Goal: Task Accomplishment & Management: Complete application form

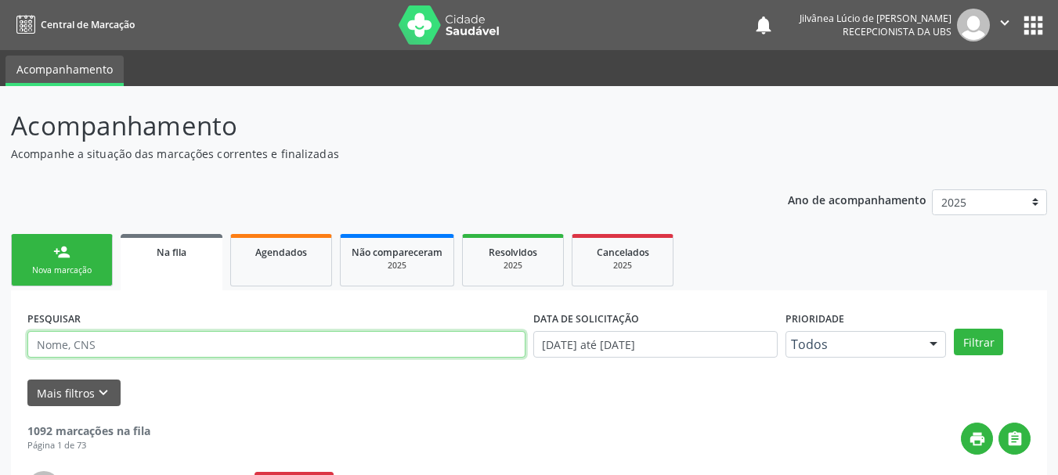
click at [200, 347] on input "text" at bounding box center [276, 344] width 498 height 27
click at [954, 329] on button "Filtrar" at bounding box center [978, 342] width 49 height 27
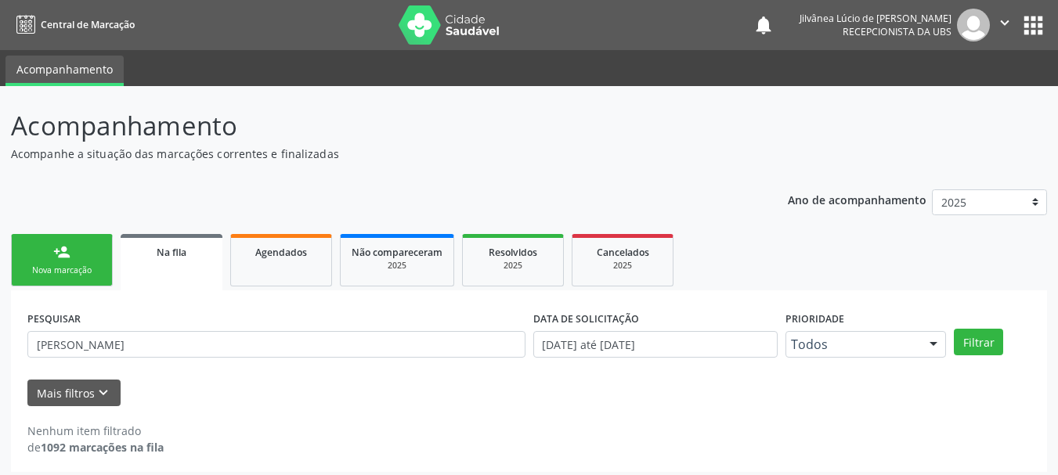
scroll to position [8, 0]
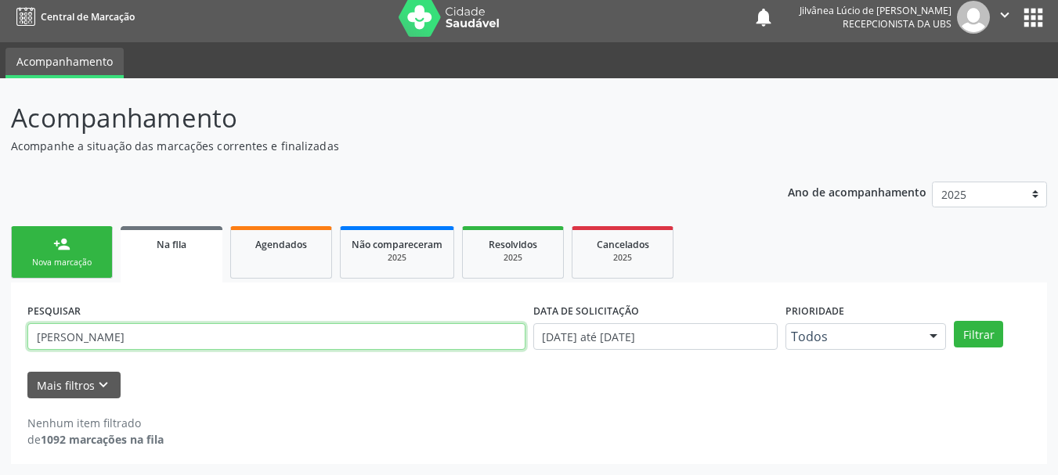
click at [117, 345] on input "maria silva" at bounding box center [276, 336] width 498 height 27
click at [954, 321] on button "Filtrar" at bounding box center [978, 334] width 49 height 27
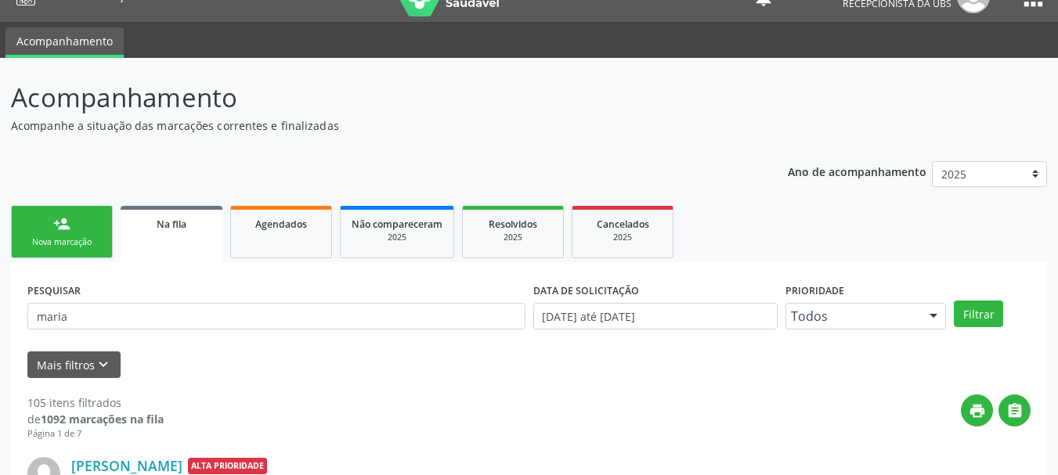
scroll to position [0, 0]
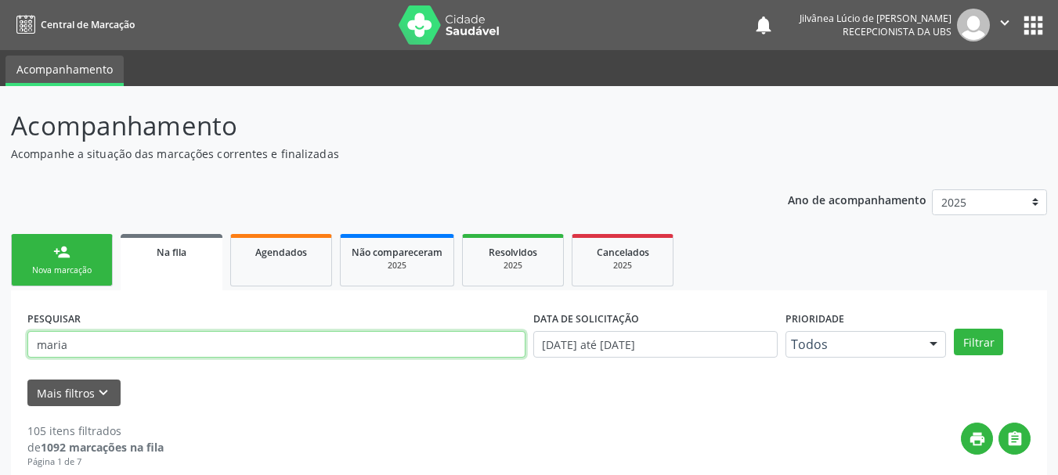
click at [119, 345] on input "maria" at bounding box center [276, 344] width 498 height 27
click at [954, 329] on button "Filtrar" at bounding box center [978, 342] width 49 height 27
click at [108, 344] on input "maria silva de lima" at bounding box center [276, 344] width 498 height 27
click at [954, 329] on button "Filtrar" at bounding box center [978, 342] width 49 height 27
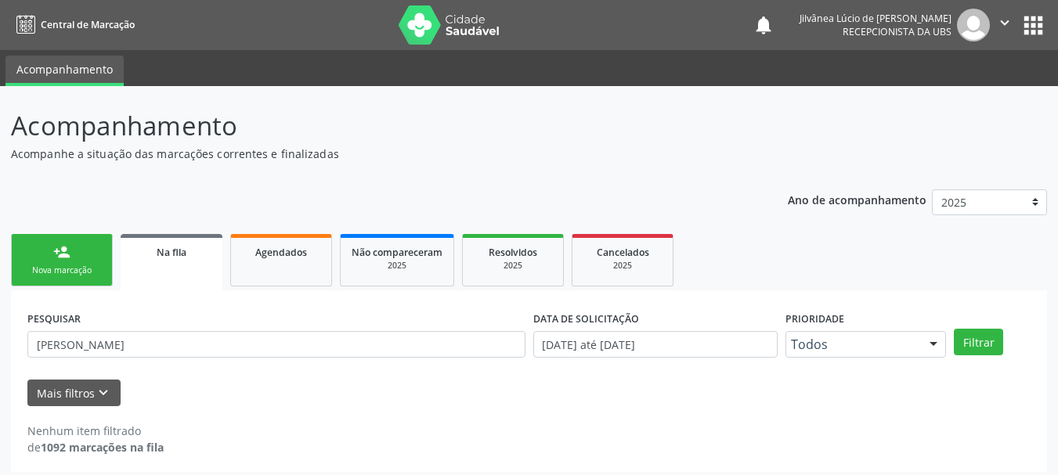
scroll to position [8, 0]
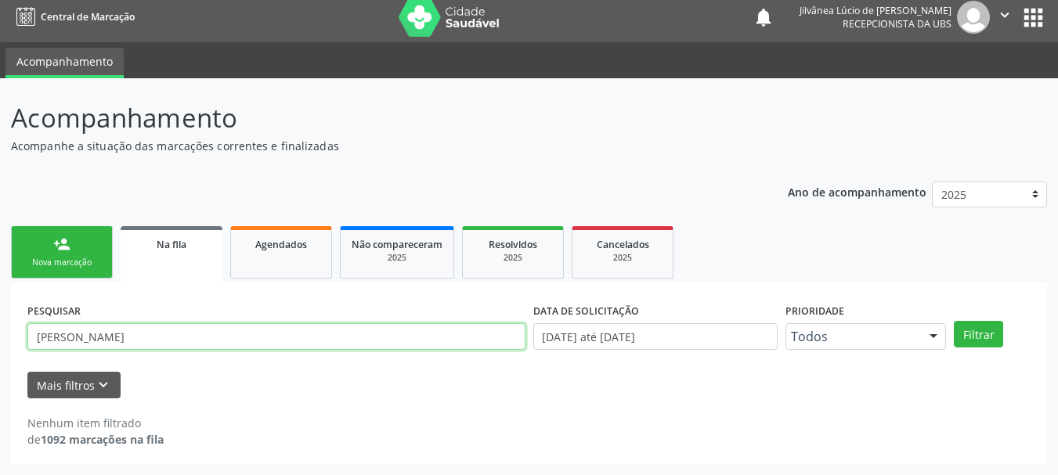
drag, startPoint x: 141, startPoint y: 347, endPoint x: 0, endPoint y: 405, distance: 152.4
click at [0, 6] on div "Central de Marcação notifications Jilvânea Lúcio de Jesus Cerqueira Recepcionis…" at bounding box center [529, 229] width 1058 height 475
paste input "LENIVALDO RIBEIRO DA SILVA"
type input "LENIVALDO RIBEIRO DA SILVA"
click at [954, 321] on button "Filtrar" at bounding box center [978, 334] width 49 height 27
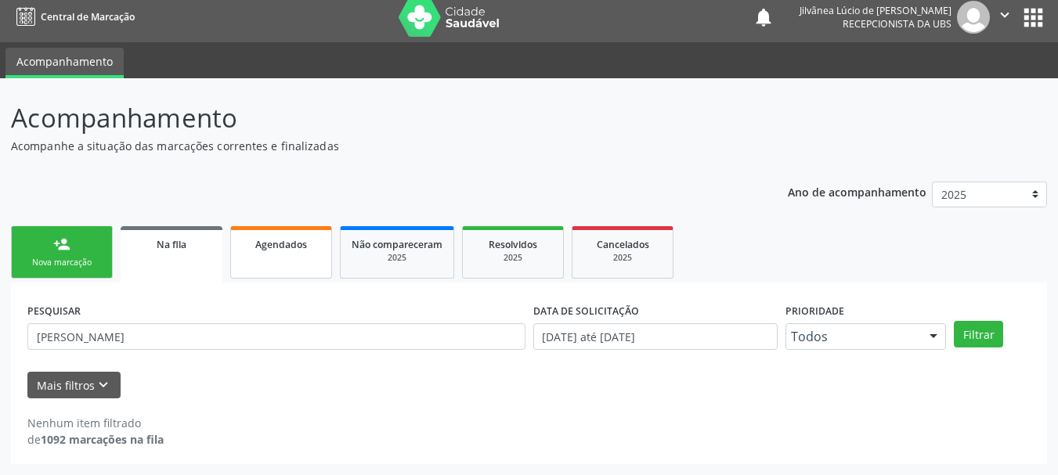
click at [268, 256] on link "Agendados" at bounding box center [281, 252] width 102 height 52
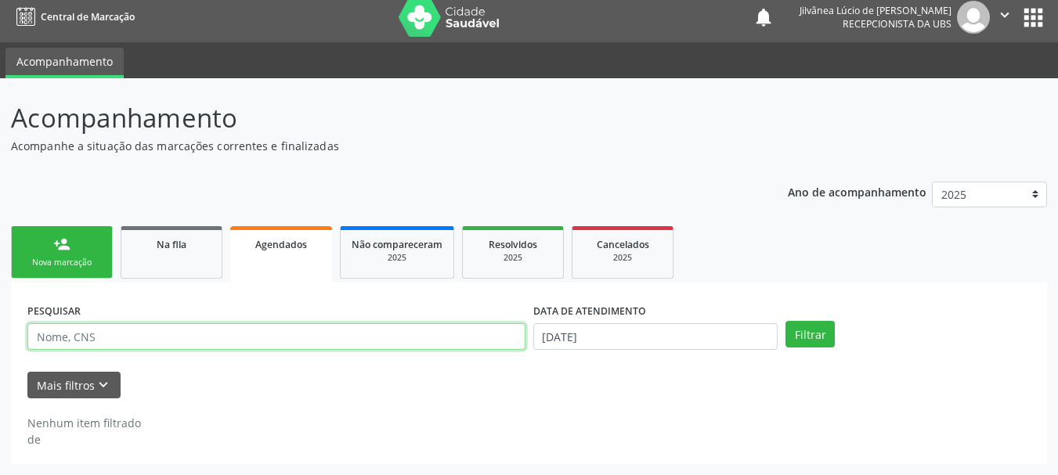
click at [115, 331] on input "text" at bounding box center [276, 336] width 498 height 27
paste input "LENIVALDO RIBEIRO DA SILVA"
click at [785, 321] on button "Filtrar" at bounding box center [809, 334] width 49 height 27
click at [196, 330] on input "LENIVALDO RIBEIRO DA SILVA," at bounding box center [276, 336] width 498 height 27
type input "LENIVALDO RIBEIRO DA SILVA"
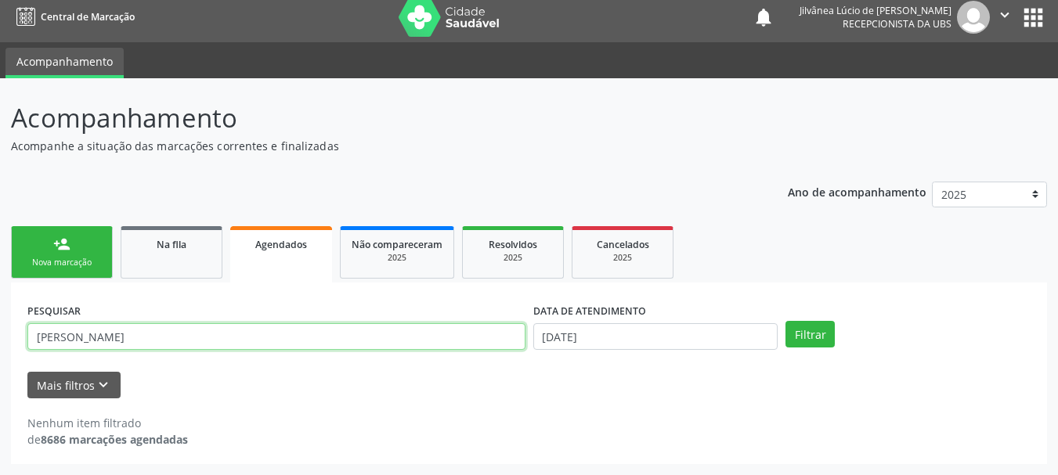
click at [785, 321] on button "Filtrar" at bounding box center [809, 334] width 49 height 27
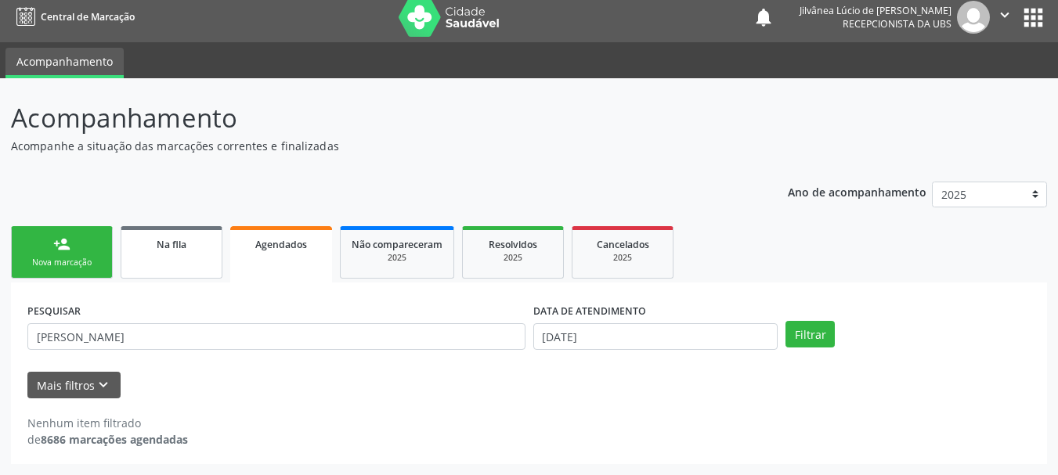
click at [193, 264] on link "Na fila" at bounding box center [172, 252] width 102 height 52
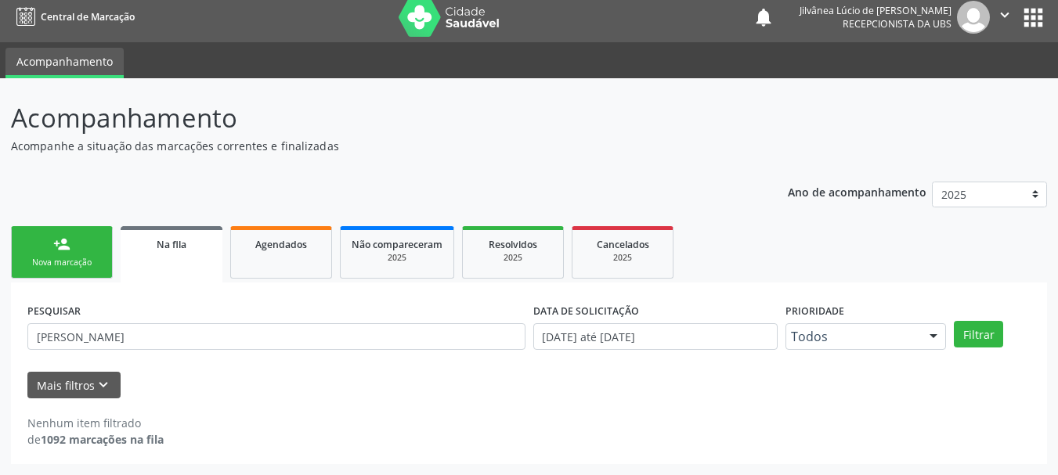
drag, startPoint x: 230, startPoint y: 350, endPoint x: 225, endPoint y: 341, distance: 10.5
click at [229, 347] on div "PESQUISAR LENIVALDO RIBEIRO DA SILVA" at bounding box center [276, 329] width 506 height 61
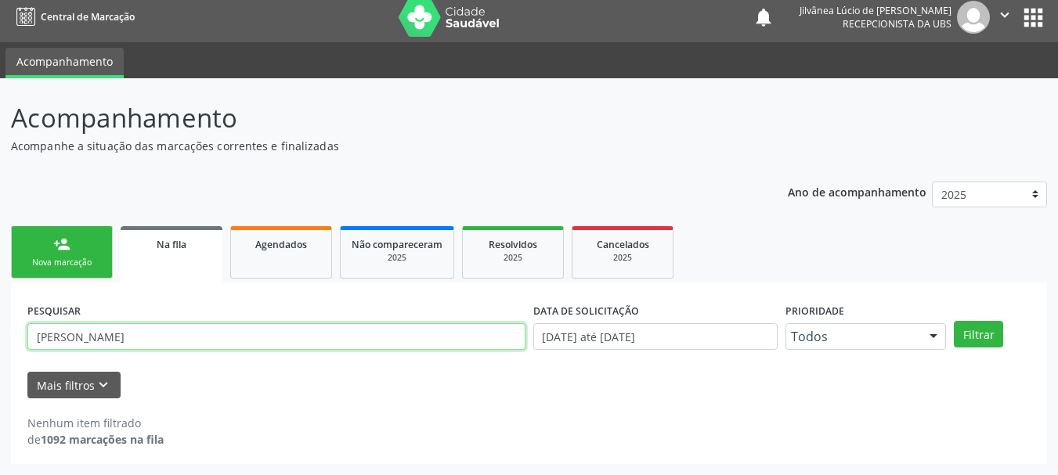
drag, startPoint x: 225, startPoint y: 340, endPoint x: 0, endPoint y: 384, distance: 229.1
click at [0, 384] on div "Acompanhamento Acompanhe a situação das marcações correntes e finalizadas Relat…" at bounding box center [529, 276] width 1058 height 397
paste input "705009008165851"
click at [954, 321] on button "Filtrar" at bounding box center [978, 334] width 49 height 27
drag, startPoint x: 156, startPoint y: 348, endPoint x: 0, endPoint y: 372, distance: 157.6
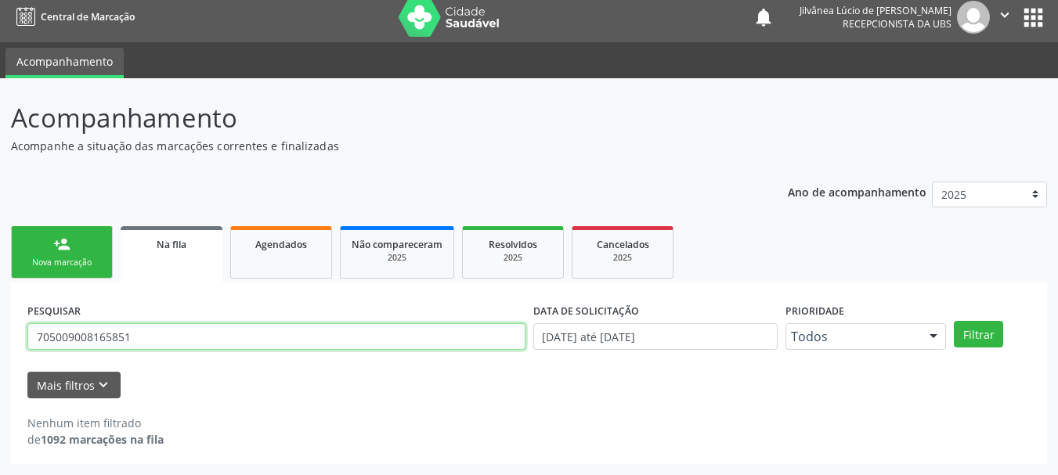
click at [0, 372] on div "Acompanhamento Acompanhe a situação das marcações correntes e finalizadas Relat…" at bounding box center [529, 276] width 1058 height 397
paste input "664.487.005-87"
type input "664.487.005-87"
click at [954, 321] on button "Filtrar" at bounding box center [978, 334] width 49 height 27
drag, startPoint x: 140, startPoint y: 339, endPoint x: 0, endPoint y: 402, distance: 153.5
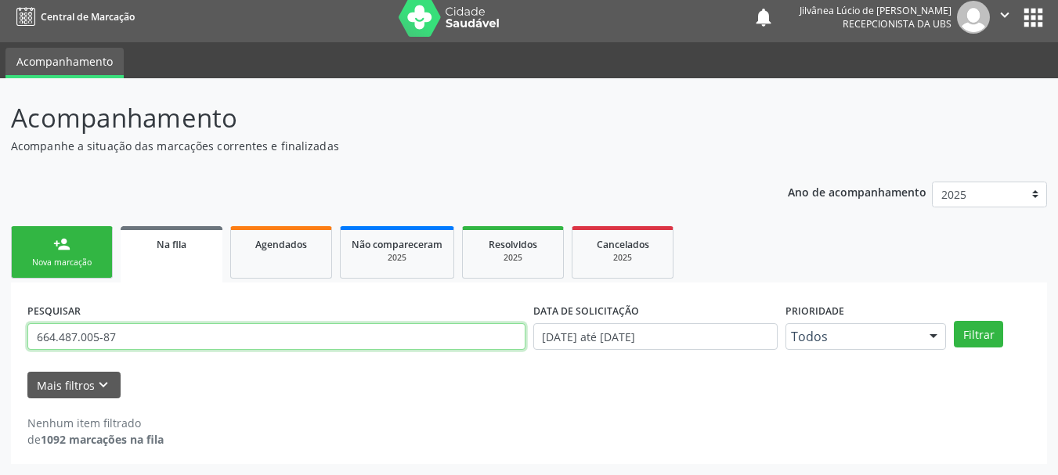
click at [0, 402] on div "Acompanhamento Acompanhe a situação das marcações correntes e finalizadas Relat…" at bounding box center [529, 276] width 1058 height 397
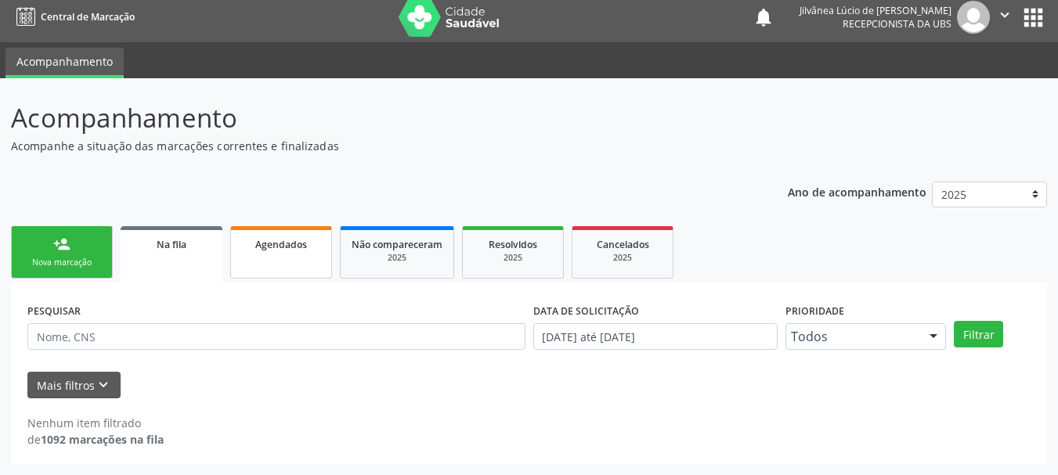
click at [299, 239] on span "Agendados" at bounding box center [281, 244] width 52 height 13
select select "8"
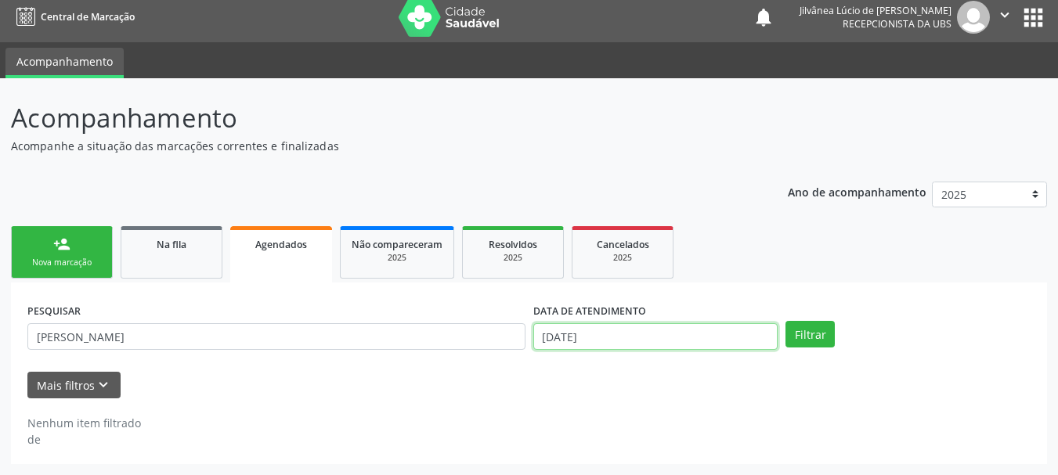
click at [572, 337] on input "03/09/2025" at bounding box center [655, 336] width 245 height 27
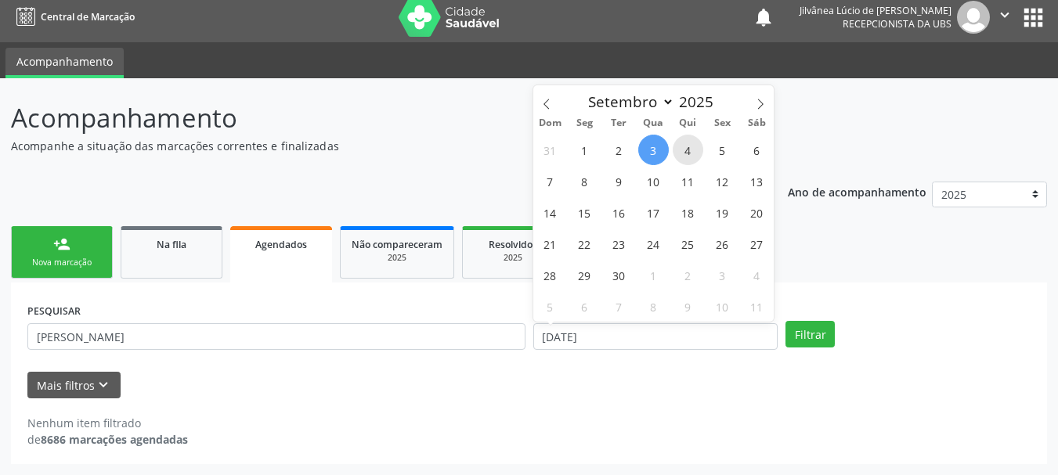
click at [684, 157] on span "4" at bounding box center [688, 150] width 31 height 31
type input "04/09/2025"
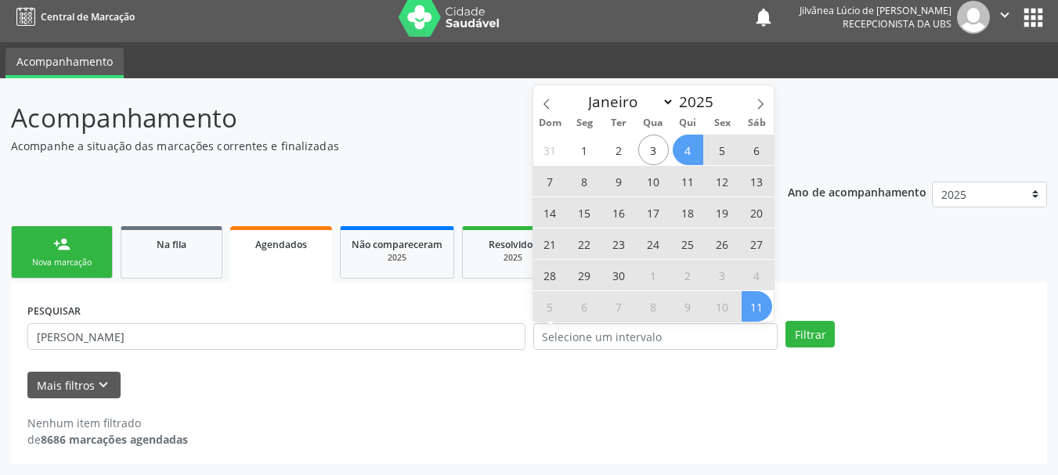
click at [810, 292] on div "PESQUISAR LENIVALDO RIBEIRO DA SILVA DATA DE ATENDIMENTO Filtrar UNIDADE EXECUT…" at bounding box center [529, 374] width 1036 height 182
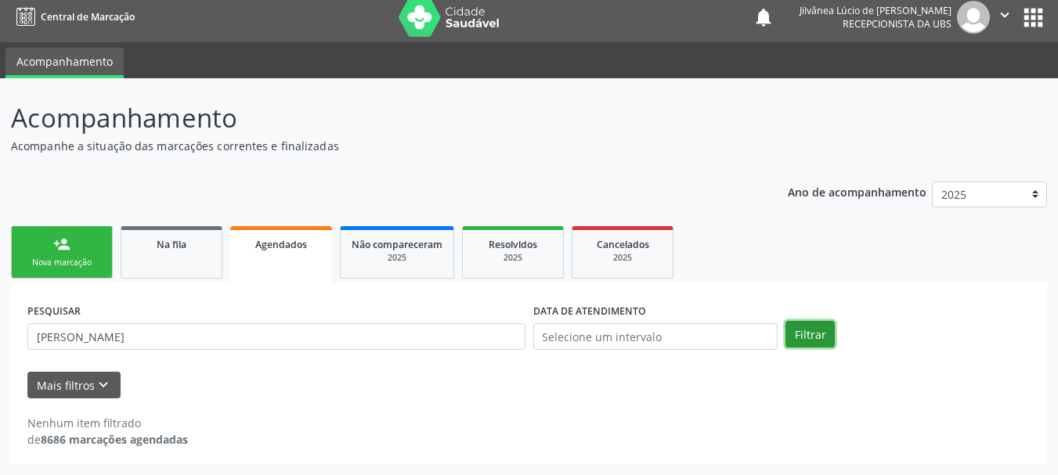
click at [807, 335] on button "Filtrar" at bounding box center [809, 334] width 49 height 27
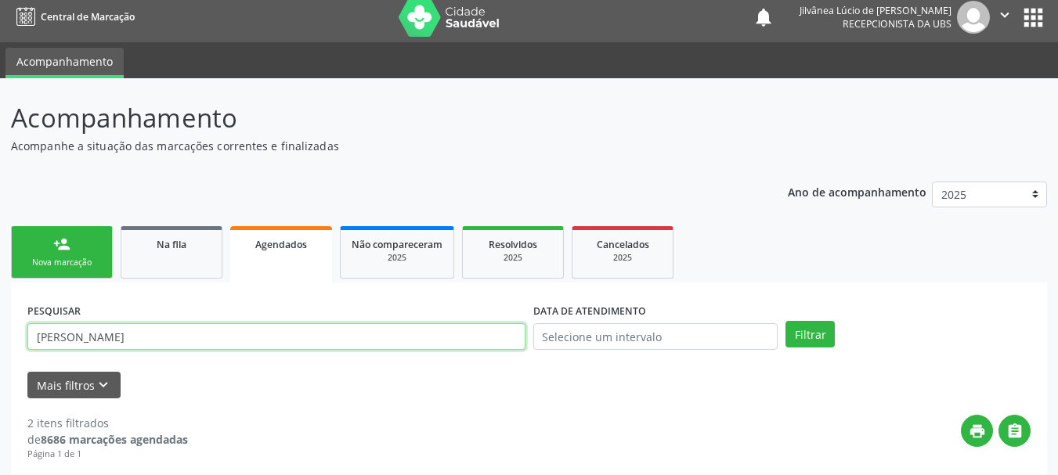
drag, startPoint x: 236, startPoint y: 329, endPoint x: 2, endPoint y: 341, distance: 234.4
paste input "705009008165851"
click at [785, 321] on button "Filtrar" at bounding box center [809, 334] width 49 height 27
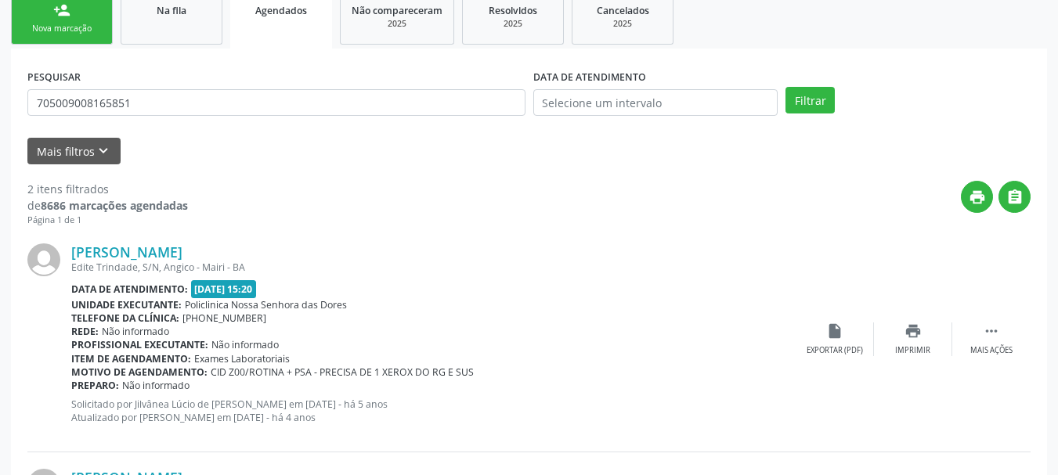
scroll to position [237, 0]
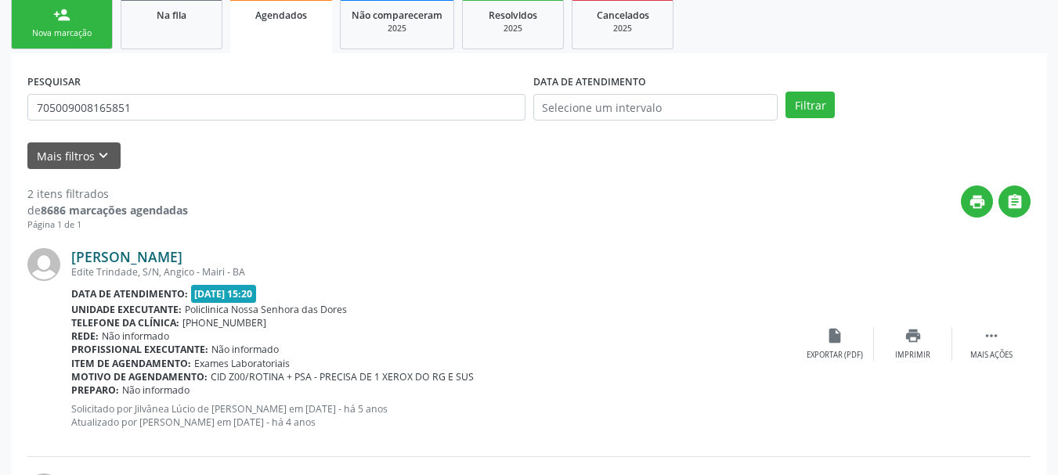
click at [182, 263] on link "Lenivaldo Ribeiro da Silva" at bounding box center [126, 256] width 111 height 17
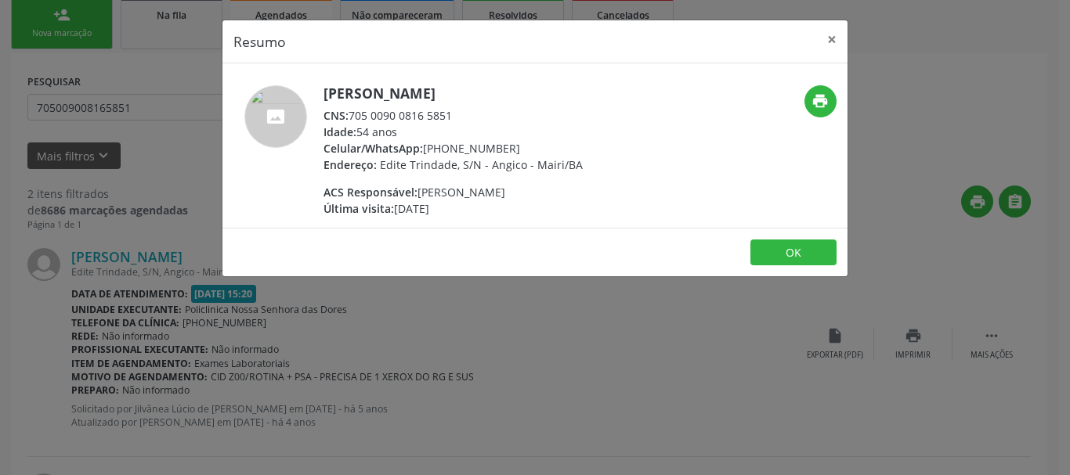
drag, startPoint x: 535, startPoint y: 88, endPoint x: 319, endPoint y: 96, distance: 216.3
click at [319, 96] on div "Lenivaldo Ribeiro da Silva CNS: 705 0090 0816 5851 Idade: 54 anos Celular/Whats…" at bounding box center [430, 151] width 417 height 132
copy div "Lenivaldo Ribeiro da Silva"
click at [831, 33] on button "×" at bounding box center [831, 39] width 31 height 38
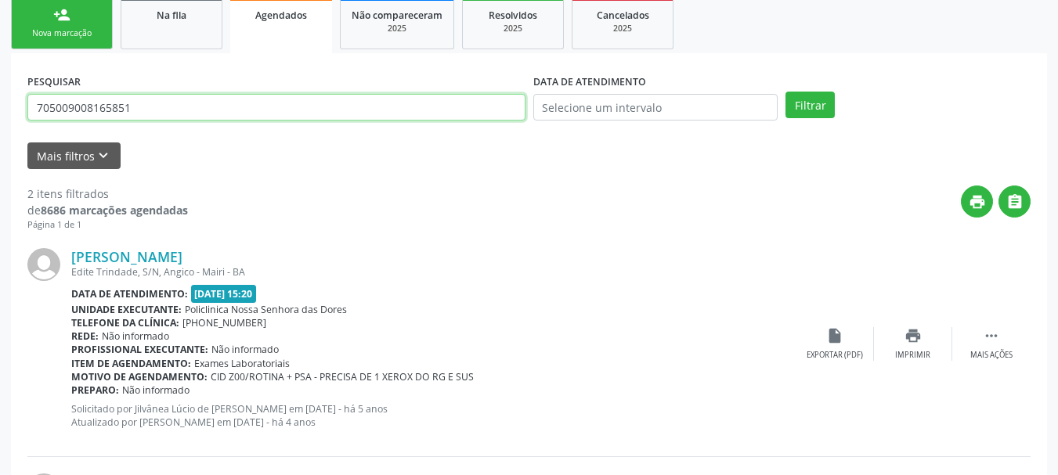
drag, startPoint x: 142, startPoint y: 111, endPoint x: 0, endPoint y: 176, distance: 155.9
click at [0, 176] on div "Acompanhamento Acompanhe a situação das marcações correntes e finalizadas Relat…" at bounding box center [529, 279] width 1058 height 861
paste input "Lenivaldo Ribeiro da Silva"
type input "Lenivaldo Ribeiro da Silva"
click at [785, 92] on button "Filtrar" at bounding box center [809, 105] width 49 height 27
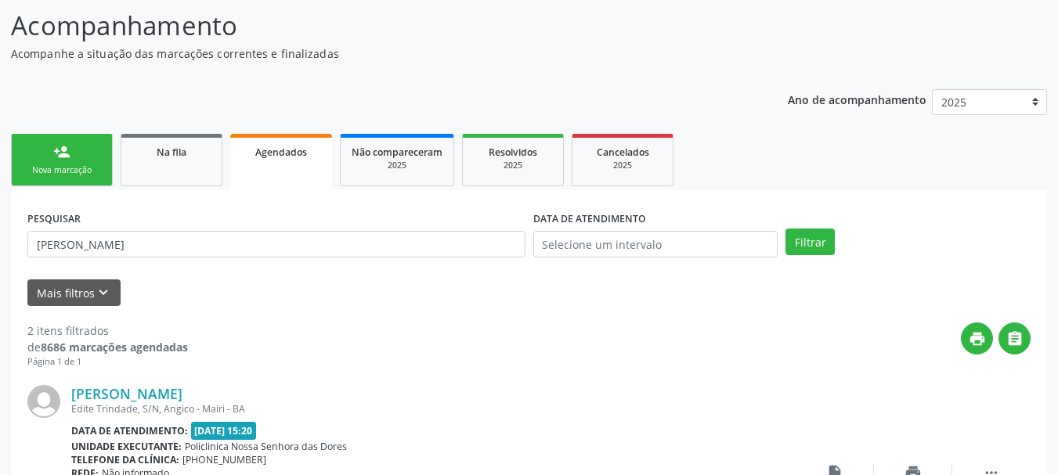
scroll to position [81, 0]
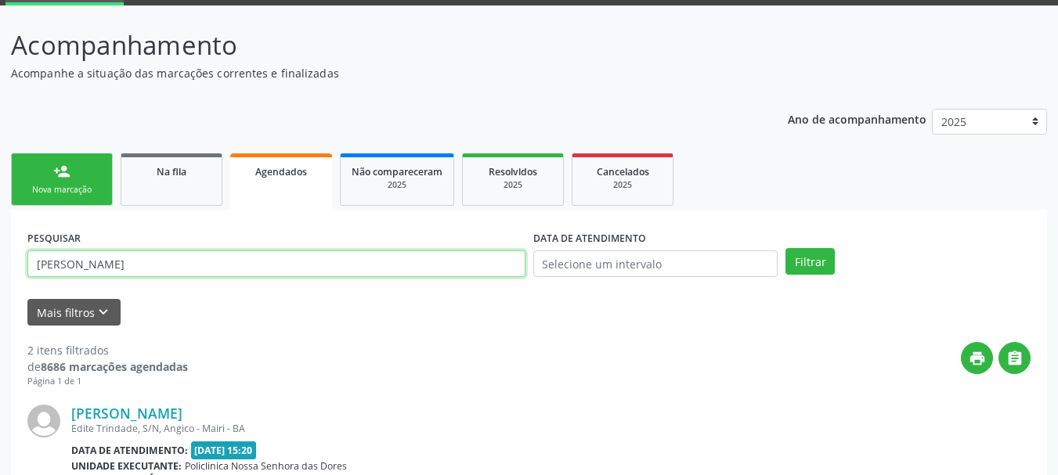
drag, startPoint x: 229, startPoint y: 261, endPoint x: 0, endPoint y: 296, distance: 231.3
click at [0, 296] on div "Acompanhamento Acompanhe a situação das marcações correntes e finalizadas Relat…" at bounding box center [529, 435] width 1058 height 861
click at [188, 181] on link "Na fila" at bounding box center [172, 179] width 102 height 52
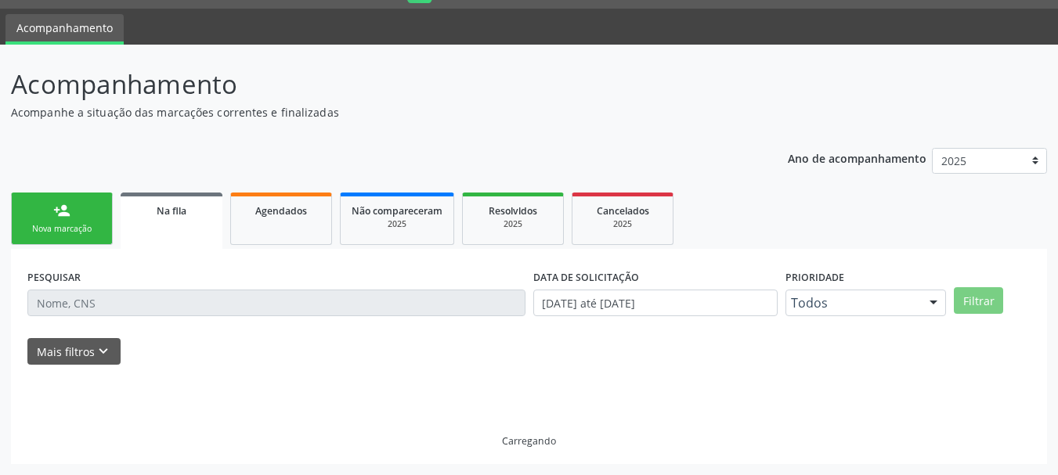
scroll to position [41, 0]
click at [188, 176] on div "Ano de acompanhamento 2025 2024 2023 2022 2021 2020 2019 person_add Nova marcaç…" at bounding box center [529, 301] width 1036 height 328
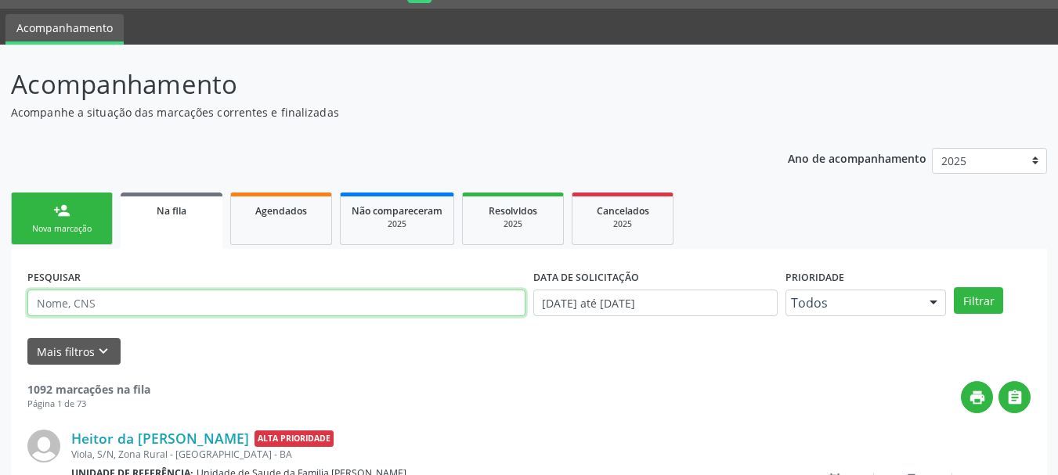
click at [220, 305] on input "text" at bounding box center [276, 303] width 498 height 27
paste input "Lenivaldo Ribeiro da Silva"
click at [954, 287] on button "Filtrar" at bounding box center [978, 300] width 49 height 27
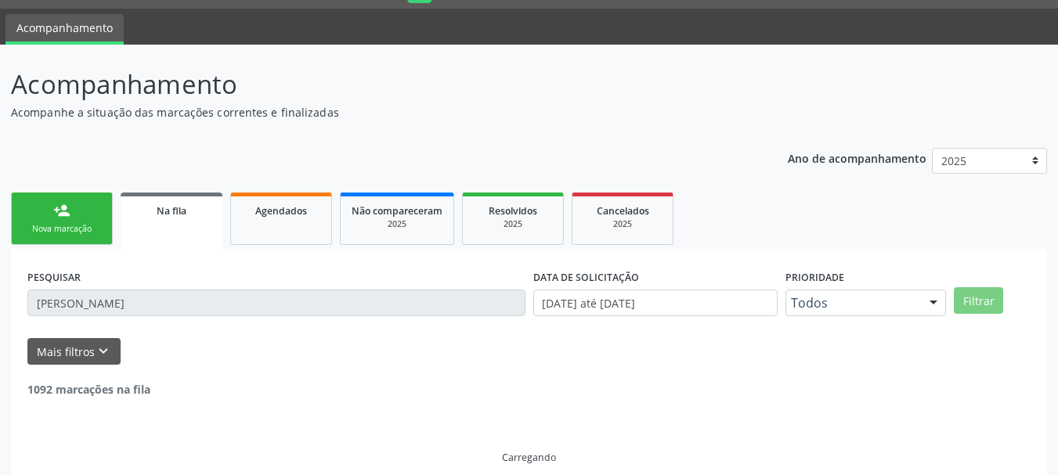
scroll to position [8, 0]
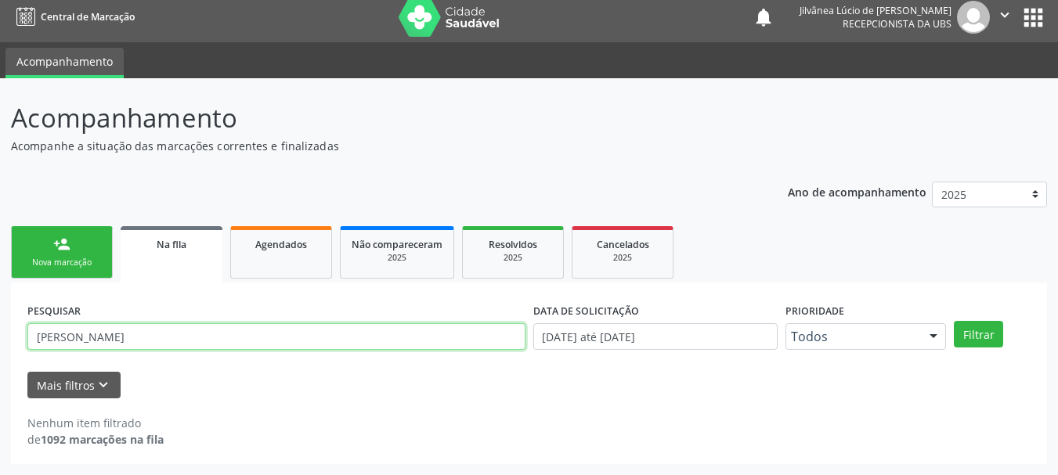
click at [39, 339] on input "Lenivaldo Ribeiro da Silva" at bounding box center [276, 336] width 498 height 27
type input "Lenivaldo Ribeiro da Silva"
click at [954, 321] on button "Filtrar" at bounding box center [978, 334] width 49 height 27
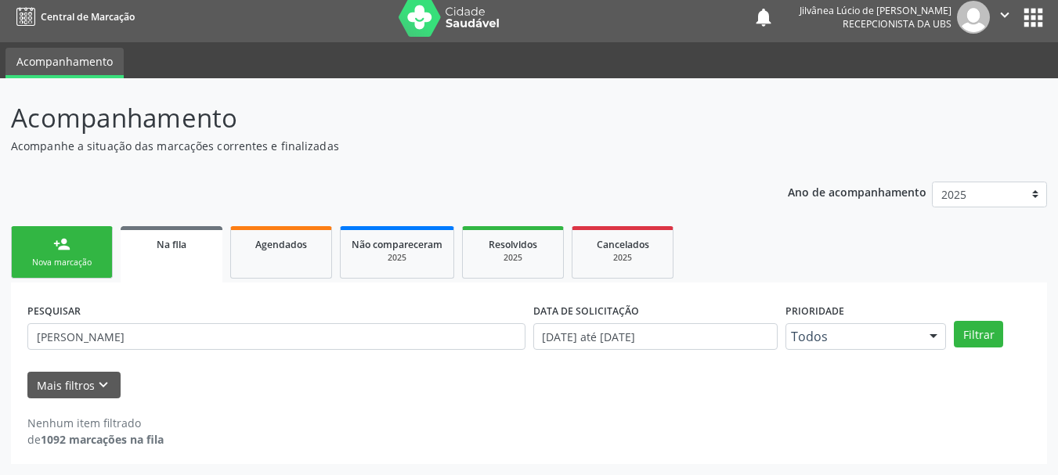
click at [70, 268] on div "Nova marcação" at bounding box center [62, 263] width 78 height 12
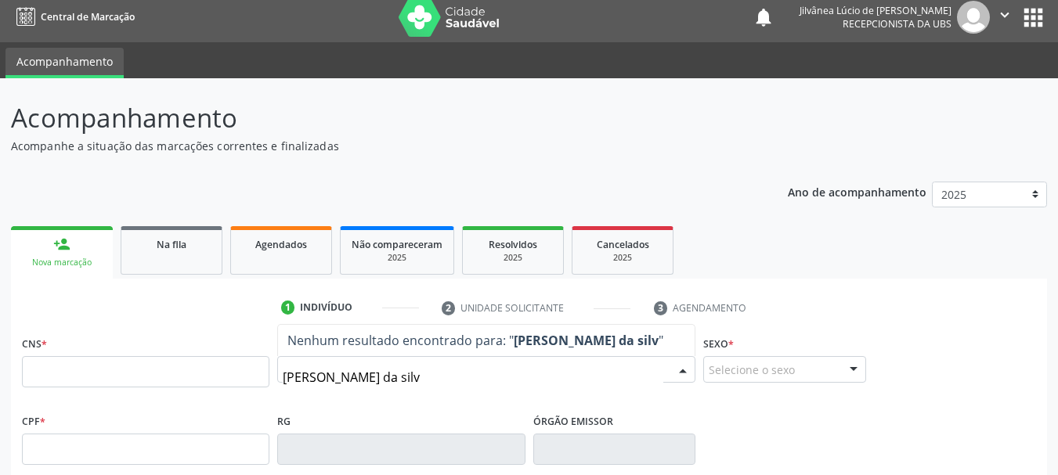
type input "elisabete maia da silva"
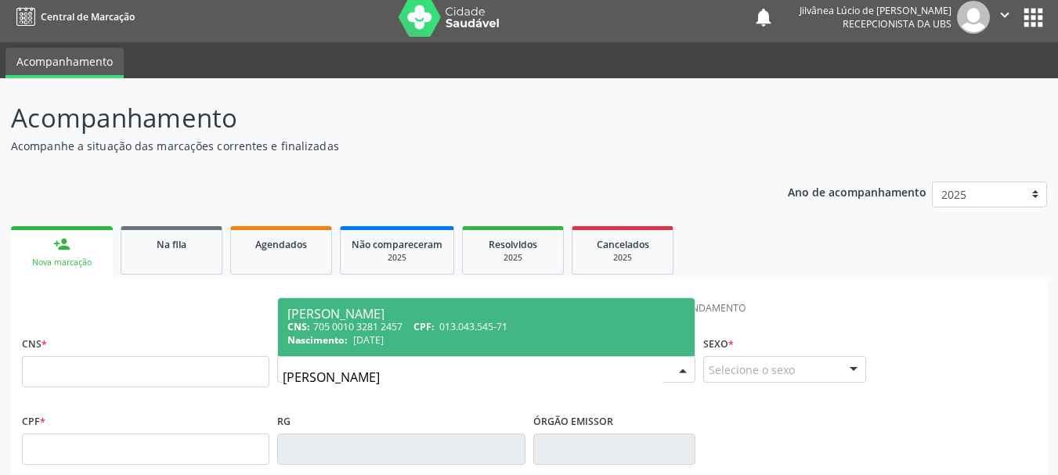
click at [381, 331] on div "CNS: 705 0010 3281 2457 CPF: 013.043.545-71" at bounding box center [486, 326] width 398 height 13
type input "705 0010 3281 2457"
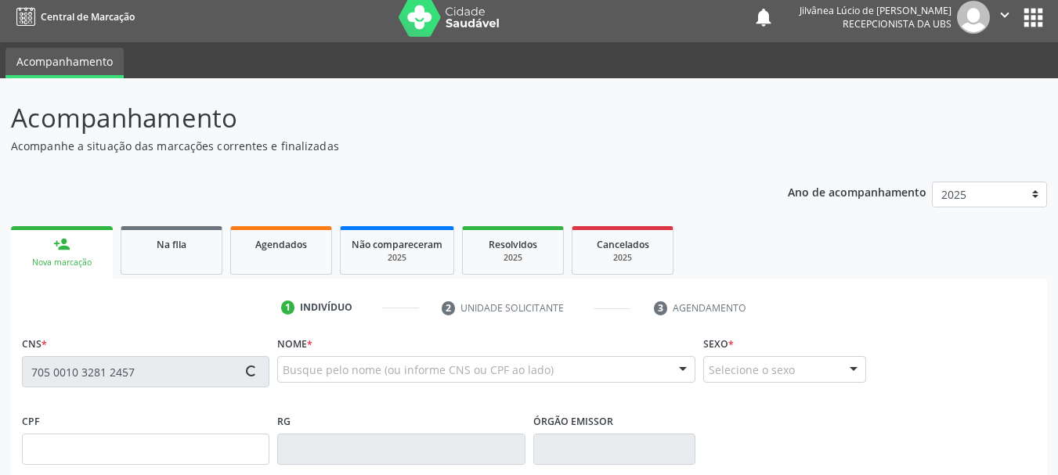
type input "013.043.545-71"
type input "04/11/1949"
type input "Maria Gonalves de Oliveira"
type input "(74) 99983-5324"
type input "S/N"
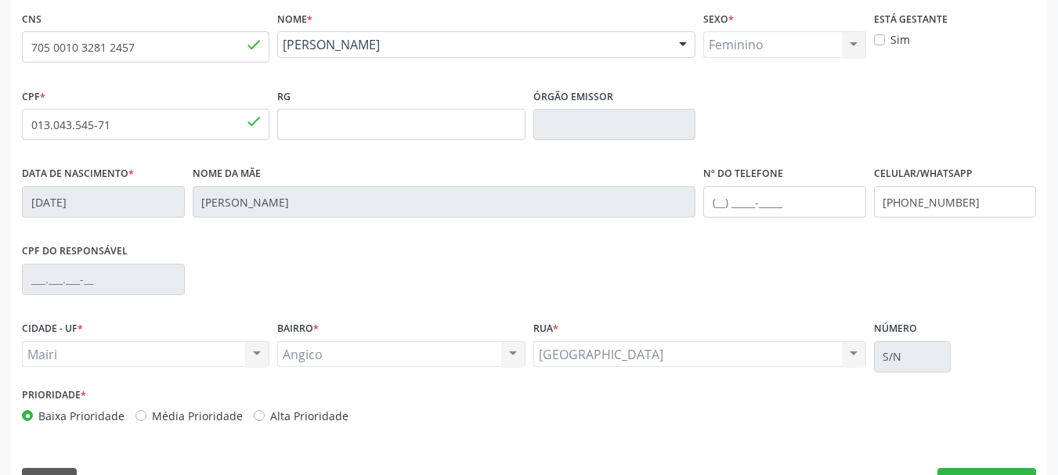
scroll to position [373, 0]
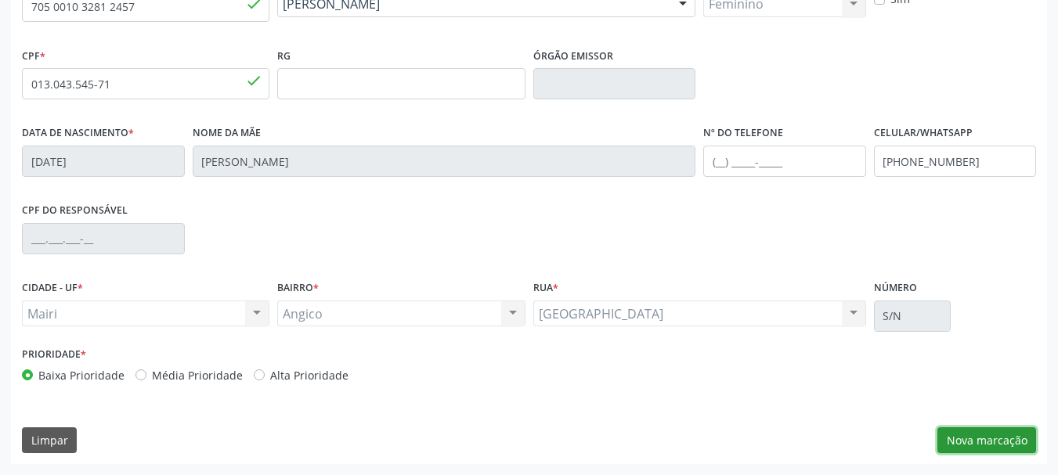
click at [997, 438] on button "Nova marcação" at bounding box center [986, 440] width 99 height 27
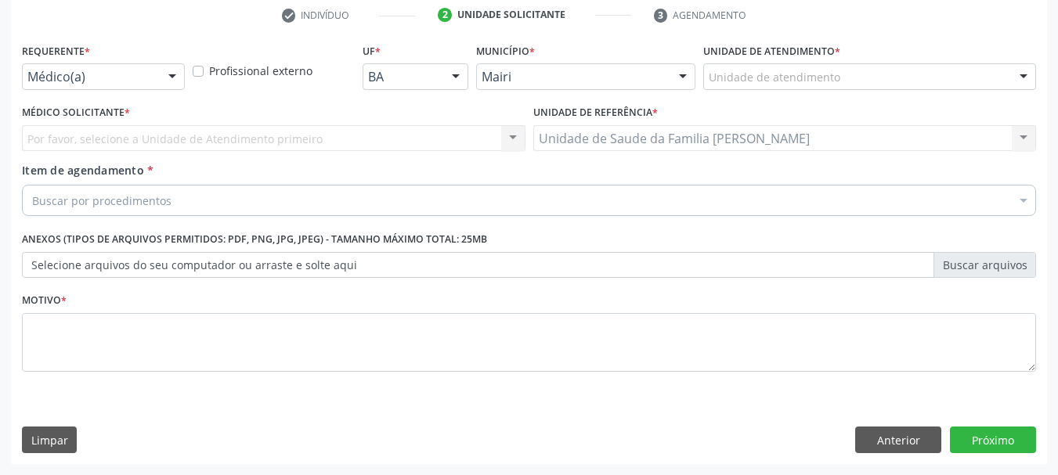
click at [726, 60] on label "Unidade de atendimento *" at bounding box center [771, 51] width 137 height 24
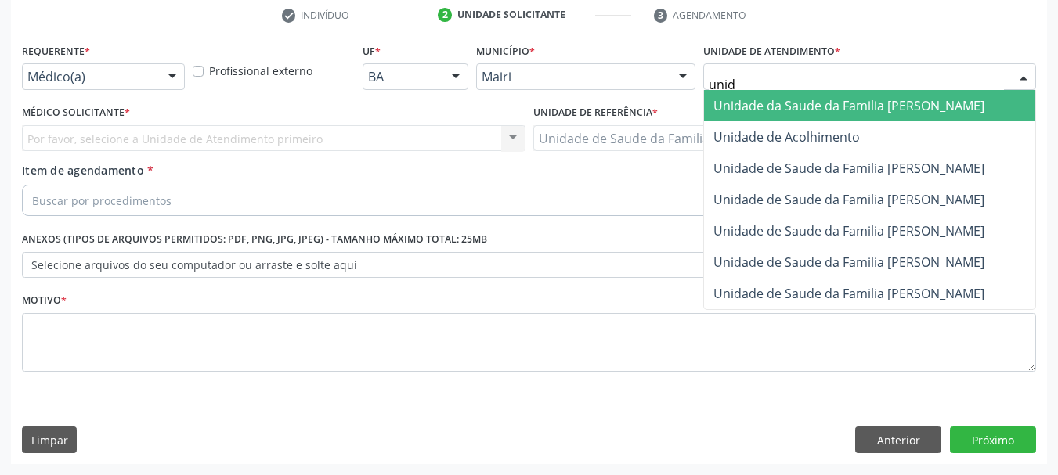
type input "unida"
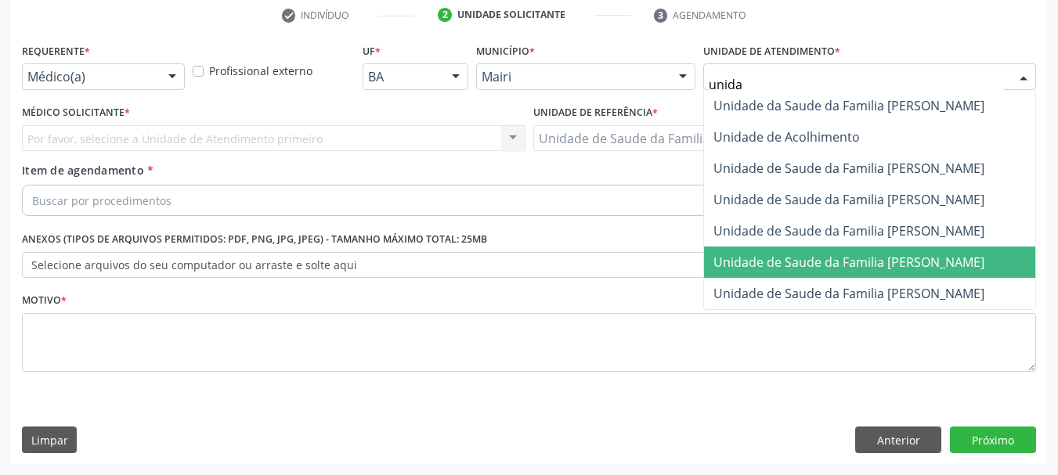
click at [910, 272] on span "Unidade de Saude da Familia [PERSON_NAME]" at bounding box center [869, 262] width 331 height 31
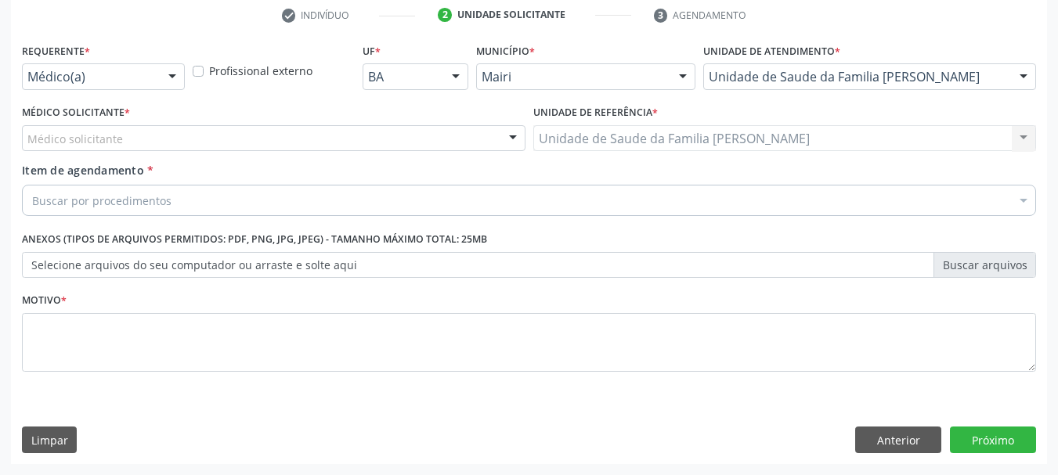
click at [179, 142] on div "Médico solicitante" at bounding box center [273, 138] width 503 height 27
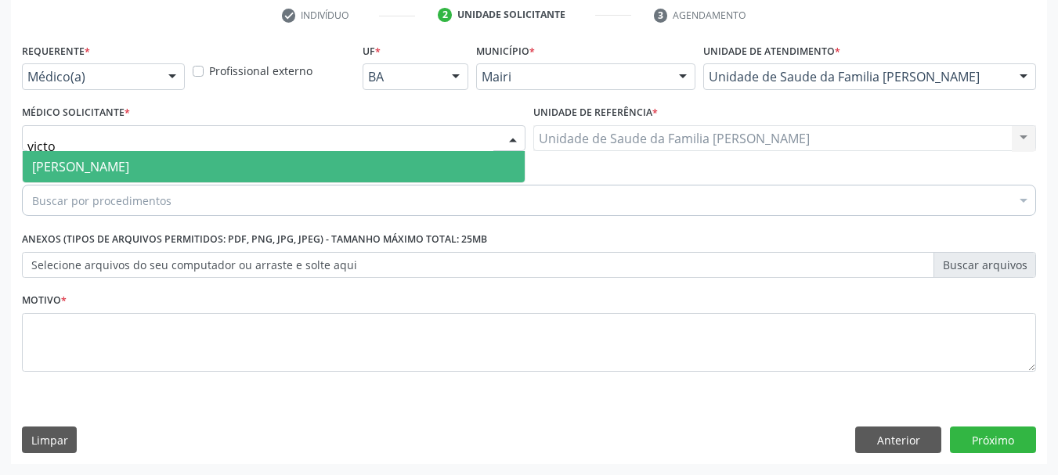
type input "victor"
click at [211, 169] on span "[PERSON_NAME]" at bounding box center [274, 166] width 502 height 31
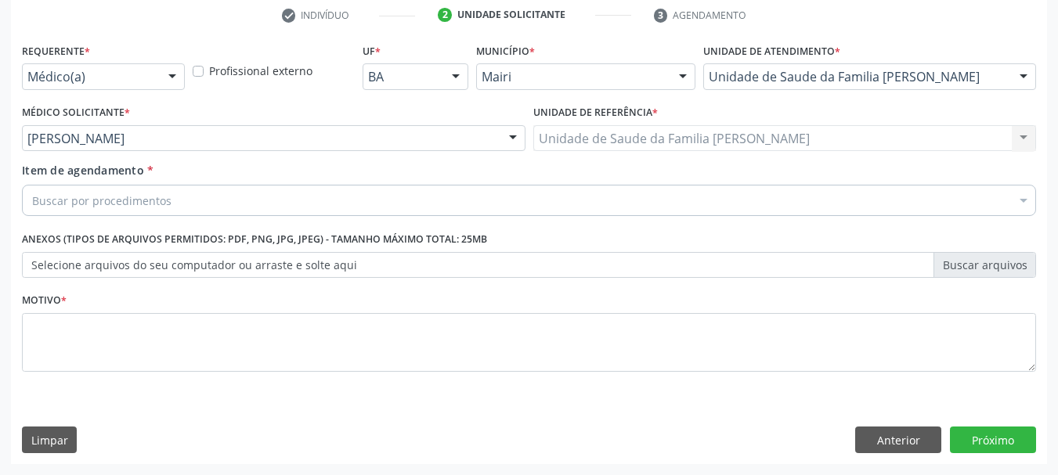
click at [225, 211] on div "Buscar por procedimentos" at bounding box center [529, 200] width 1014 height 31
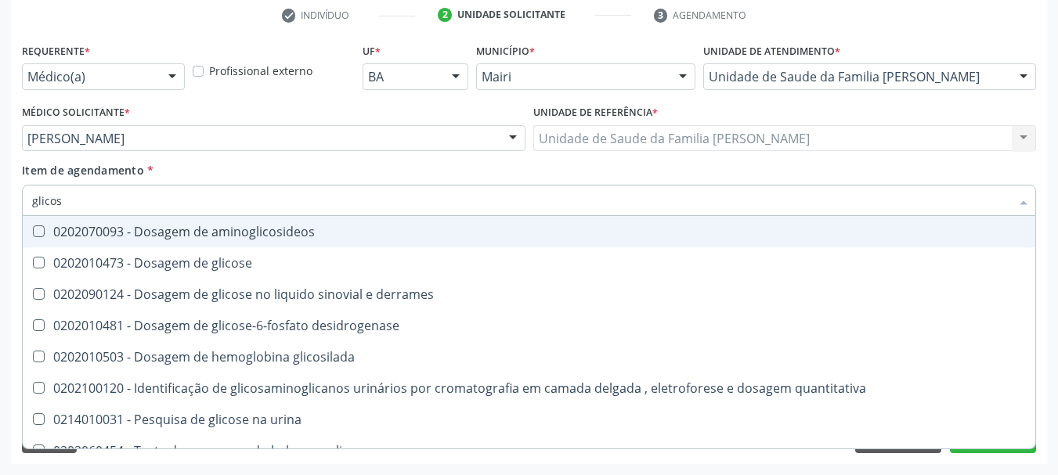
type input "glicosi"
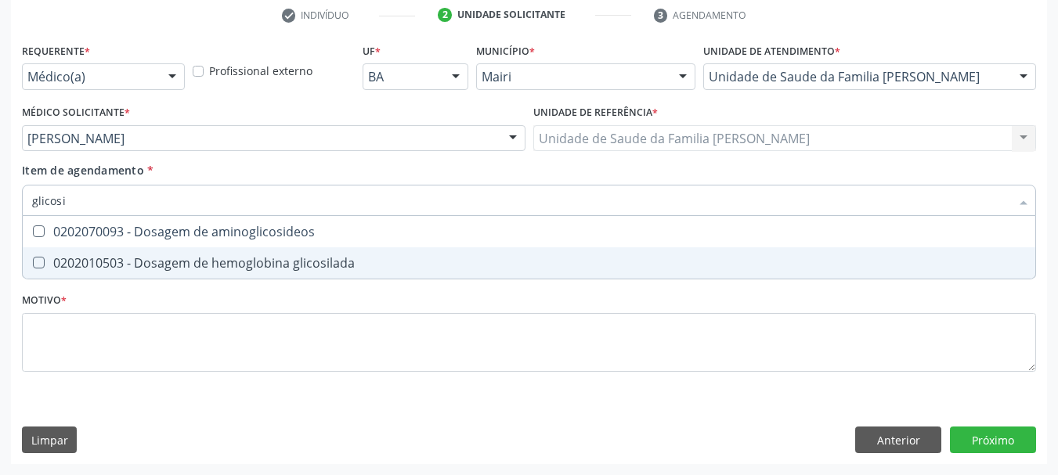
click at [261, 251] on span "0202010503 - Dosagem de hemoglobina glicosilada" at bounding box center [529, 262] width 1012 height 31
checkbox glicosilada "true"
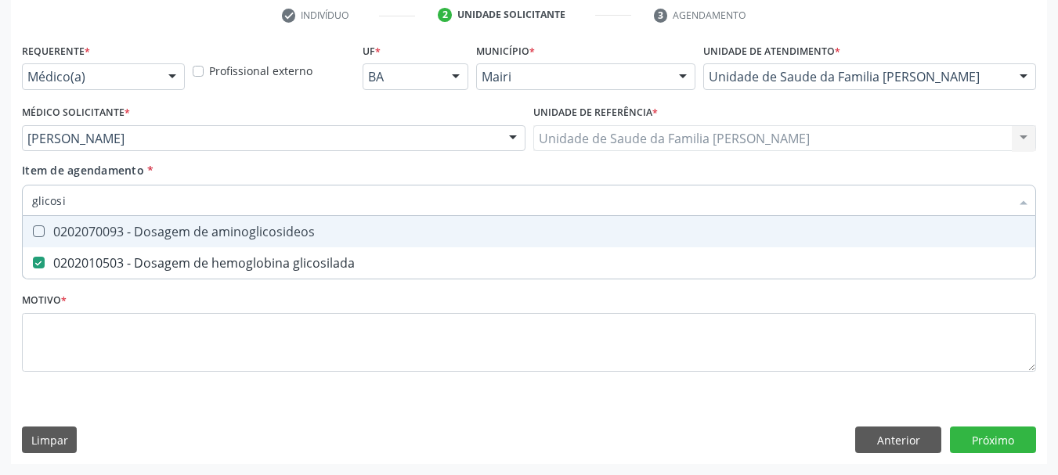
drag, startPoint x: 69, startPoint y: 201, endPoint x: 0, endPoint y: 215, distance: 70.2
click at [0, 215] on div "Acompanhamento Acompanhe a situação das marcações correntes e finalizadas Relat…" at bounding box center [529, 130] width 1058 height 690
type input "gl"
checkbox glicosilada "false"
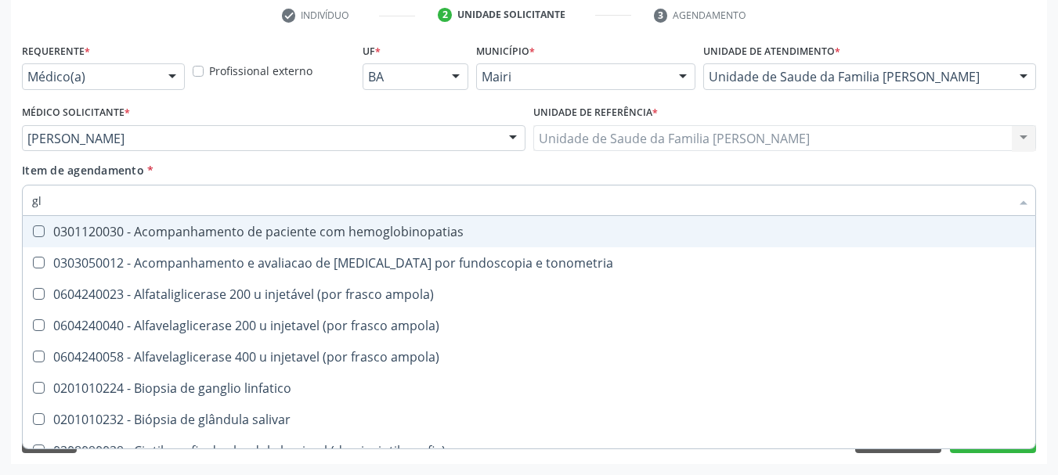
type input "gli"
checkbox \(confirmatorio\) "true"
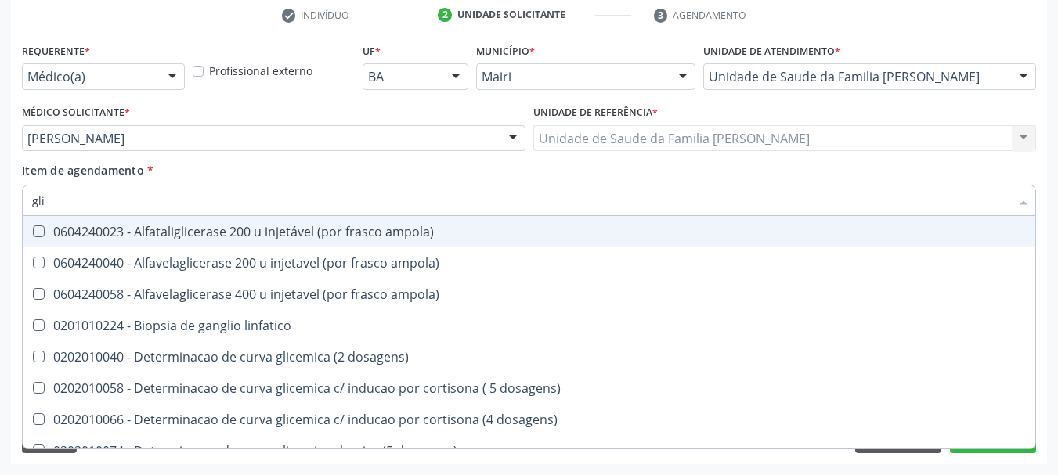
type input "glic"
checkbox desidrogenase "true"
checkbox glicosilada "false"
type input "glico"
checkbox dosagens\) "true"
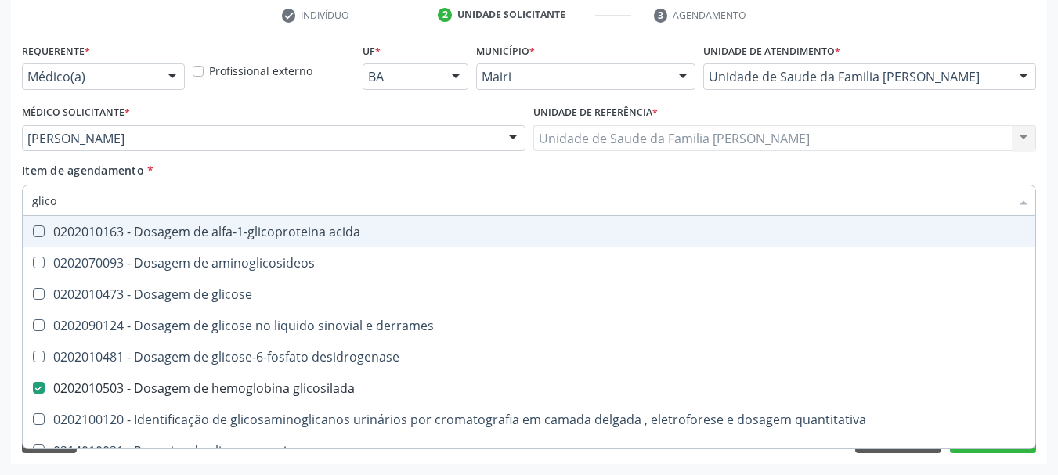
type input "glicos"
checkbox desidrogenase "true"
checkbox glicosilada "false"
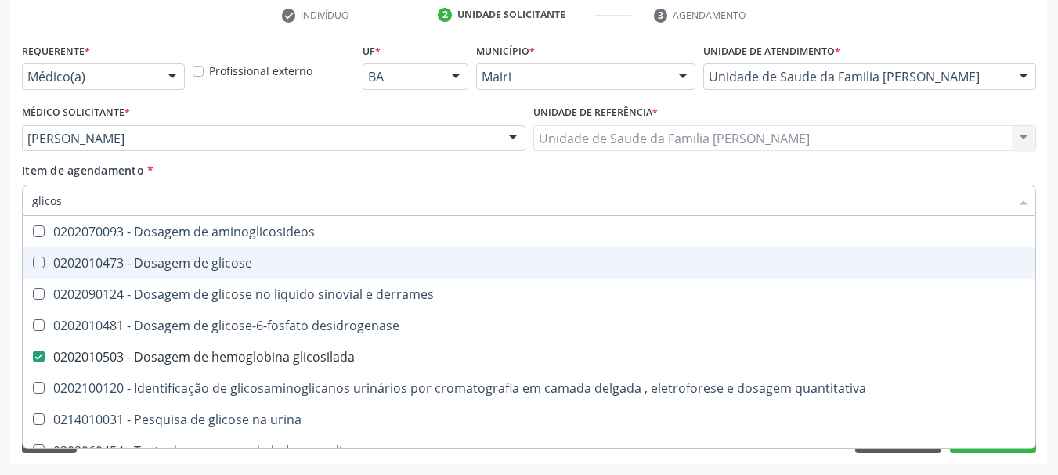
click at [119, 259] on div "0202010473 - Dosagem de glicose" at bounding box center [529, 263] width 994 height 13
checkbox glicose "true"
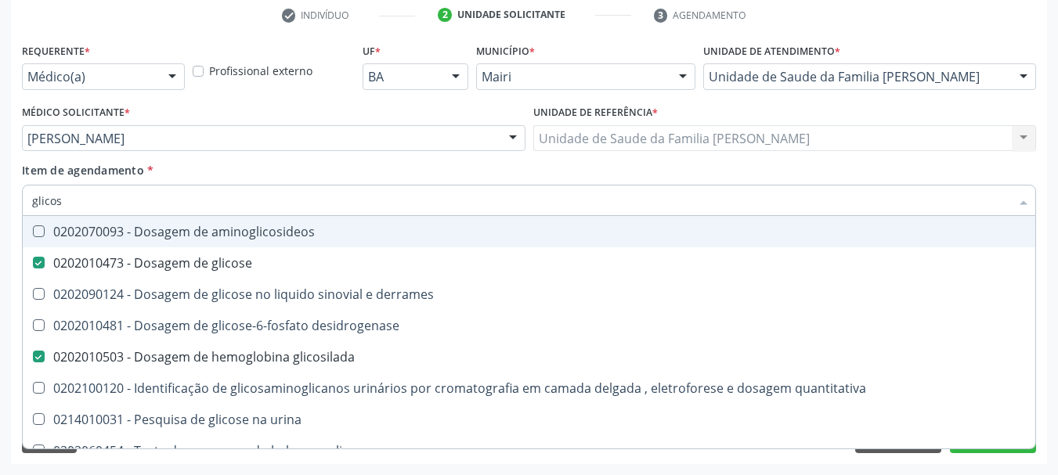
drag, startPoint x: 52, startPoint y: 215, endPoint x: 0, endPoint y: 243, distance: 59.6
click at [0, 240] on div "Acompanhamento Acompanhe a situação das marcações correntes e finalizadas Relat…" at bounding box center [529, 130] width 1058 height 690
checkbox glicose "false"
checkbox glicosilada "false"
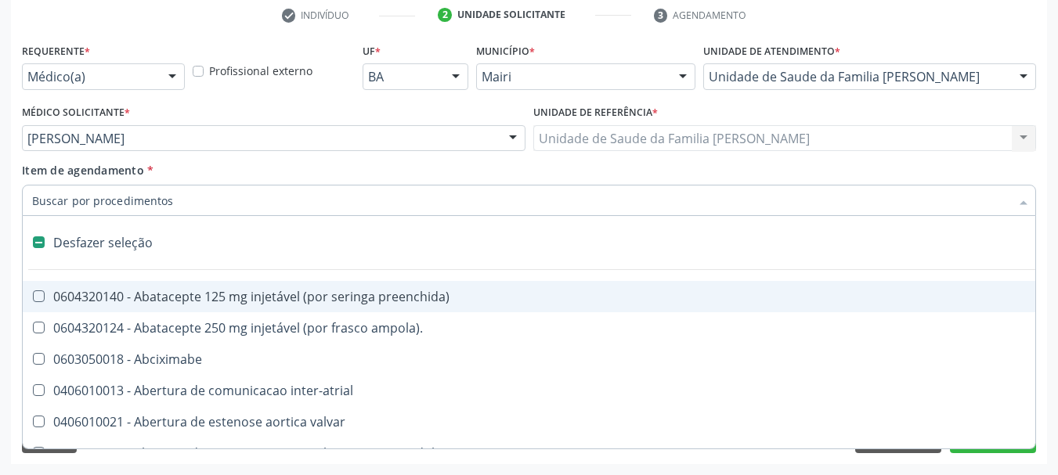
click at [14, 243] on div "Requerente * Médico(a) Médico(a) Enfermeiro(a) Paciente Nenhum resultado encont…" at bounding box center [529, 251] width 1036 height 425
checkbox ampola\)\ "true"
checkbox Abciximabe "true"
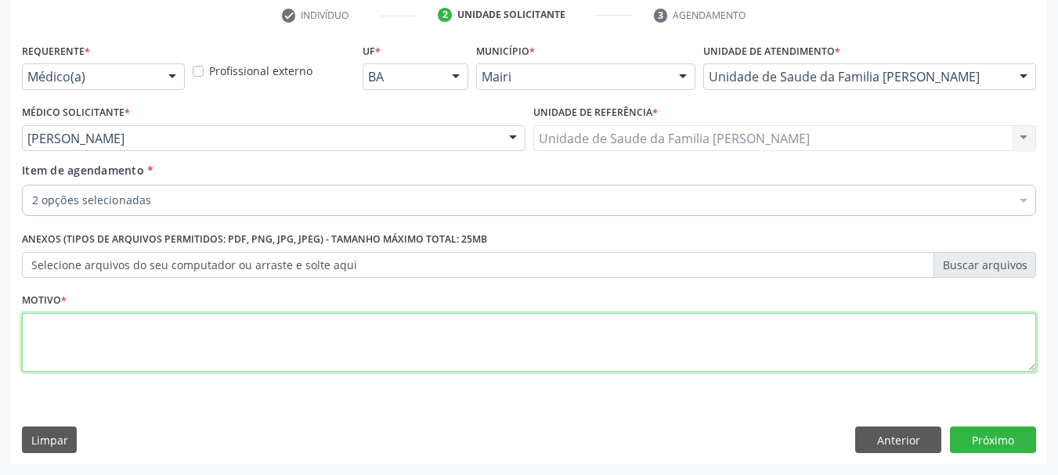
click at [190, 334] on textarea at bounding box center [529, 343] width 1014 height 60
type textarea "Controle DM2"
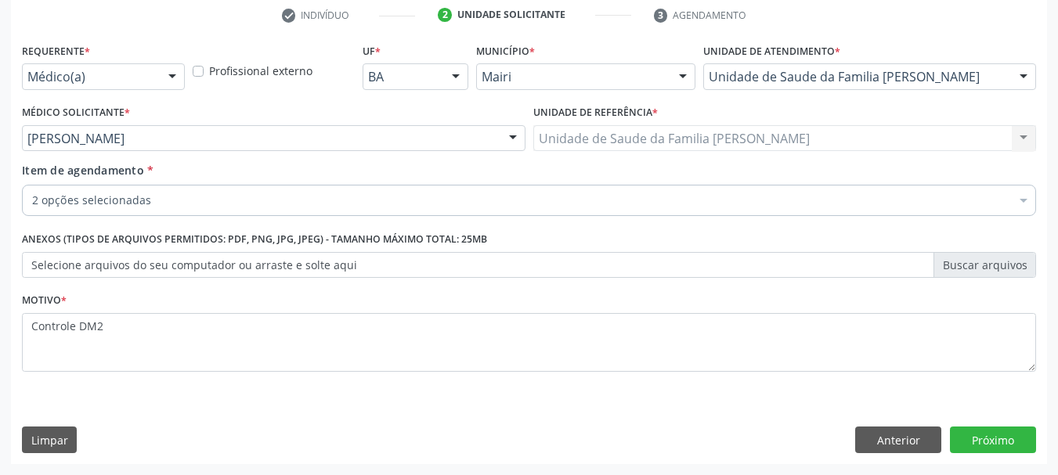
click at [1008, 426] on div "Requerente * Médico(a) Médico(a) Enfermeiro(a) Paciente Nenhum resultado encont…" at bounding box center [529, 251] width 1036 height 425
click at [1000, 430] on button "Próximo" at bounding box center [993, 440] width 86 height 27
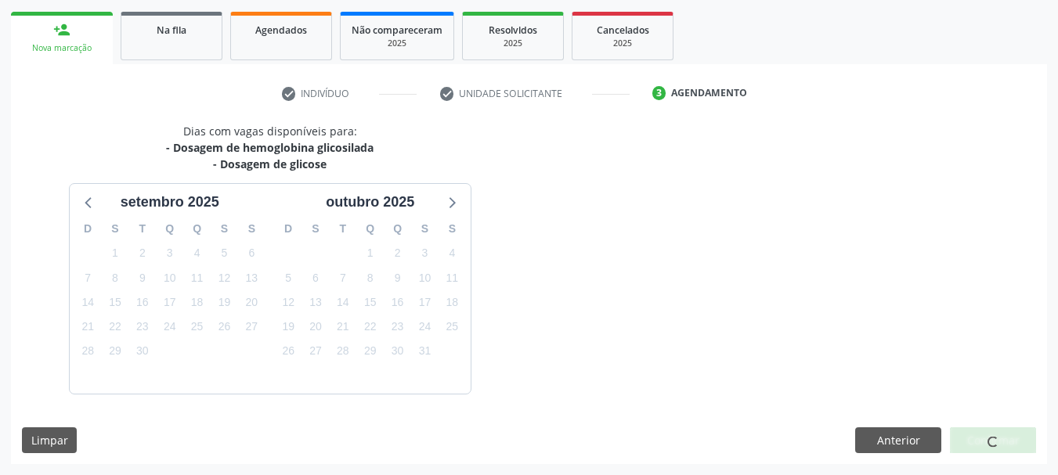
scroll to position [269, 0]
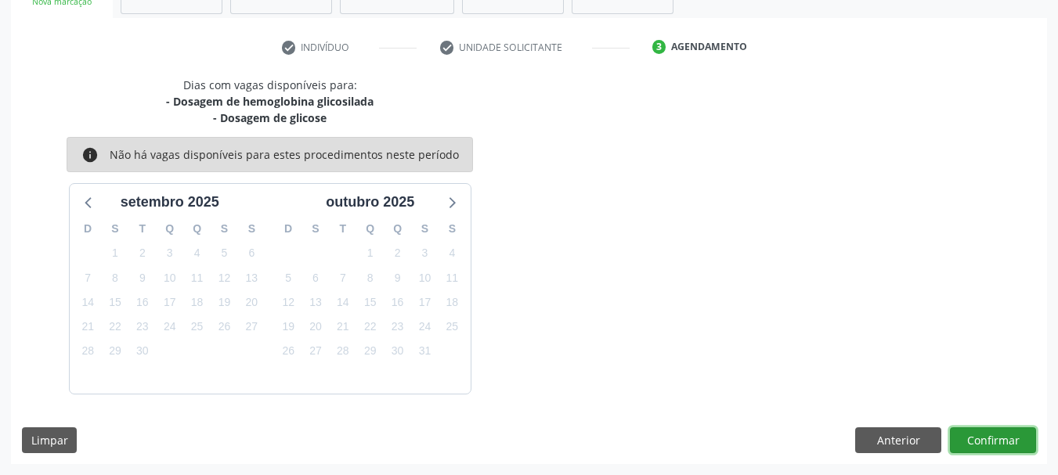
click at [995, 442] on button "Confirmar" at bounding box center [993, 440] width 86 height 27
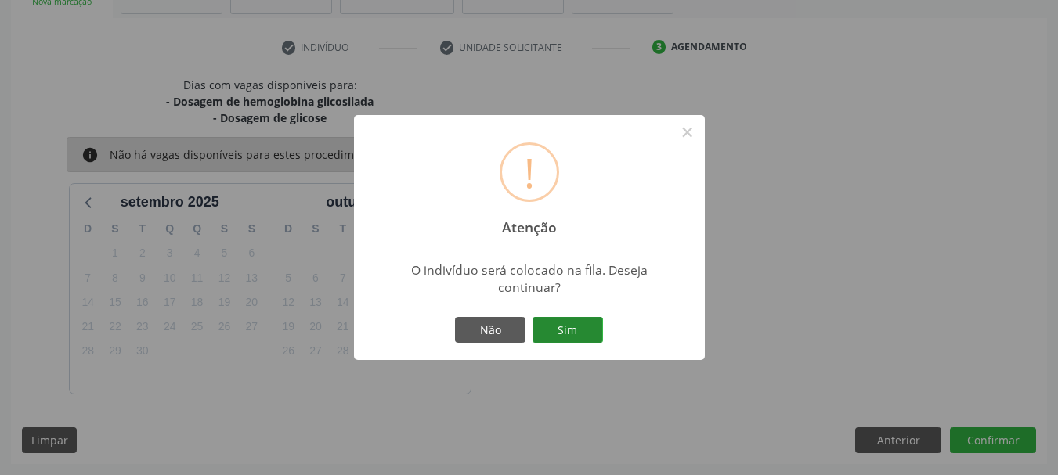
click at [556, 322] on button "Sim" at bounding box center [567, 330] width 70 height 27
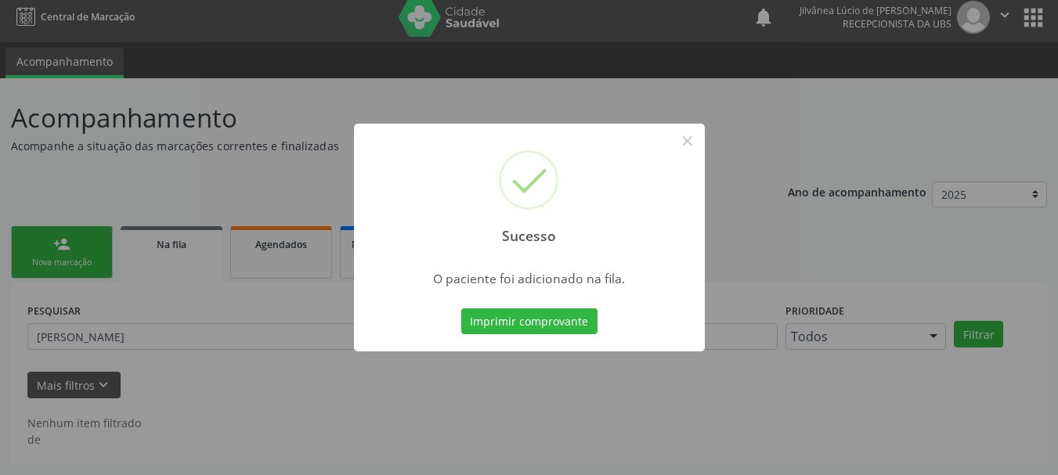
scroll to position [8, 0]
click at [690, 139] on button "×" at bounding box center [687, 141] width 27 height 27
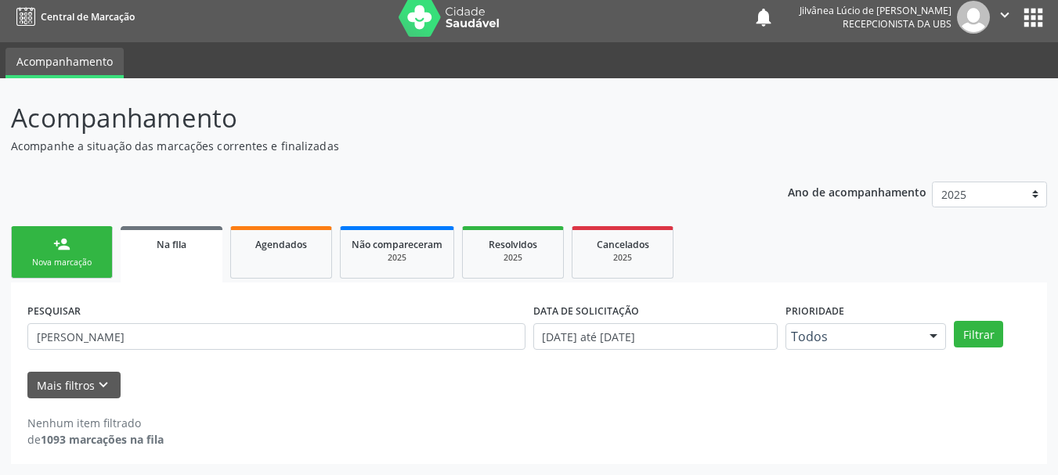
click at [60, 262] on div "Nova marcação" at bounding box center [62, 263] width 78 height 12
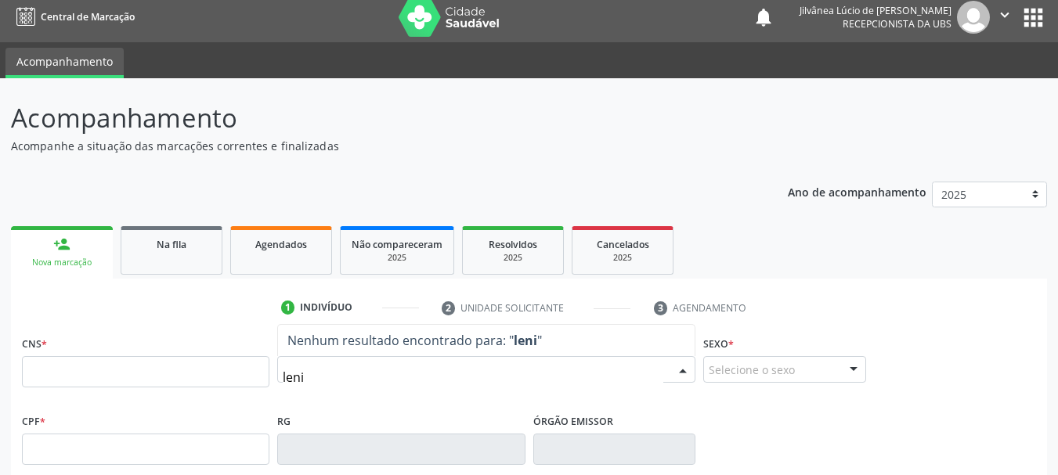
type input "leniv"
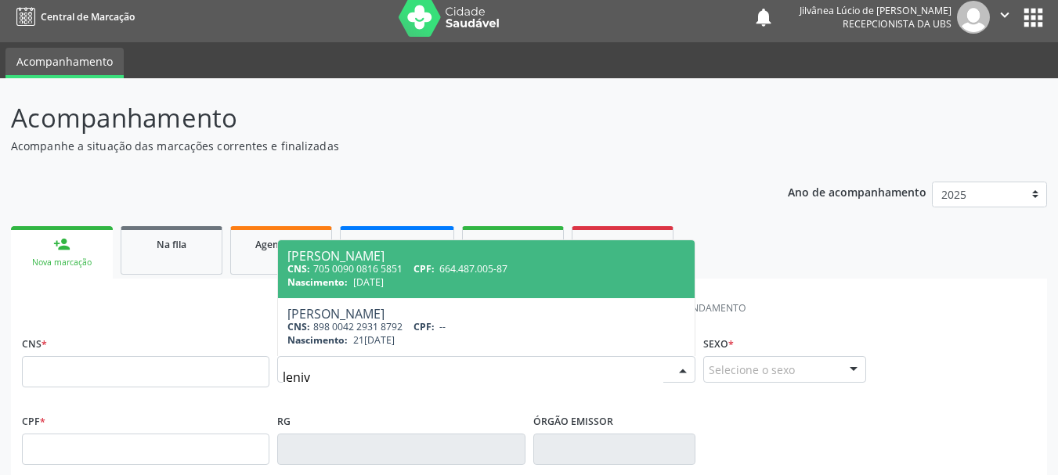
click at [413, 278] on div "Nascimento: 28/02/1971" at bounding box center [486, 282] width 398 height 13
type input "705 0090 0816 5851"
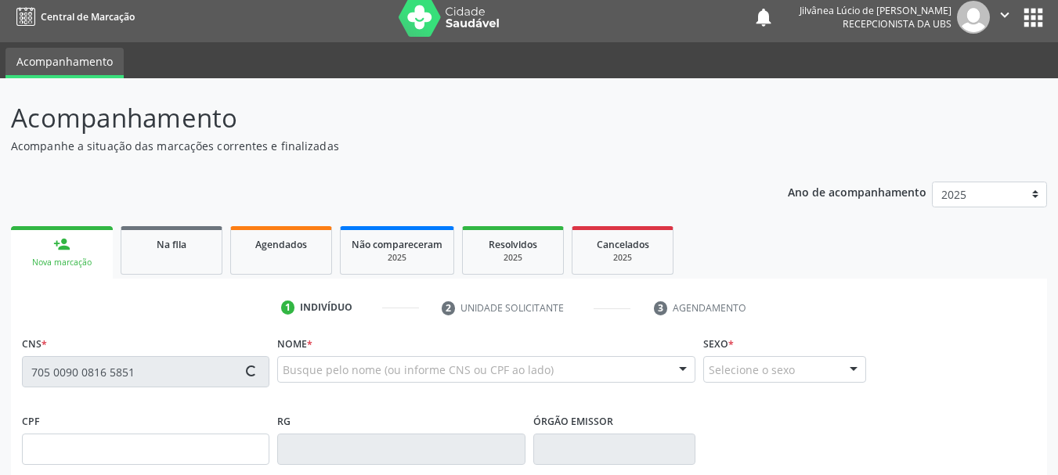
type input "664.487.005-87"
type input "28/02/1971"
type input "Benilde Ribeiro da Silva"
type input "(99) 99999-9999"
type input "923.337.535-87"
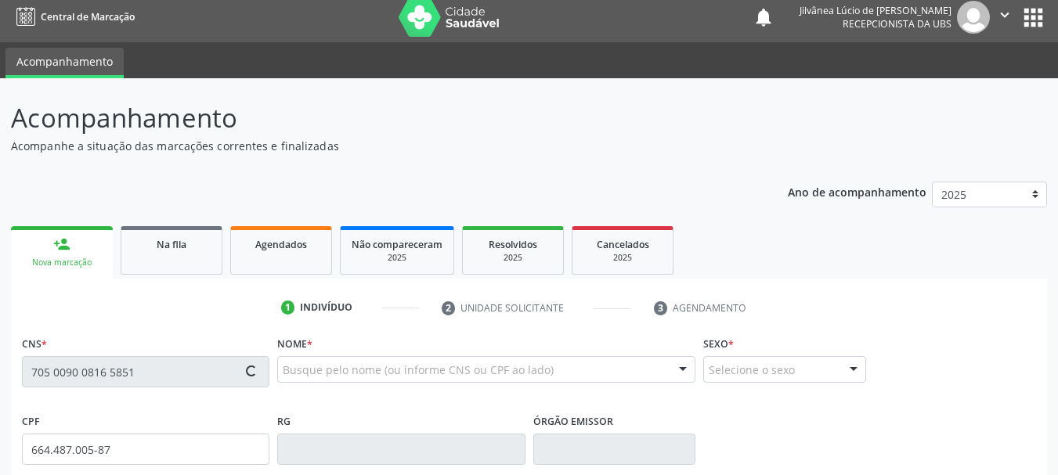
type input "S/N"
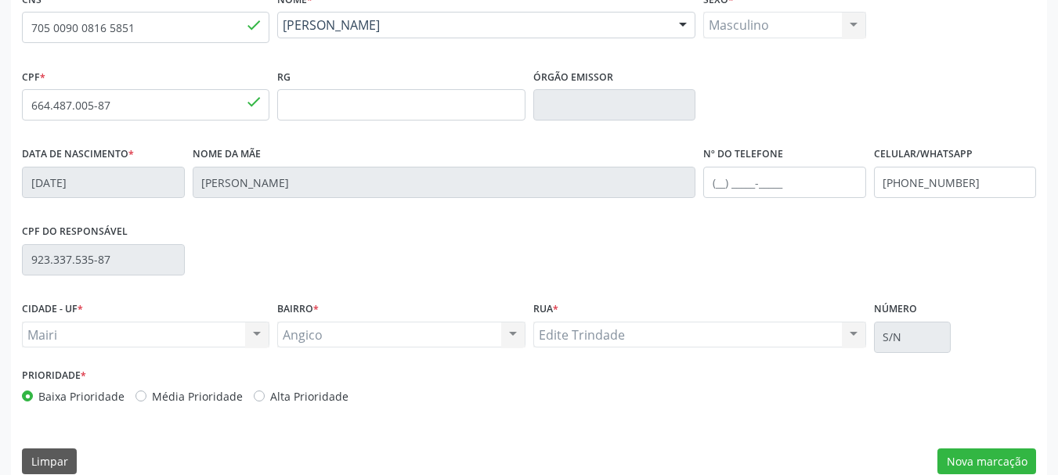
scroll to position [373, 0]
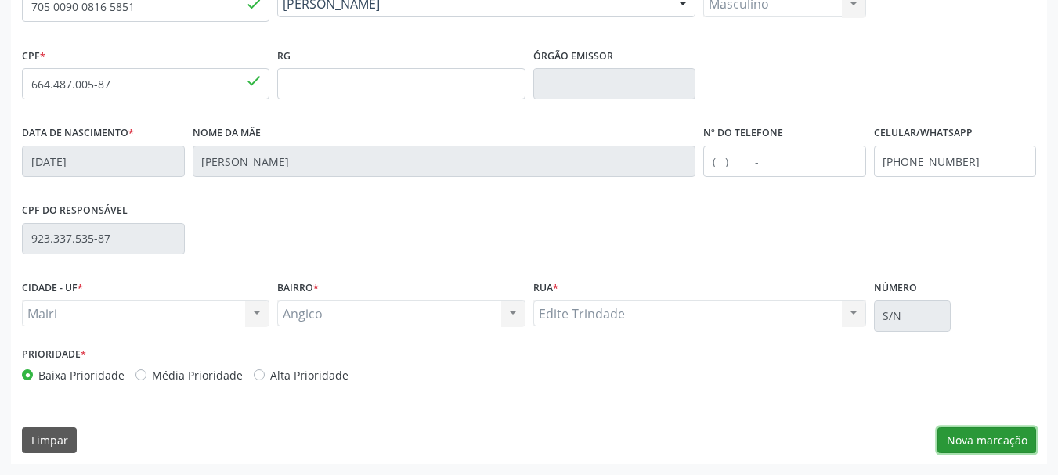
click at [976, 438] on button "Nova marcação" at bounding box center [986, 440] width 99 height 27
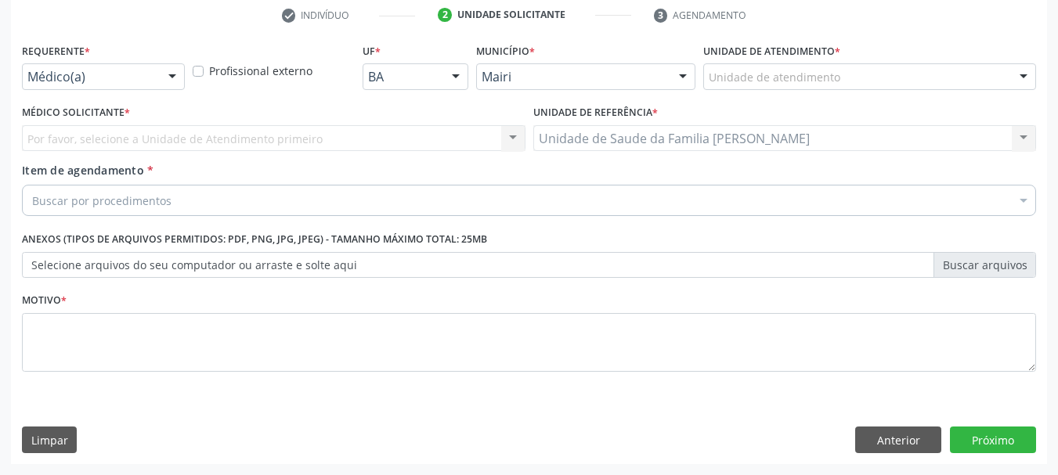
scroll to position [301, 0]
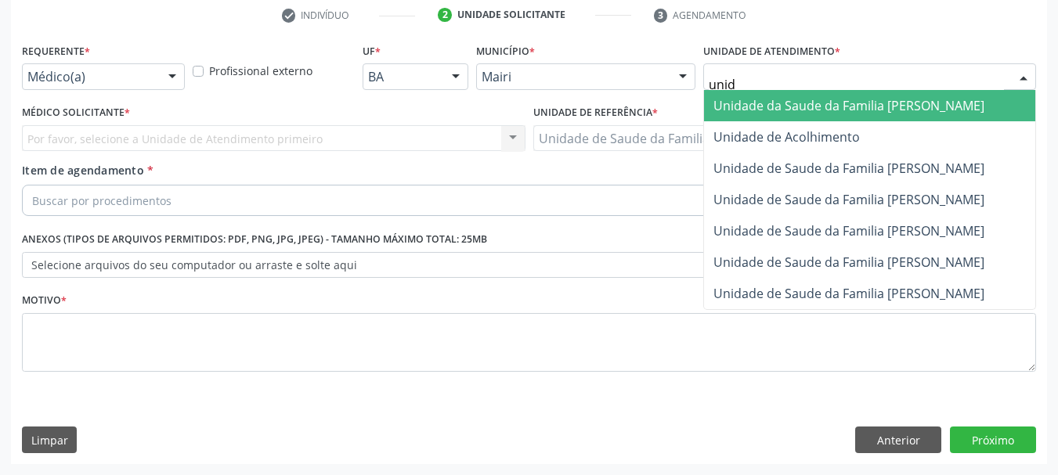
type input "unida"
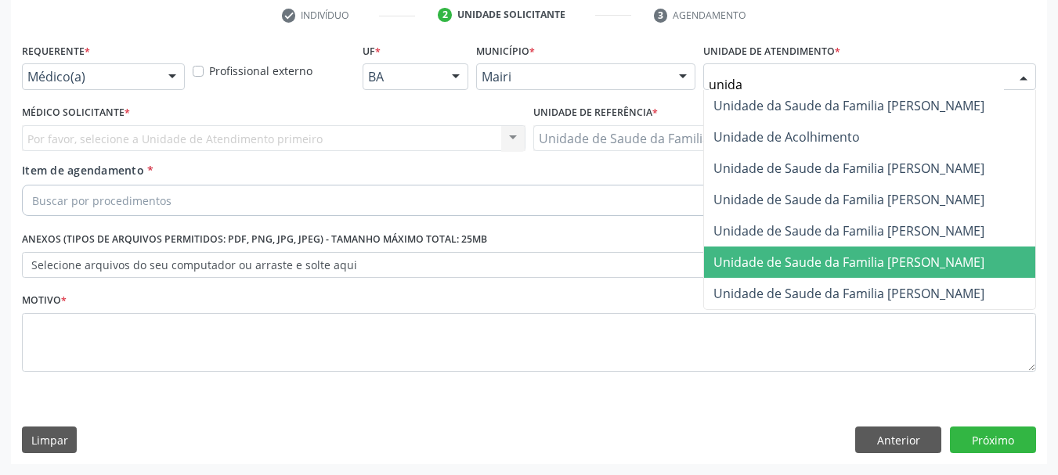
click at [799, 267] on span "Unidade de Saude da Familia [PERSON_NAME]" at bounding box center [848, 262] width 271 height 17
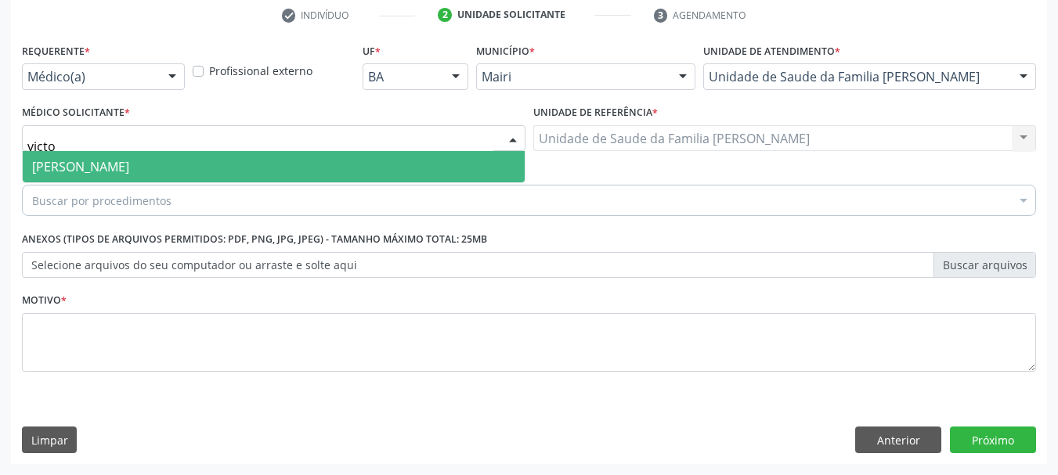
type input "victor"
click at [129, 175] on span "[PERSON_NAME]" at bounding box center [80, 166] width 97 height 17
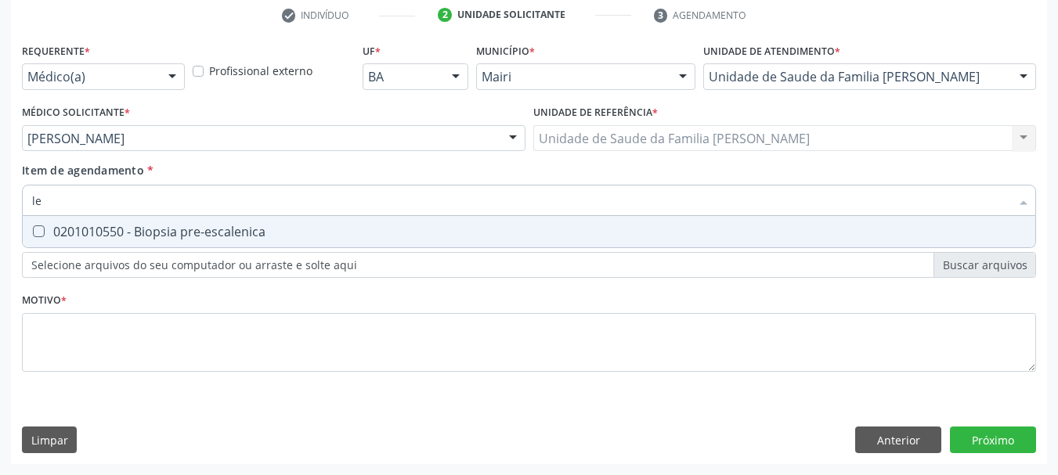
type input "l"
type input "hemograma"
click at [136, 226] on div "0202020380 - Hemograma completo" at bounding box center [529, 231] width 994 height 13
checkbox completo "true"
drag, startPoint x: 114, startPoint y: 201, endPoint x: 0, endPoint y: 200, distance: 114.3
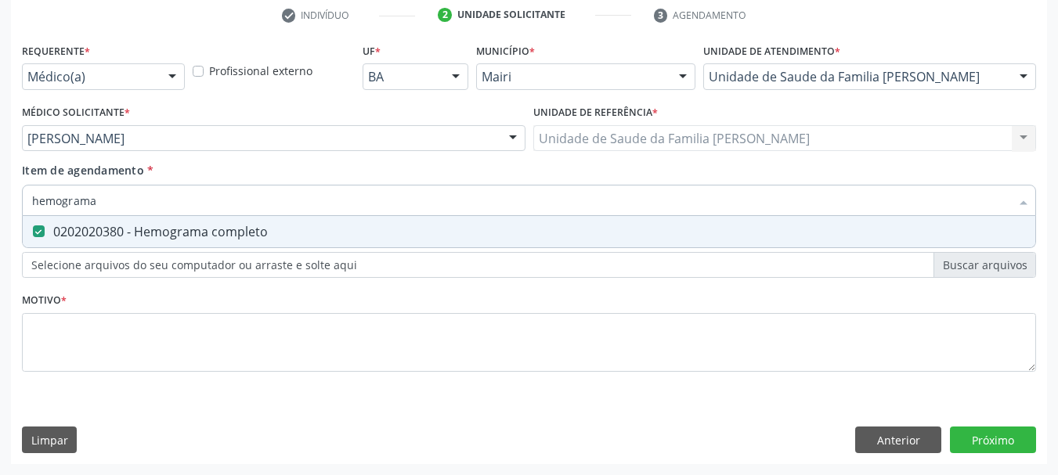
click at [0, 200] on div "Acompanhamento Acompanhe a situação das marcações correntes e finalizadas Relat…" at bounding box center [529, 130] width 1058 height 690
type input "co"
checkbox completo "false"
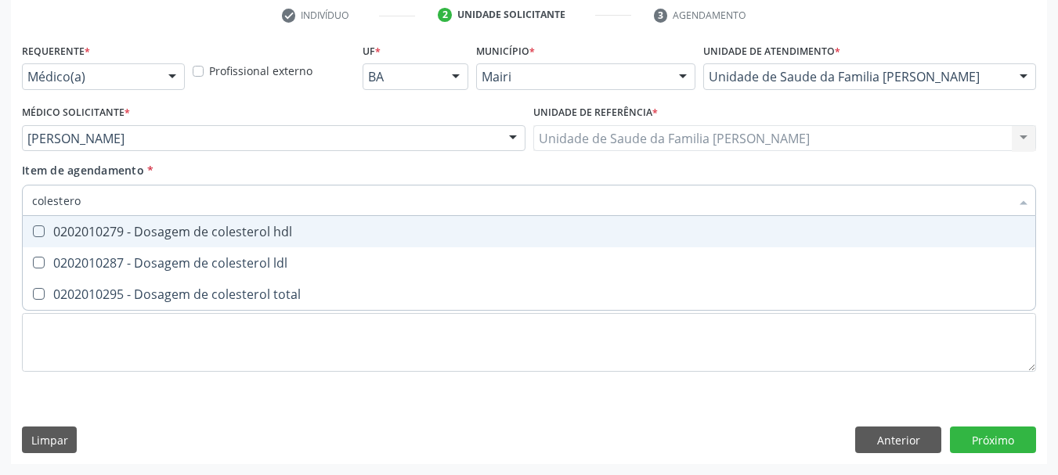
type input "colesterol"
click at [50, 240] on span "0202010279 - Dosagem de colesterol hdl" at bounding box center [529, 231] width 1012 height 31
checkbox hdl "true"
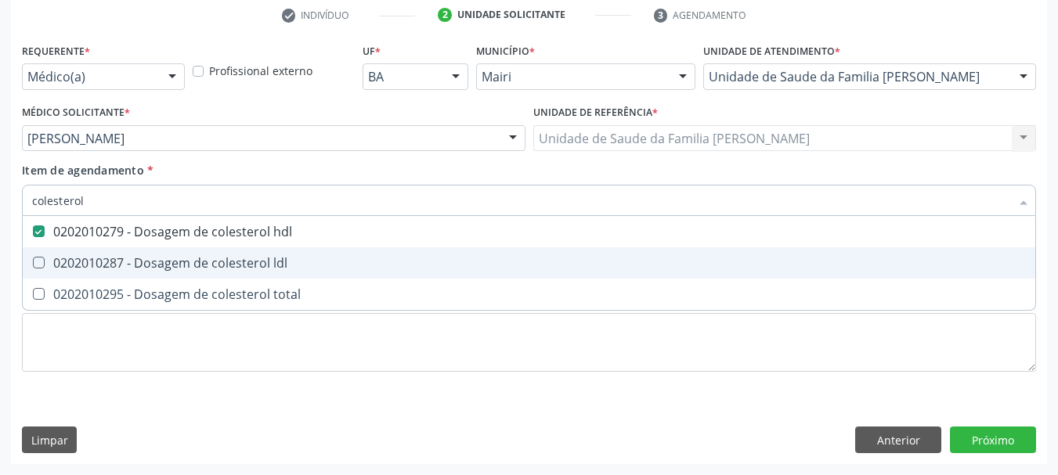
click at [68, 272] on span "0202010287 - Dosagem de colesterol ldl" at bounding box center [529, 262] width 1012 height 31
checkbox ldl "true"
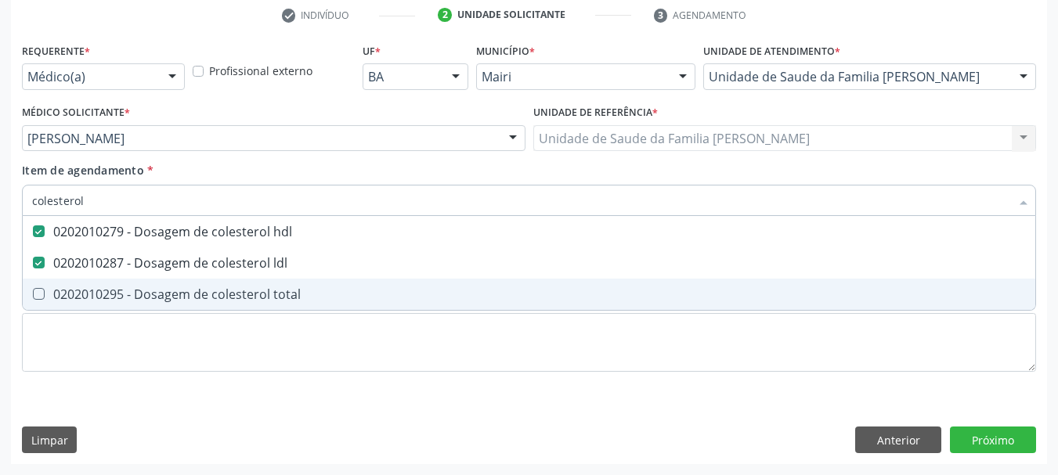
click at [86, 290] on div "0202010295 - Dosagem de colesterol total" at bounding box center [529, 294] width 994 height 13
checkbox total "true"
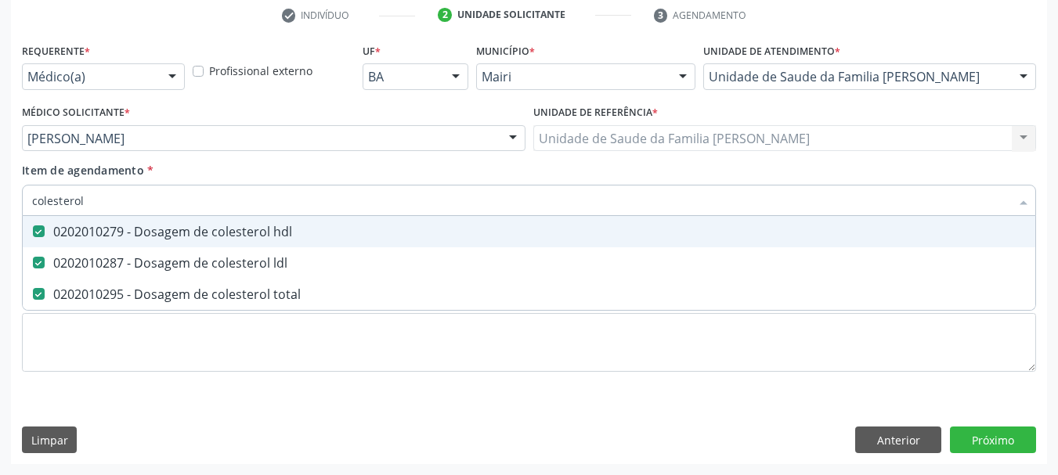
drag, startPoint x: 102, startPoint y: 200, endPoint x: 0, endPoint y: 204, distance: 101.9
click at [0, 204] on div "Acompanhamento Acompanhe a situação das marcações correntes e finalizadas Relat…" at bounding box center [529, 130] width 1058 height 690
type input "ure"
checkbox hdl "false"
checkbox ldl "false"
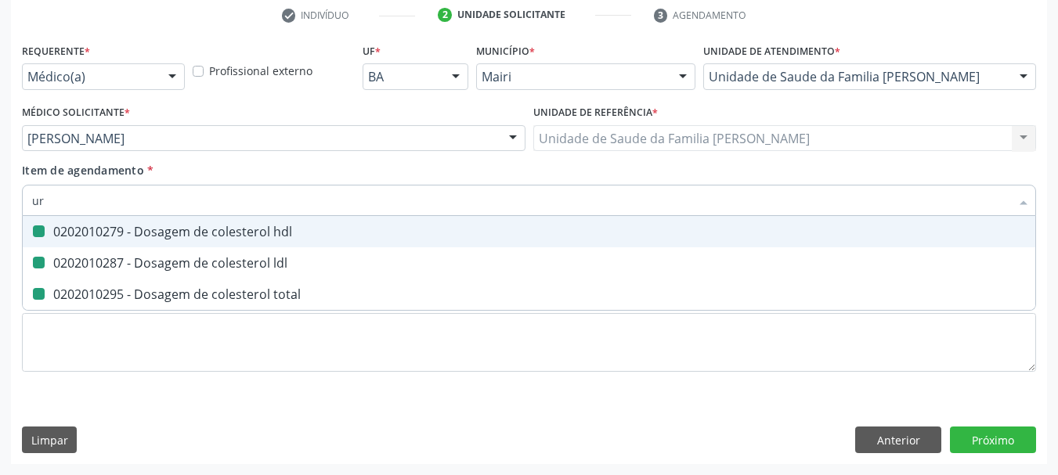
checkbox total "false"
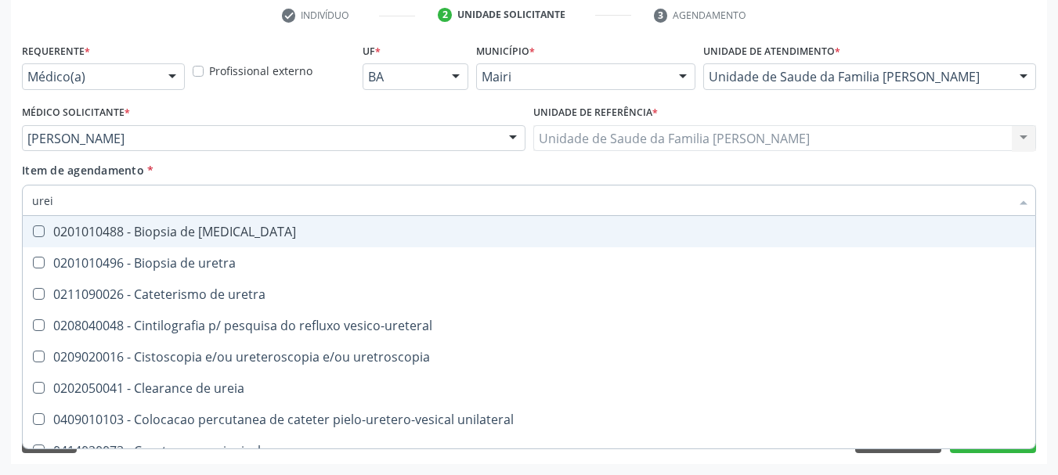
type input "ureia"
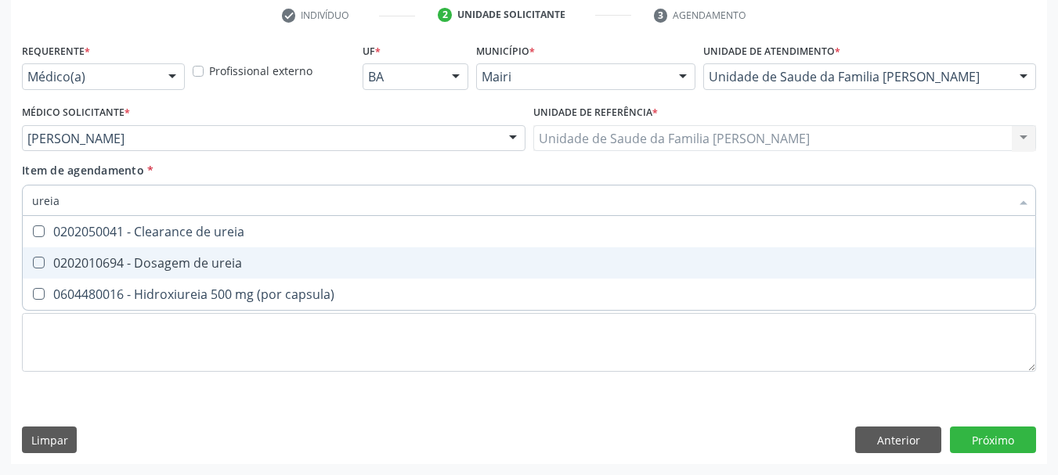
click at [116, 268] on div "0202010694 - Dosagem de ureia" at bounding box center [529, 263] width 994 height 13
checkbox ureia "true"
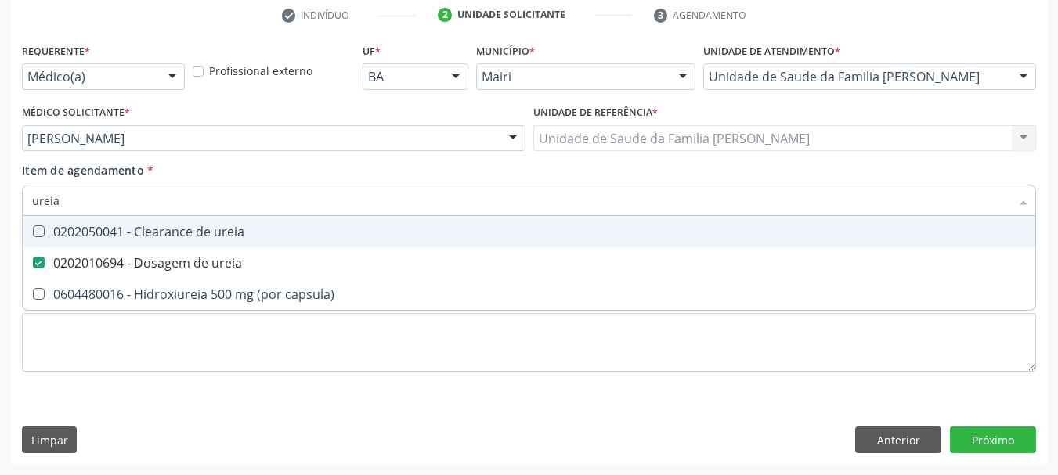
drag, startPoint x: 89, startPoint y: 195, endPoint x: 0, endPoint y: 192, distance: 89.3
click at [0, 192] on div "Acompanhamento Acompanhe a situação das marcações correntes e finalizadas Relat…" at bounding box center [529, 130] width 1058 height 690
type input "cr"
checkbox ureia "false"
type input "creatinin"
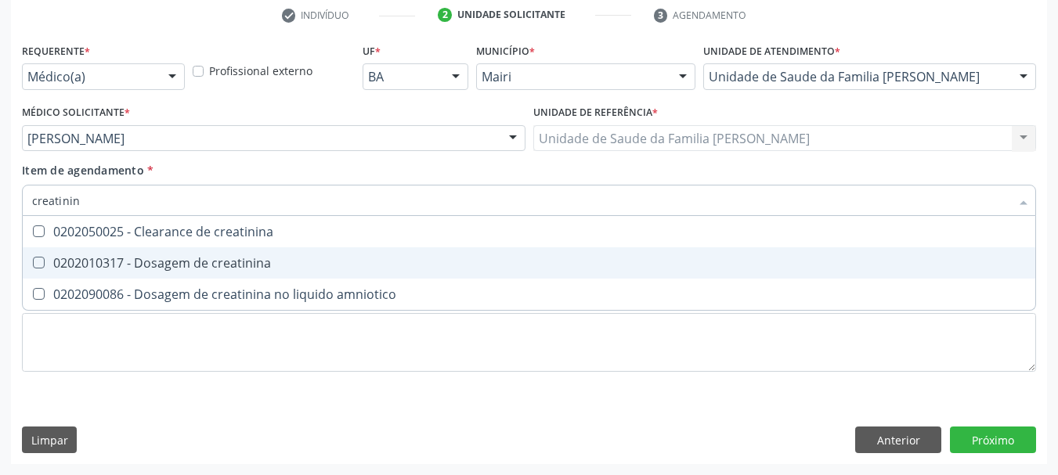
click at [85, 272] on span "0202010317 - Dosagem de creatinina" at bounding box center [529, 262] width 1012 height 31
checkbox creatinina "true"
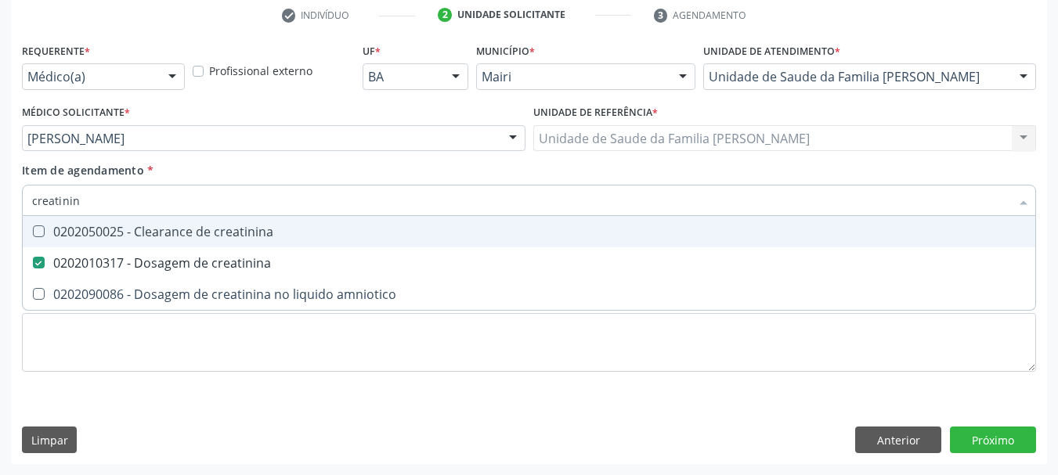
drag, startPoint x: 91, startPoint y: 201, endPoint x: 0, endPoint y: 209, distance: 91.2
click at [0, 209] on div "Acompanhamento Acompanhe a situação das marcações correntes e finalizadas Relat…" at bounding box center [529, 130] width 1058 height 690
type input "gl"
checkbox creatinina "false"
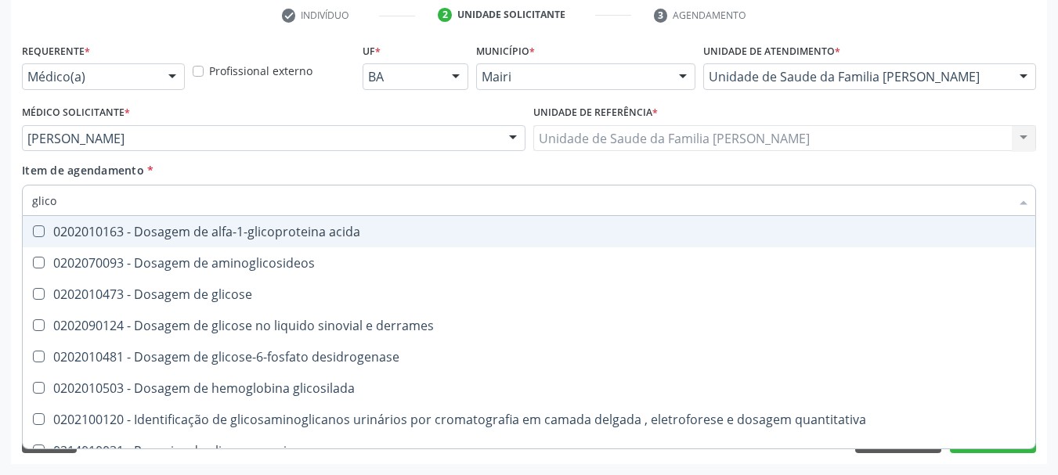
type input "glicos"
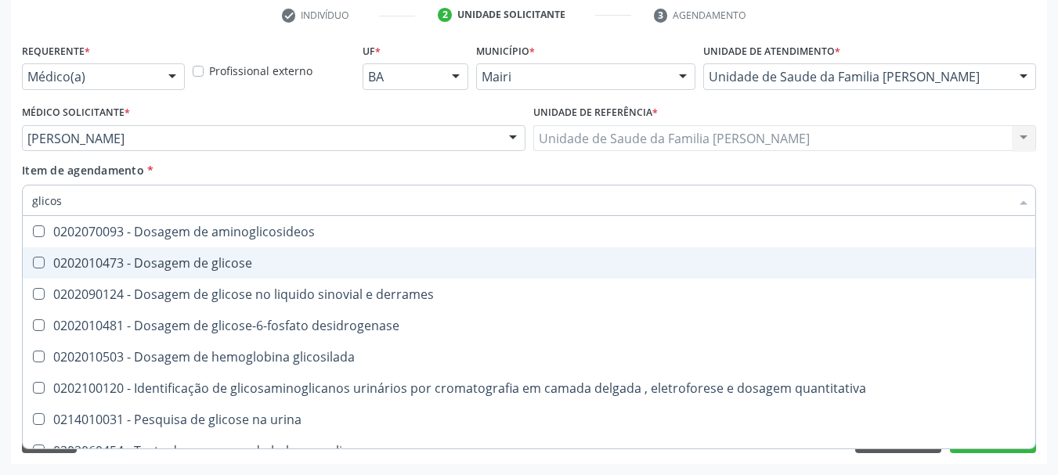
click at [70, 266] on div "0202010473 - Dosagem de glicose" at bounding box center [529, 263] width 994 height 13
checkbox glicose "true"
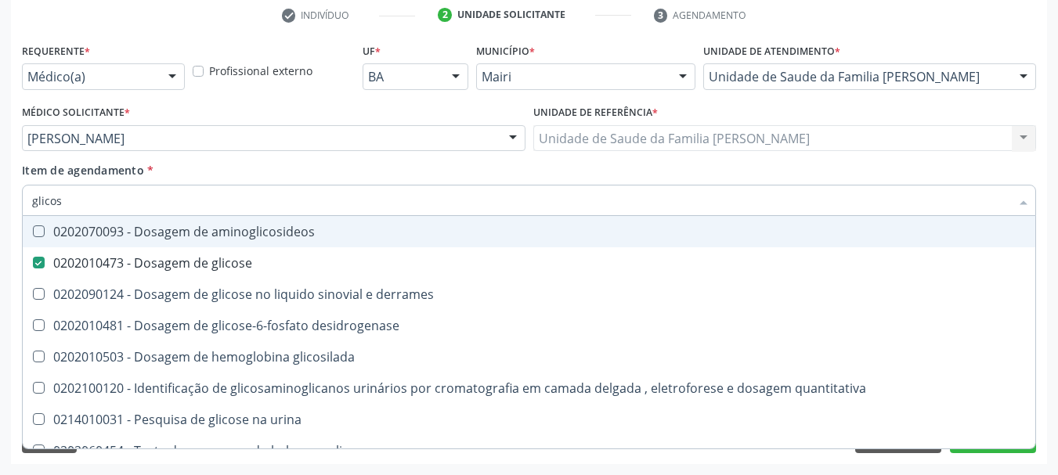
drag, startPoint x: 69, startPoint y: 207, endPoint x: 0, endPoint y: 211, distance: 69.1
click at [0, 211] on div "Acompanhamento Acompanhe a situação das marcações correntes e finalizadas Relat…" at bounding box center [529, 130] width 1058 height 690
type input "gl"
checkbox glicose "false"
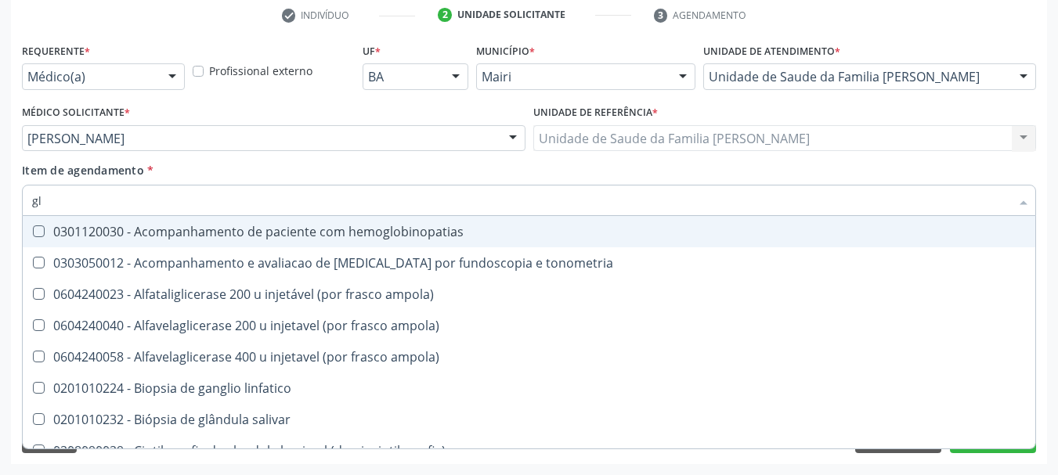
type input "gli"
checkbox campimetria\) "true"
type input "glic"
checkbox glenoidal "true"
checkbox campimetria\) "false"
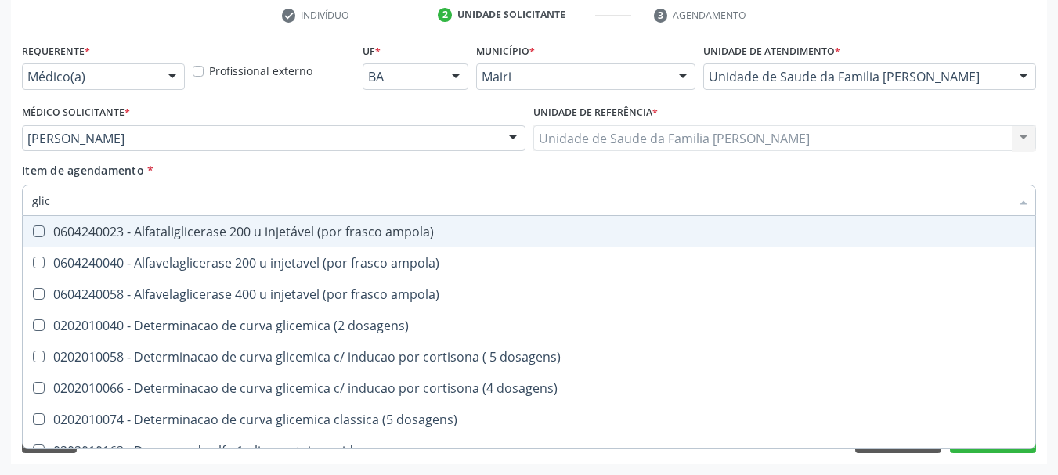
type input "glico"
checkbox ampola\) "true"
type input "glicos"
checkbox ampola\) "true"
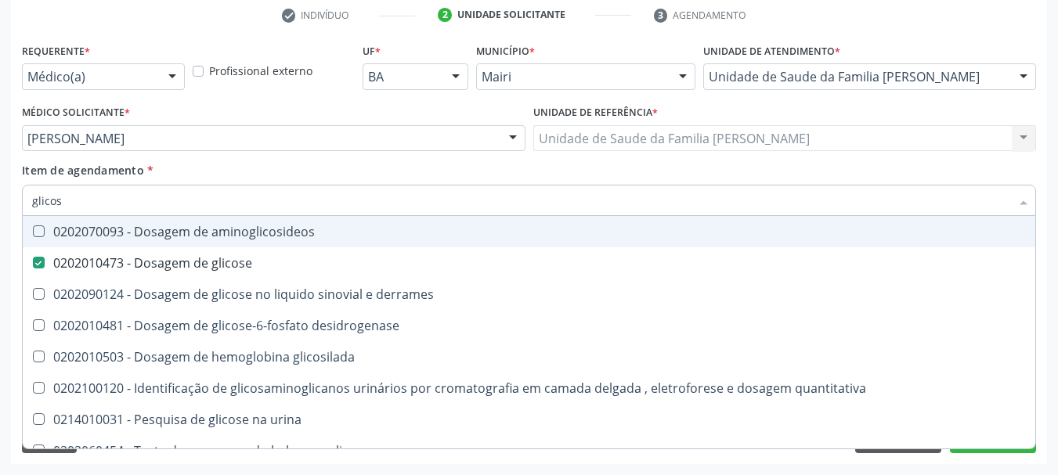
type input "glicosi"
checkbox glicose "false"
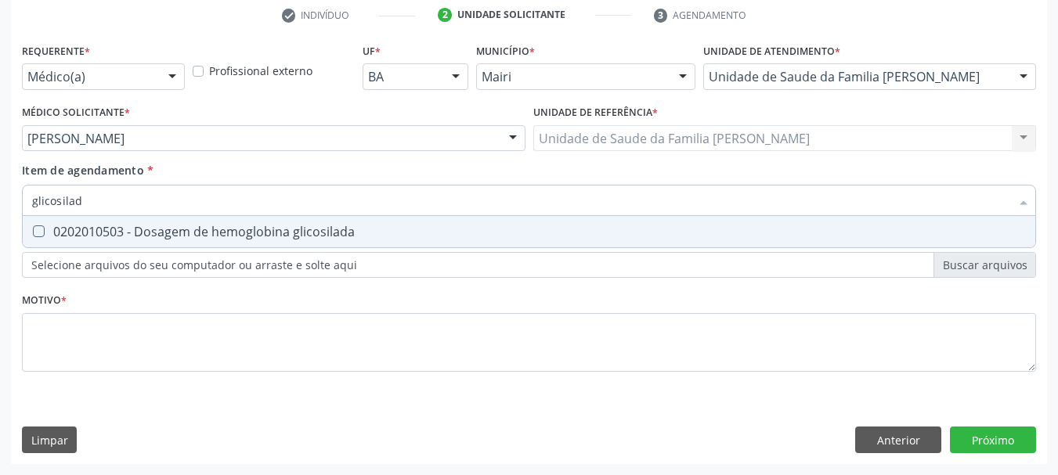
type input "glicosilada"
click at [60, 230] on div "0202010503 - Dosagem de hemoglobina glicosilada" at bounding box center [529, 231] width 994 height 13
checkbox glicosilada "true"
drag, startPoint x: 99, startPoint y: 198, endPoint x: 0, endPoint y: 197, distance: 98.7
click at [0, 197] on div "Acompanhamento Acompanhe a situação das marcações correntes e finalizadas Relat…" at bounding box center [529, 130] width 1058 height 690
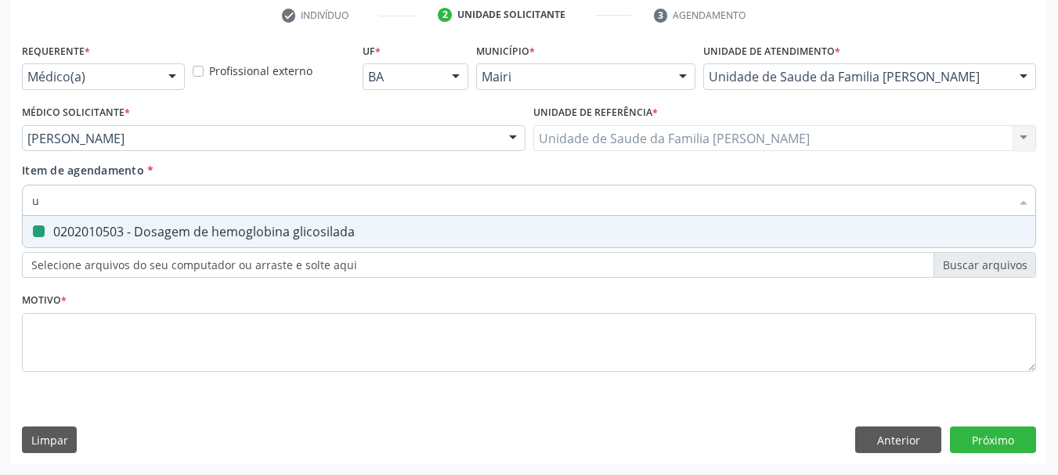
type input "ur"
checkbox glicosilada "false"
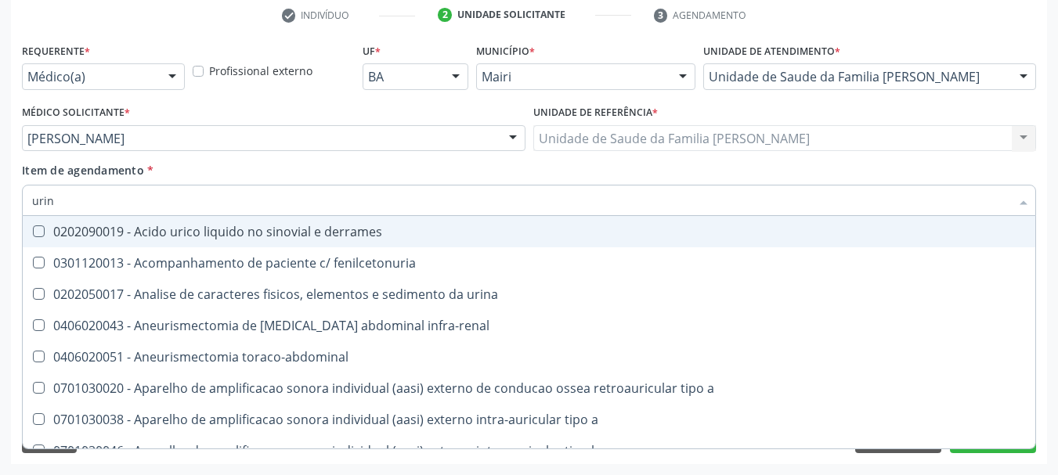
type input "urina"
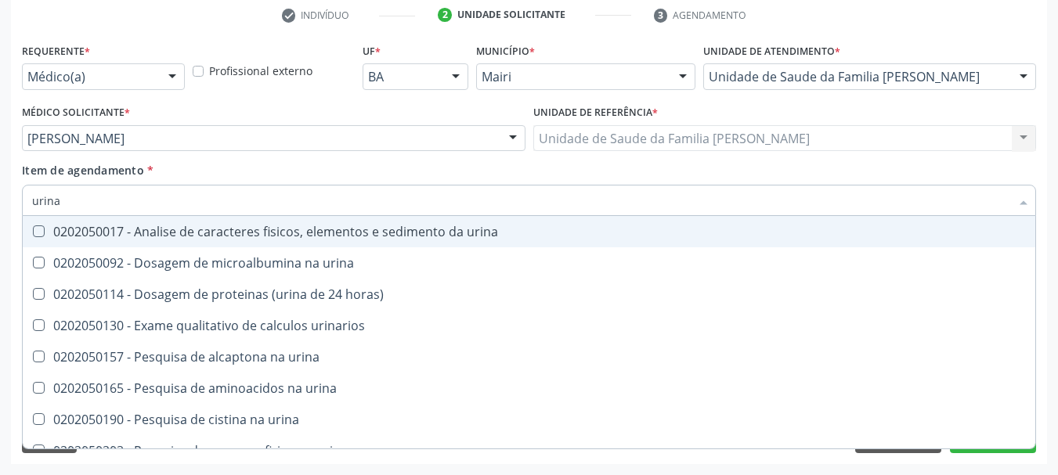
click at [53, 226] on div "0202050017 - Analise de caracteres fisicos, elementos e sedimento da urina" at bounding box center [529, 231] width 994 height 13
checkbox urina "true"
drag, startPoint x: 68, startPoint y: 192, endPoint x: 0, endPoint y: 196, distance: 68.2
click at [0, 196] on div "Acompanhamento Acompanhe a situação das marcações correntes e finalizadas Relat…" at bounding box center [529, 130] width 1058 height 690
type input "fe"
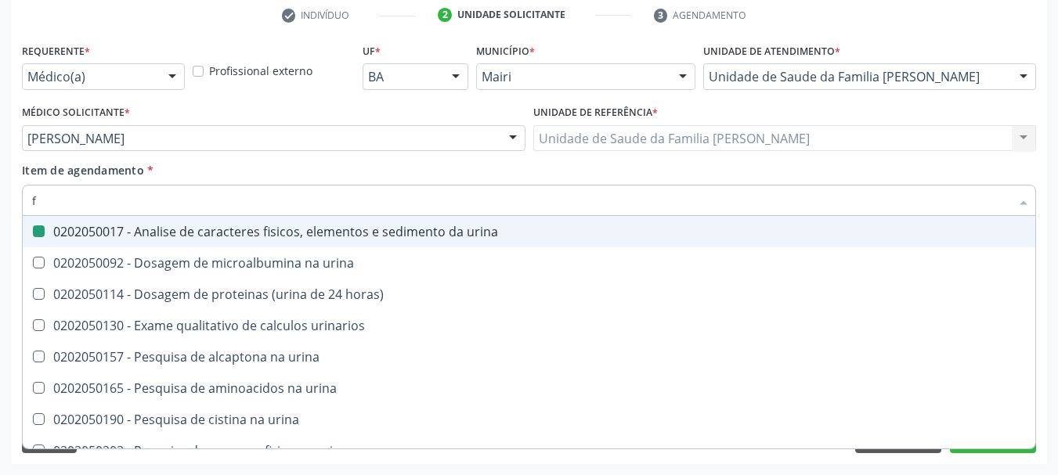
checkbox urina "false"
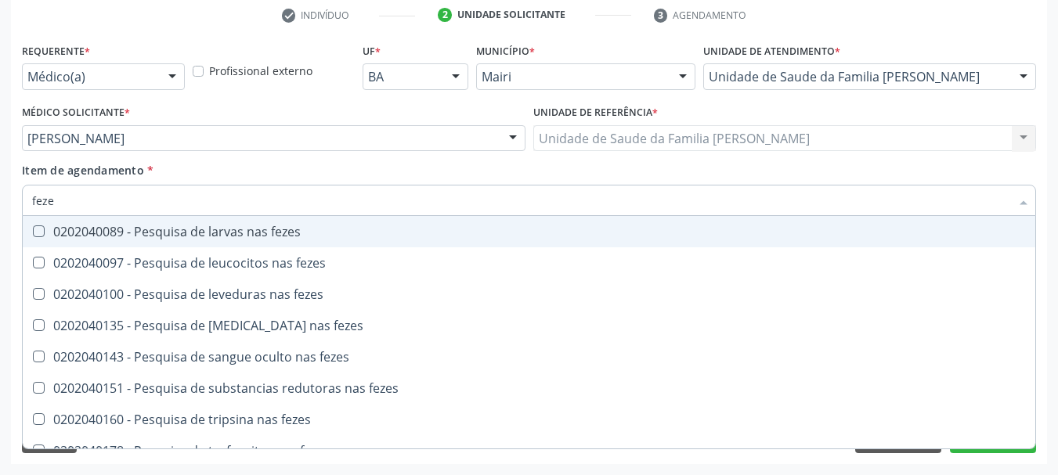
type input "fezes"
click at [79, 237] on div "0202040089 - Pesquisa de larvas nas fezes" at bounding box center [529, 231] width 994 height 13
checkbox fezes "true"
drag, startPoint x: 77, startPoint y: 204, endPoint x: 0, endPoint y: 207, distance: 76.8
click at [0, 207] on div "Acompanhamento Acompanhe a situação das marcações correntes e finalizadas Relat…" at bounding box center [529, 130] width 1058 height 690
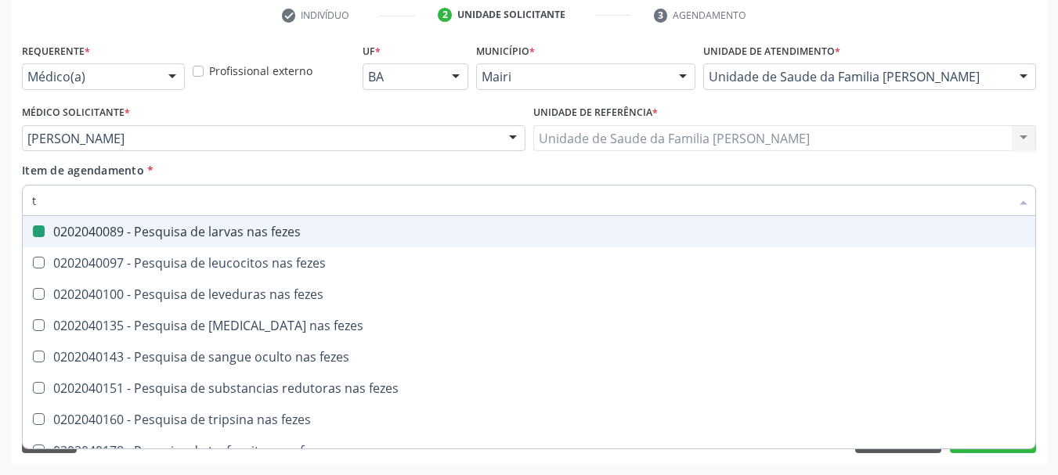
type input "tg"
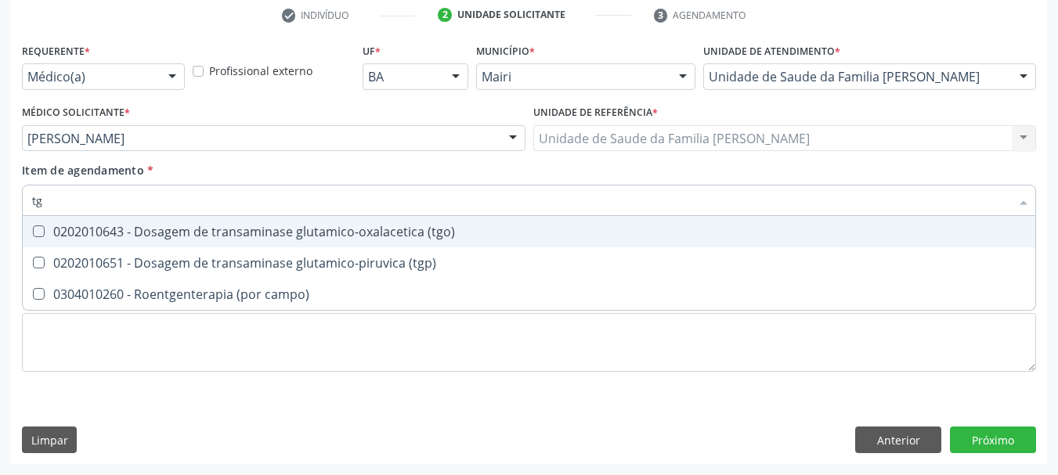
checkbox \(tgo\) "false"
type input "tgo"
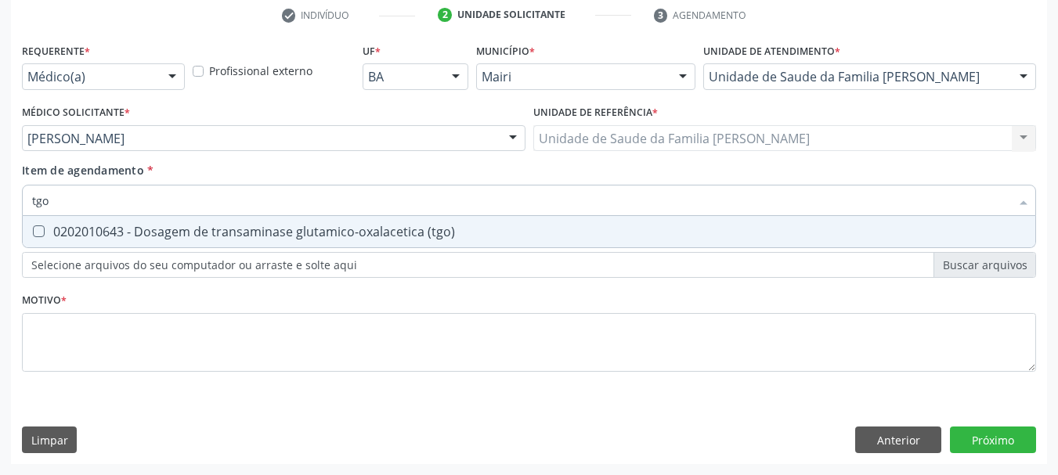
click at [51, 239] on span "0202010643 - Dosagem de transaminase glutamico-oxalacetica (tgo)" at bounding box center [529, 231] width 1012 height 31
checkbox \(tgo\) "true"
drag, startPoint x: 63, startPoint y: 210, endPoint x: 0, endPoint y: 207, distance: 63.5
click at [0, 207] on div "Acompanhamento Acompanhe a situação das marcações correntes e finalizadas Relat…" at bounding box center [529, 130] width 1058 height 690
type input "tg"
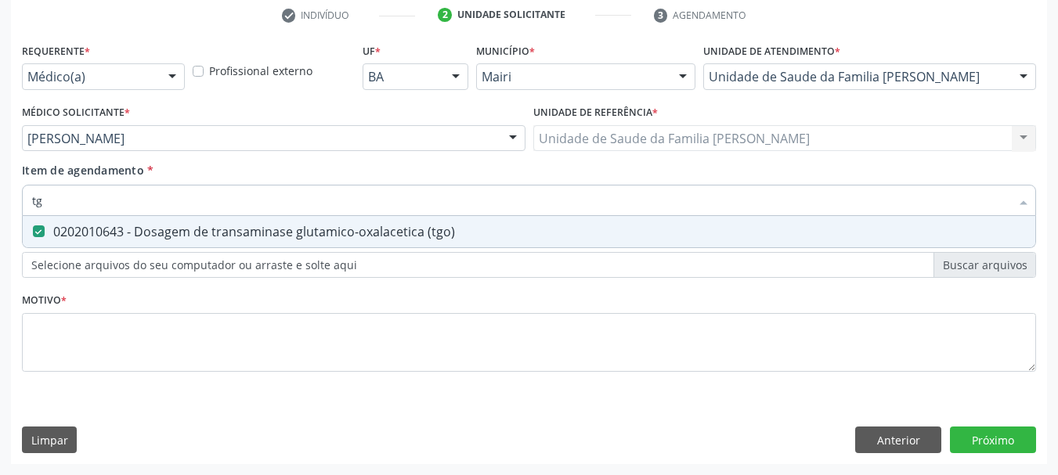
checkbox \(tgo\) "true"
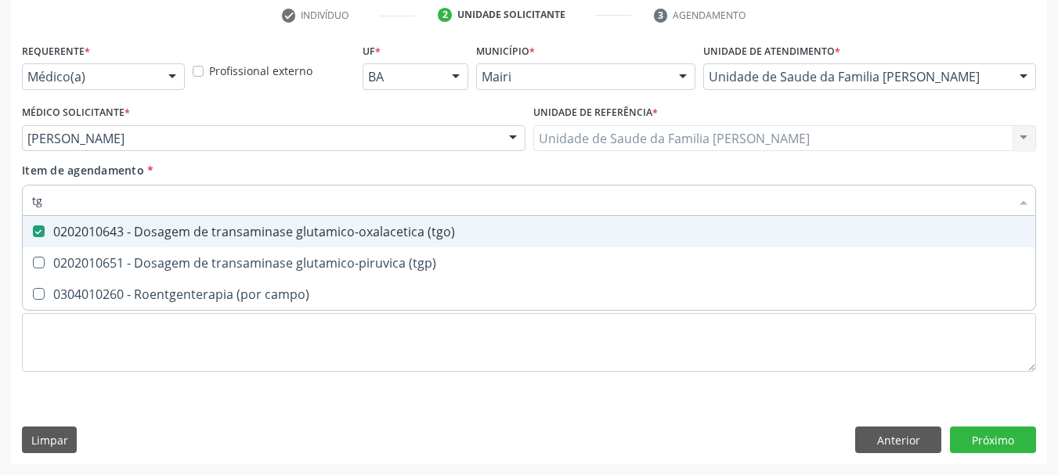
type input "tgp"
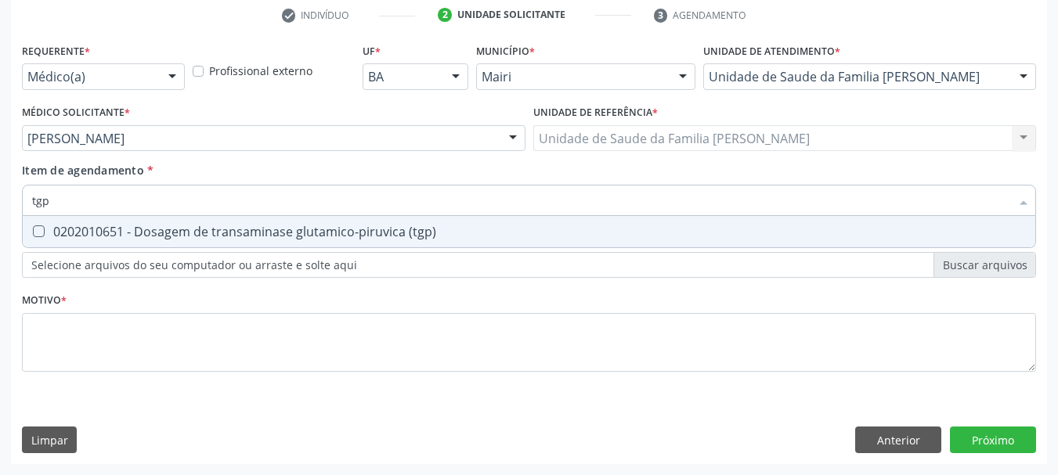
click at [96, 229] on div "0202010651 - Dosagem de transaminase glutamico-piruvica (tgp)" at bounding box center [529, 231] width 994 height 13
checkbox \(tgp\) "true"
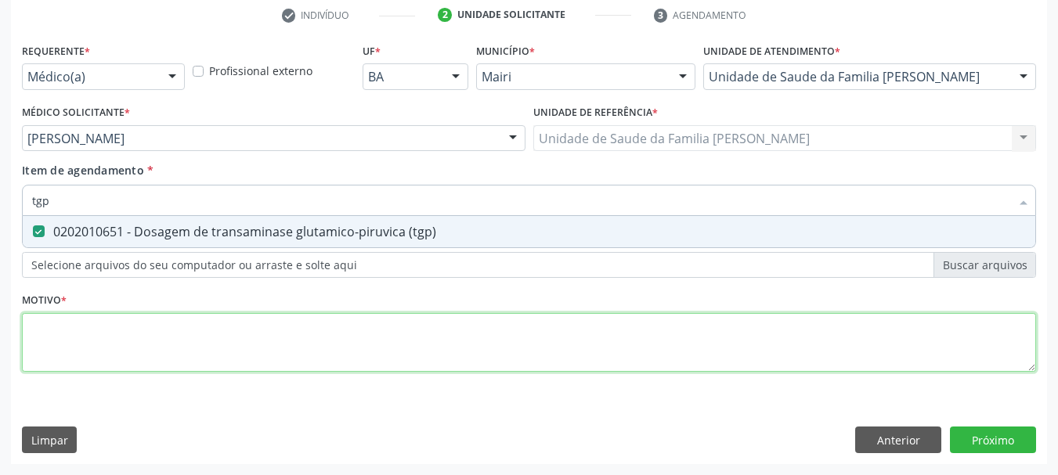
click at [148, 344] on div "Requerente * Médico(a) Médico(a) Enfermeiro(a) Paciente Nenhum resultado encont…" at bounding box center [529, 216] width 1014 height 355
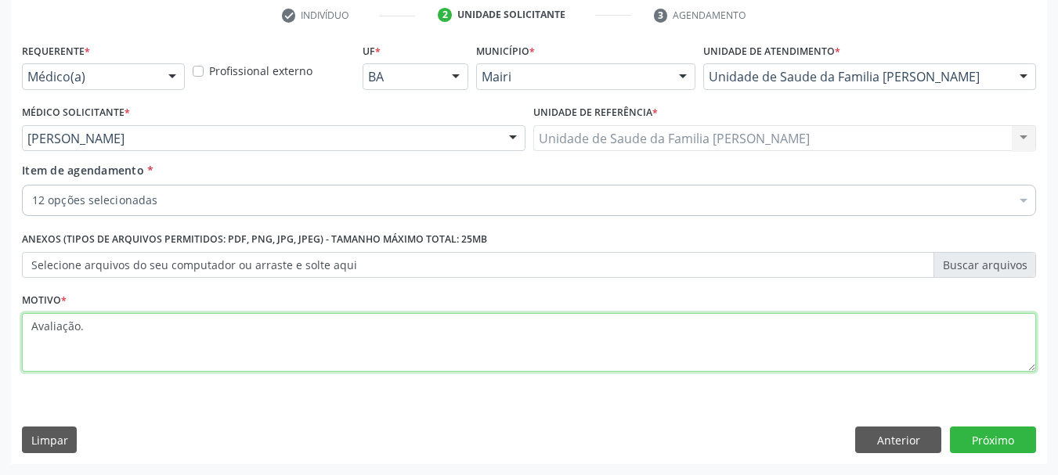
type textarea "Avaliação."
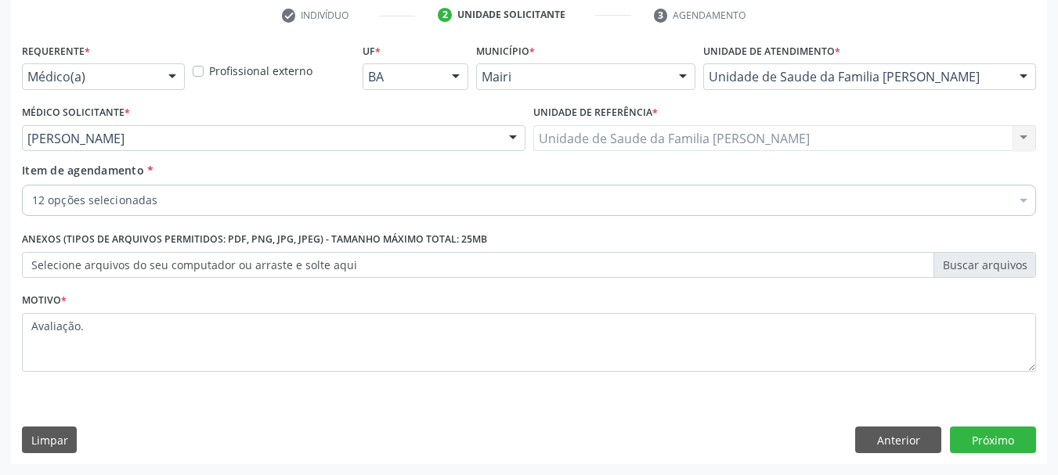
click at [430, 413] on div "Requerente * Médico(a) Médico(a) Enfermeiro(a) Paciente Nenhum resultado encont…" at bounding box center [529, 251] width 1036 height 425
click at [1005, 430] on button "Próximo" at bounding box center [993, 440] width 86 height 27
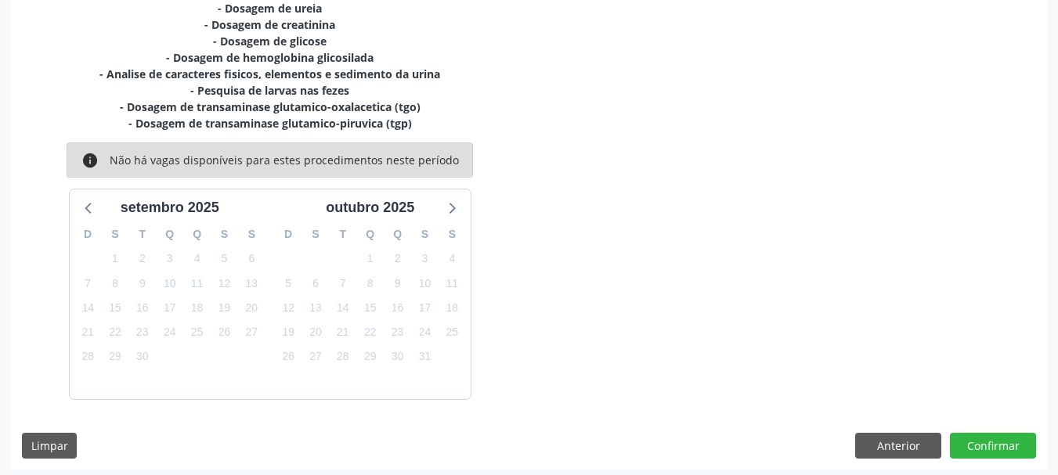
scroll to position [433, 0]
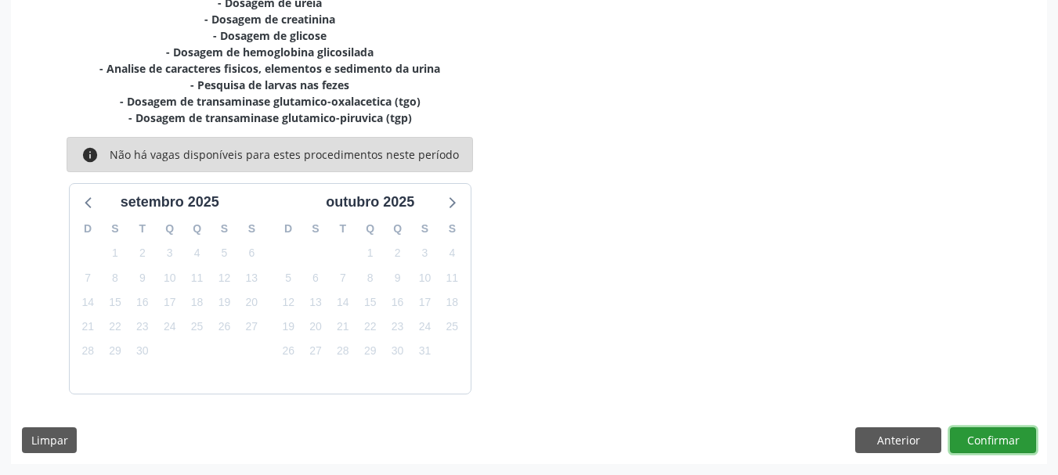
click at [1017, 438] on button "Confirmar" at bounding box center [993, 440] width 86 height 27
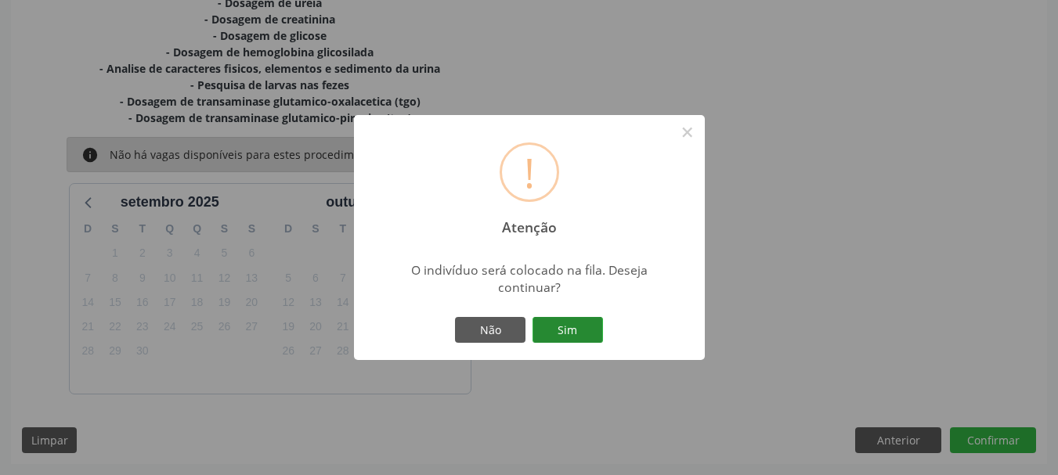
click at [565, 332] on button "Sim" at bounding box center [567, 330] width 70 height 27
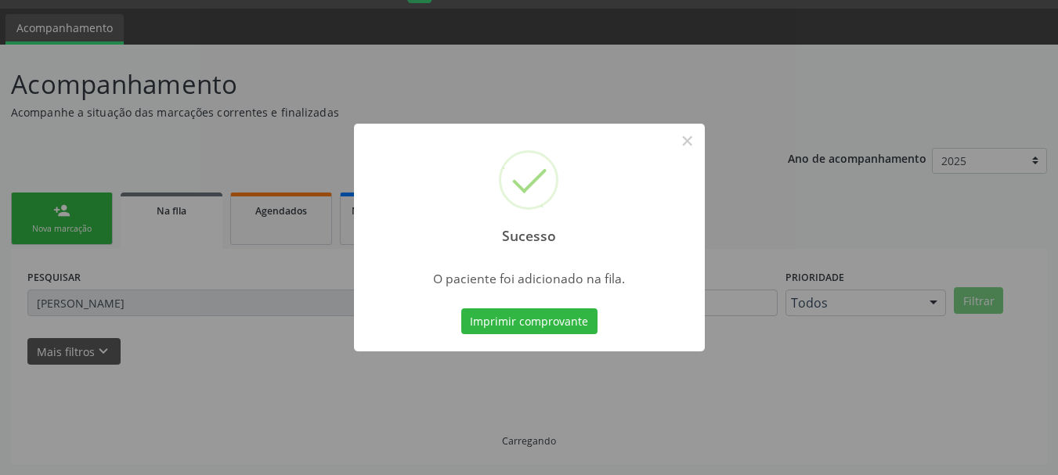
scroll to position [41, 0]
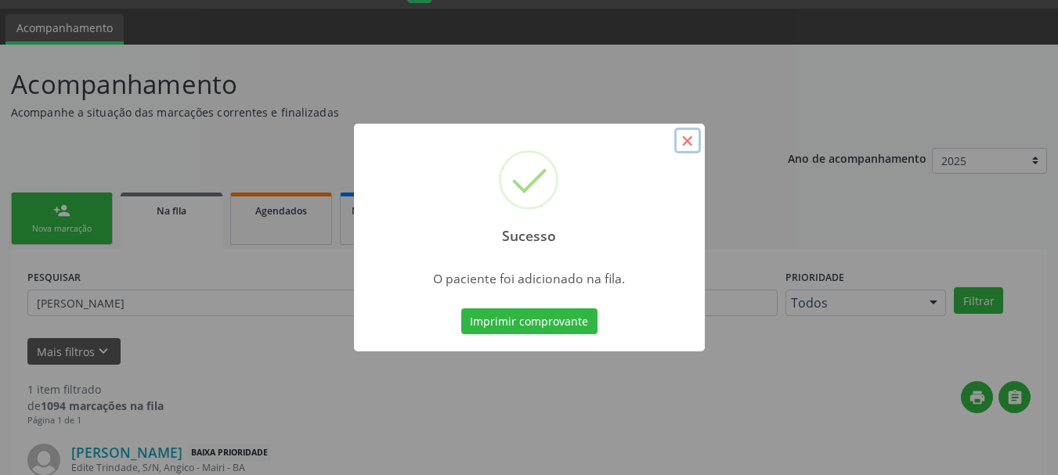
click at [682, 135] on button "×" at bounding box center [687, 141] width 27 height 27
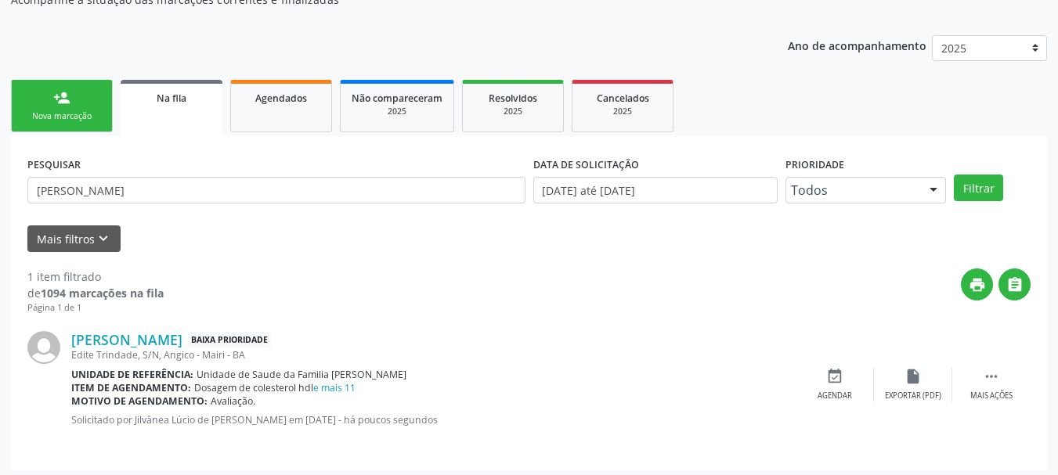
scroll to position [161, 0]
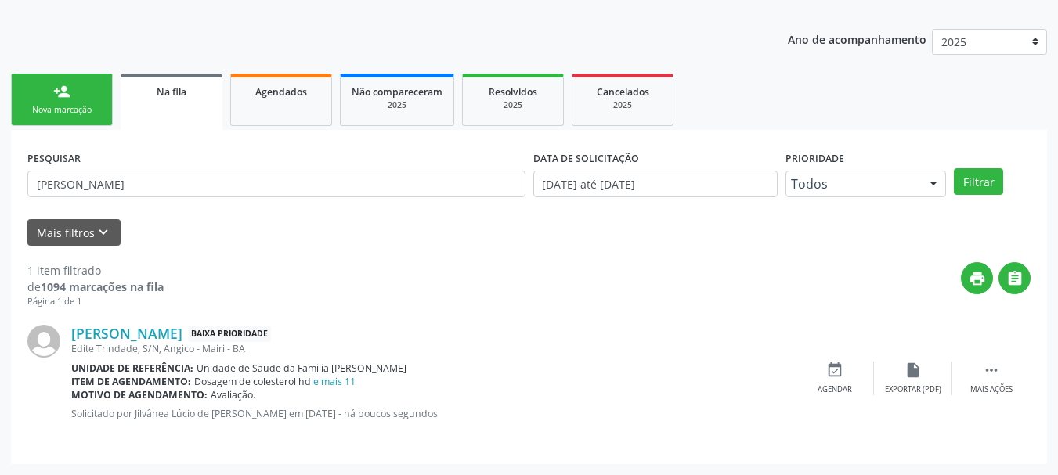
click at [87, 114] on div "Nova marcação" at bounding box center [62, 110] width 78 height 12
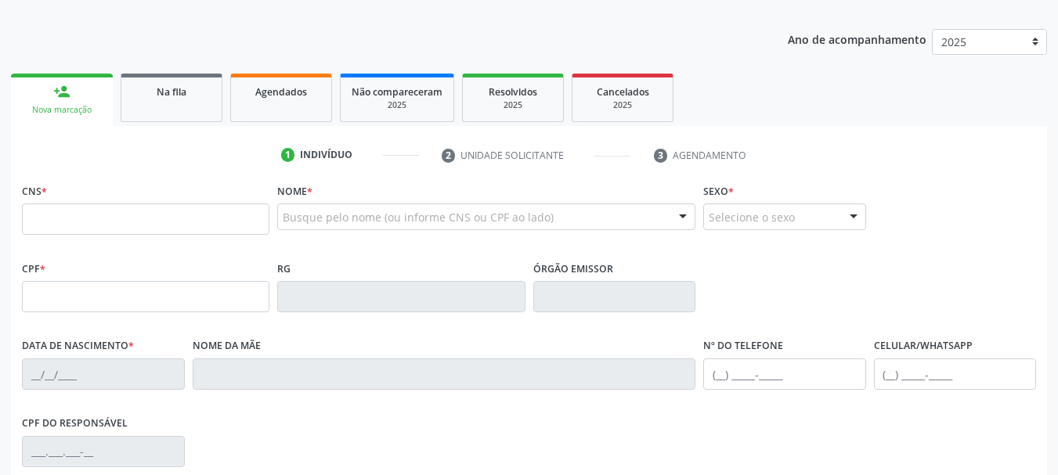
click at [330, 208] on div "Busque pelo nome (ou informe CNS ou CPF ao lado)" at bounding box center [486, 217] width 418 height 27
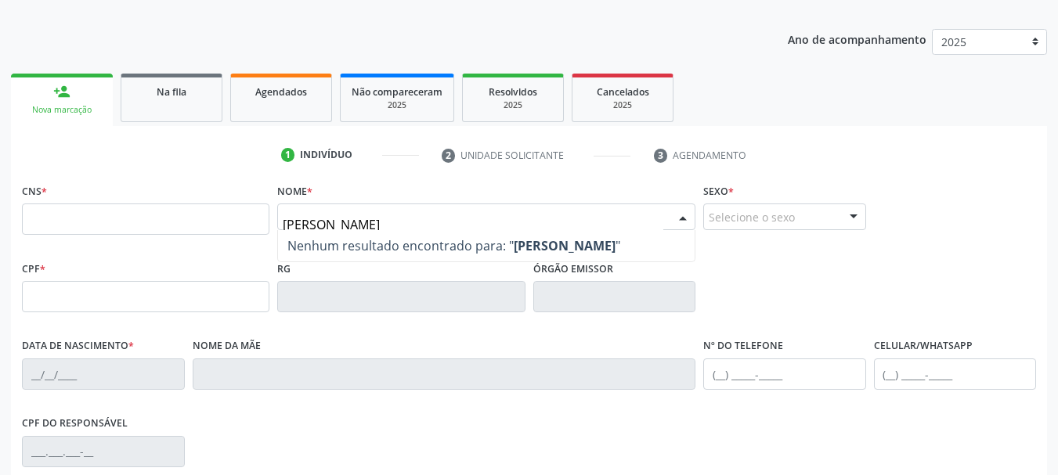
click at [422, 225] on input "Adaelson nascimento da silva" at bounding box center [473, 224] width 381 height 31
type input "Adaelson nascimento silva"
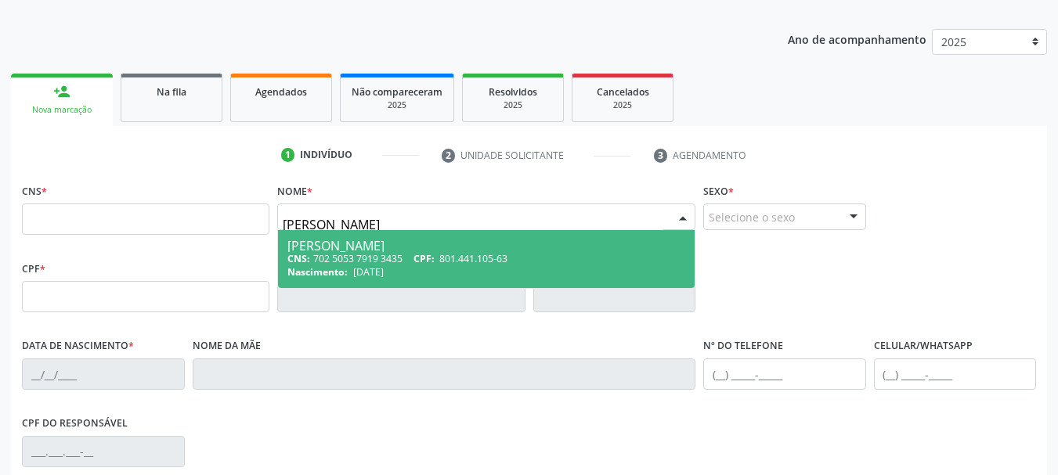
click at [411, 277] on div "Nascimento: 14/12/1968" at bounding box center [486, 271] width 398 height 13
type input "702 5053 7919 3435"
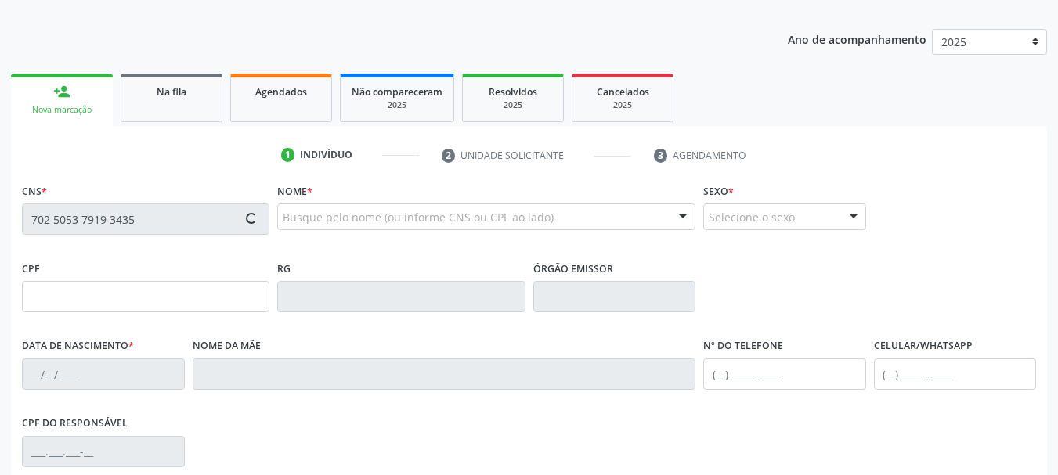
type input "801.441.105-63"
type input "[DATE]"
type input "[PERSON_NAME]"
type input "[PHONE_NUMBER]"
type input "S/N"
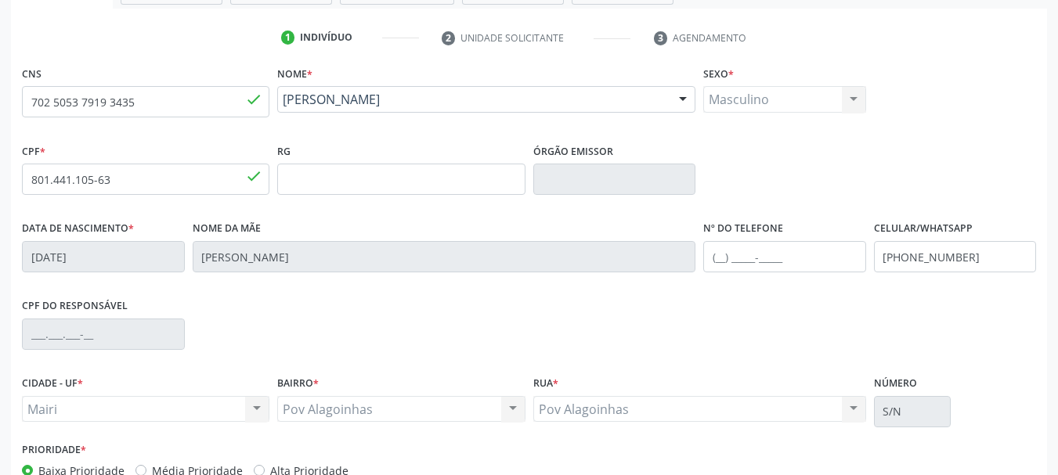
scroll to position [373, 0]
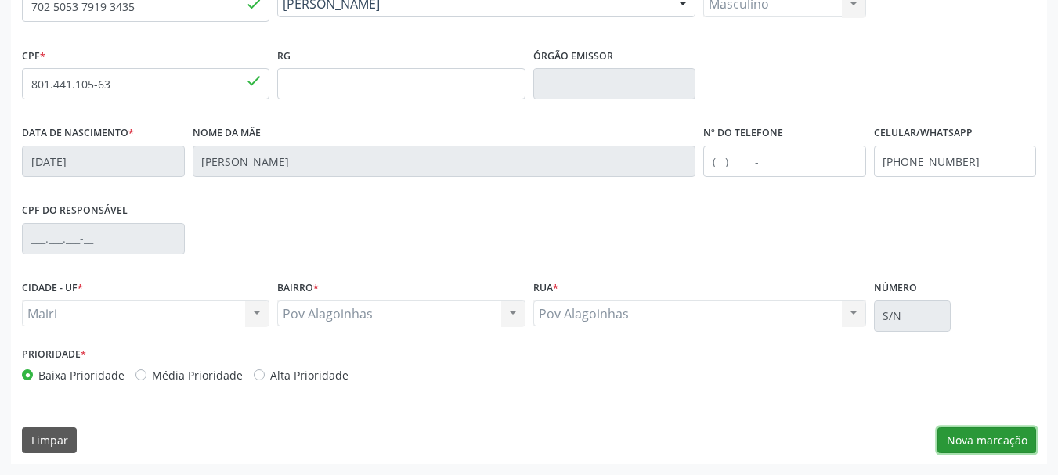
click at [957, 429] on button "Nova marcação" at bounding box center [986, 440] width 99 height 27
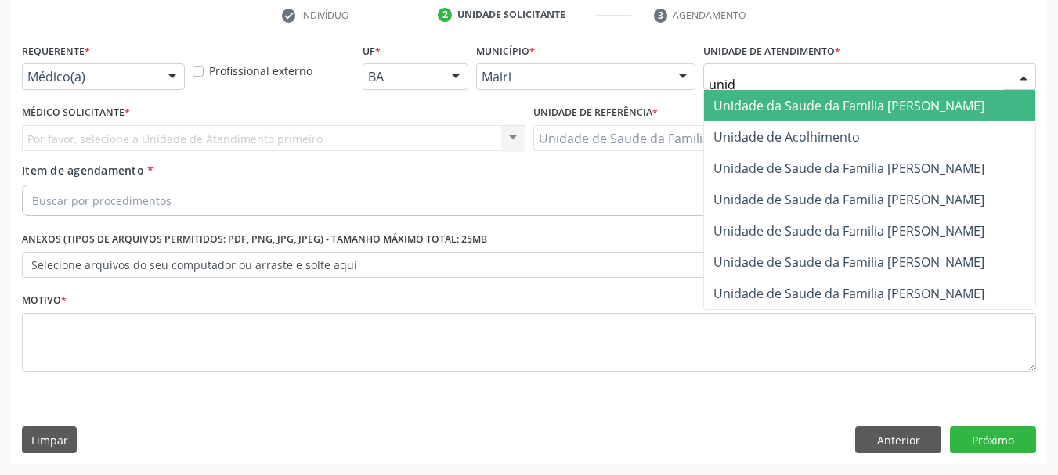
type input "unida"
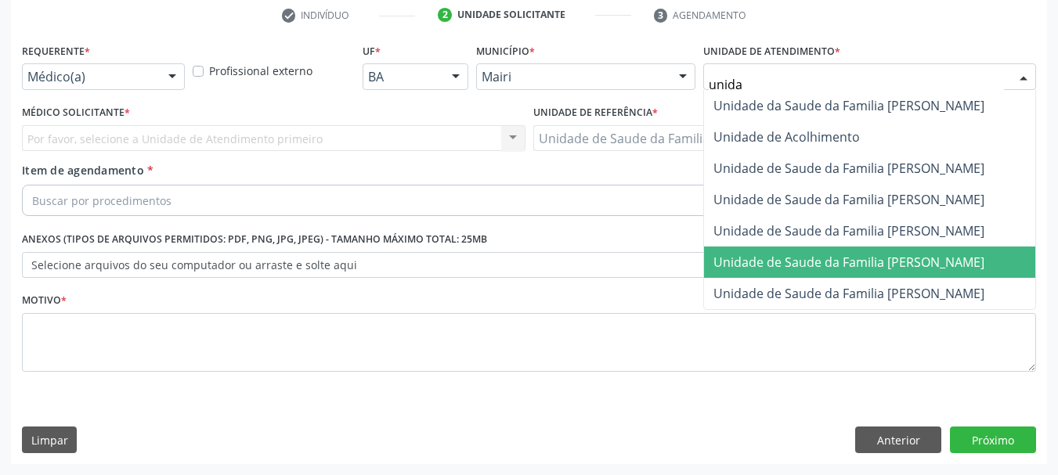
click at [907, 265] on span "Unidade de Saude da Familia [PERSON_NAME]" at bounding box center [848, 262] width 271 height 17
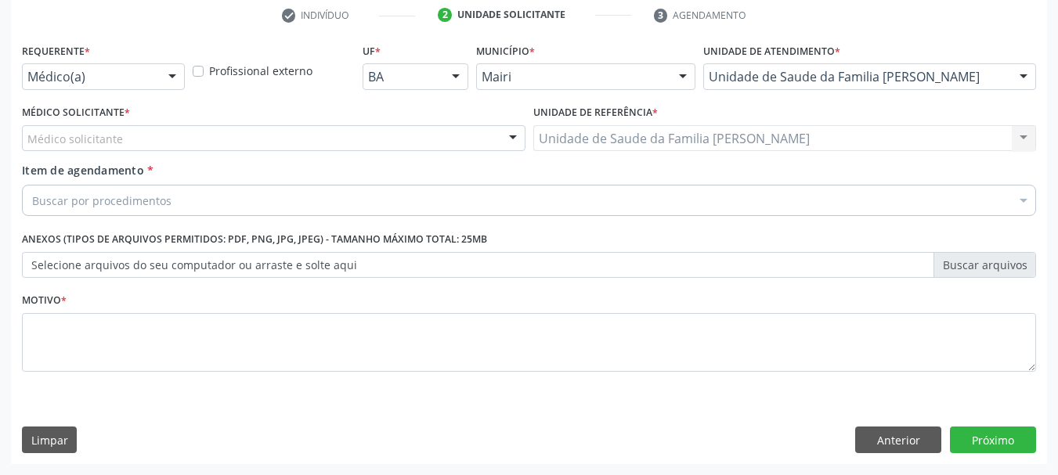
click at [239, 139] on div "Médico solicitante" at bounding box center [273, 138] width 503 height 27
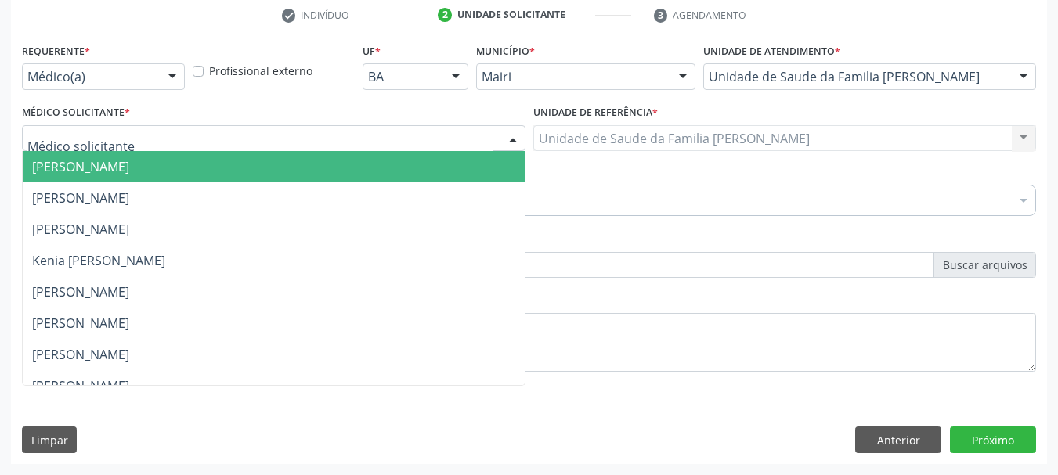
click at [518, 143] on div at bounding box center [512, 139] width 23 height 27
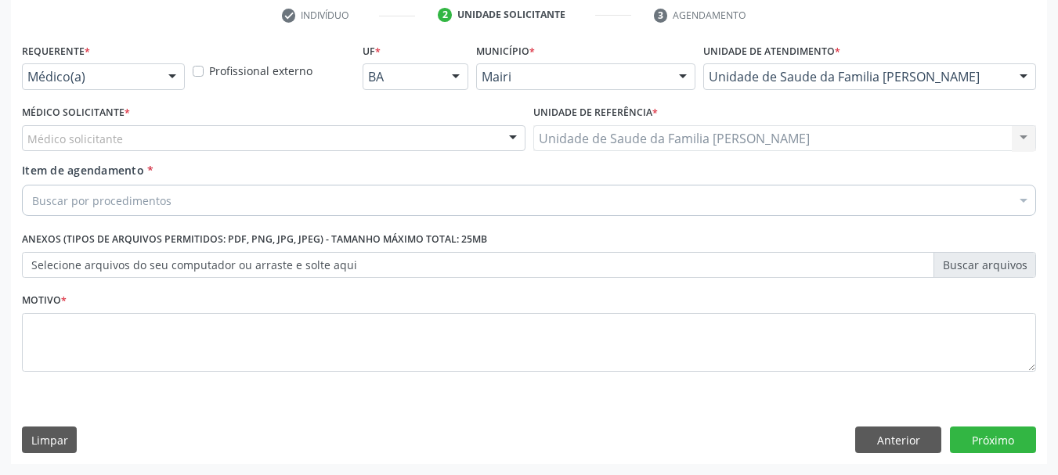
click at [382, 139] on div "Médico solicitante" at bounding box center [273, 138] width 503 height 27
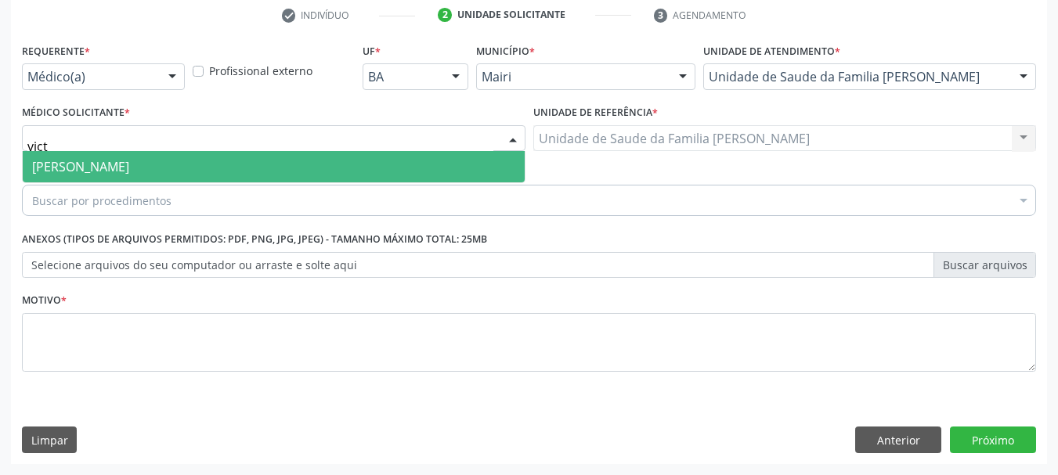
type input "victo"
click at [394, 172] on span "[PERSON_NAME]" at bounding box center [274, 166] width 502 height 31
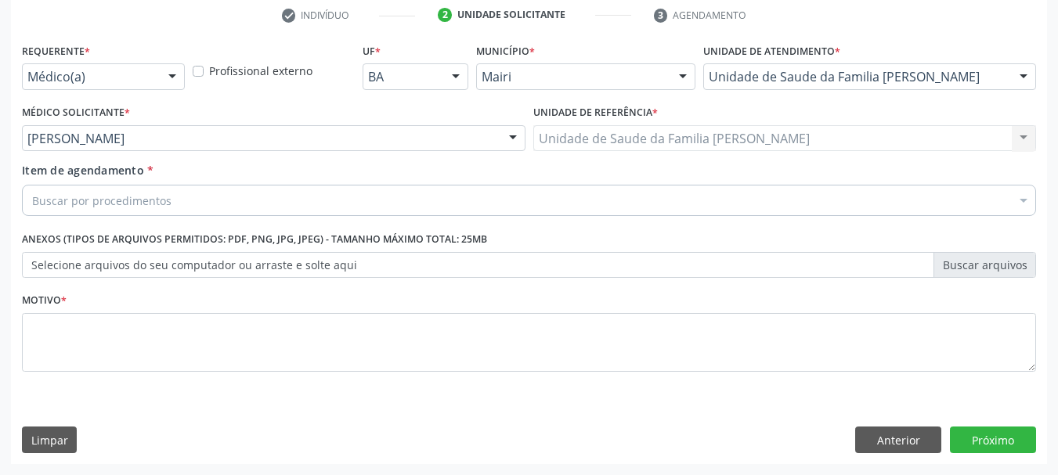
click at [384, 203] on div "Buscar por procedimentos" at bounding box center [529, 200] width 1014 height 31
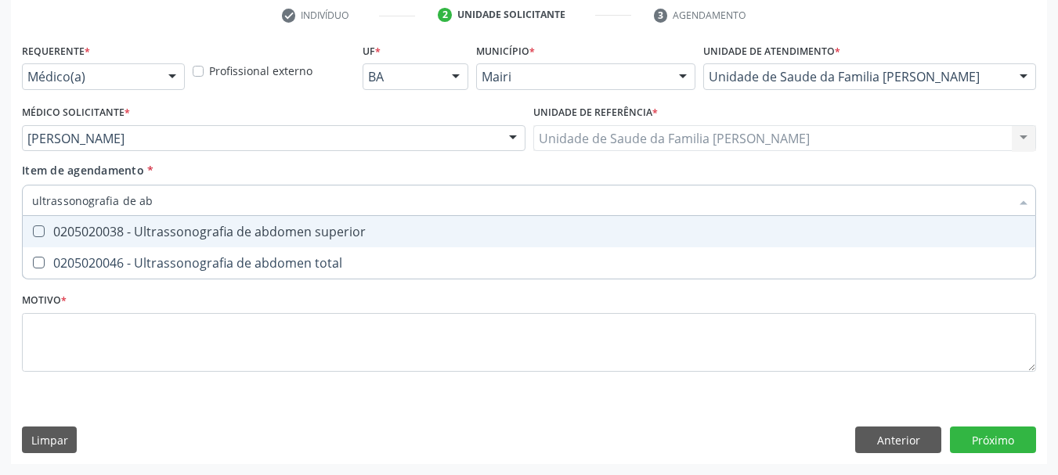
type input "ultrassonografia de abd"
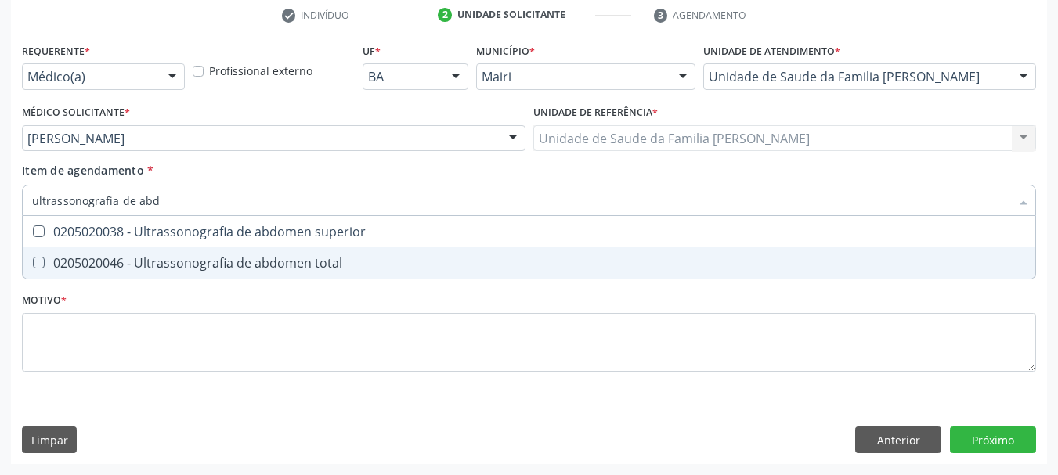
click at [326, 257] on div "0205020046 - Ultrassonografia de abdomen total" at bounding box center [529, 263] width 994 height 13
checkbox total "true"
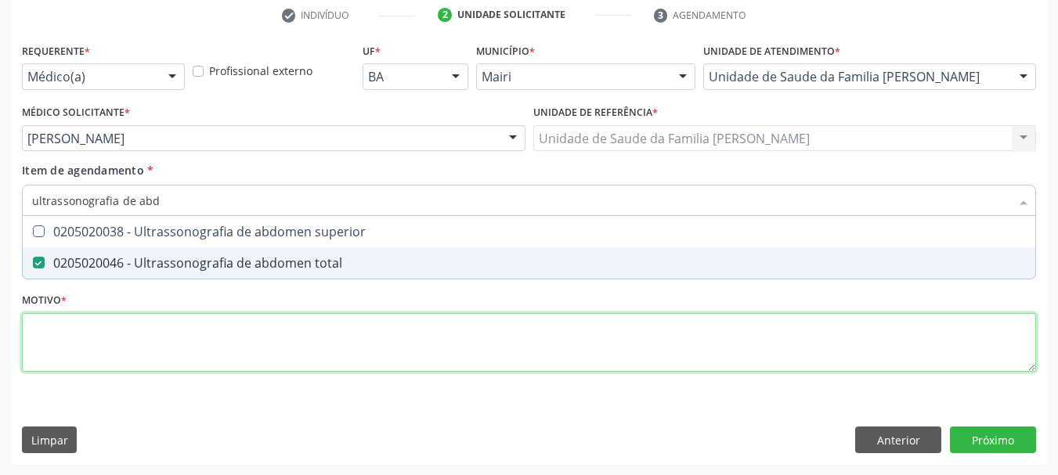
click at [341, 352] on div "Requerente * Médico(a) Médico(a) Enfermeiro(a) Paciente Nenhum resultado encont…" at bounding box center [529, 216] width 1014 height 355
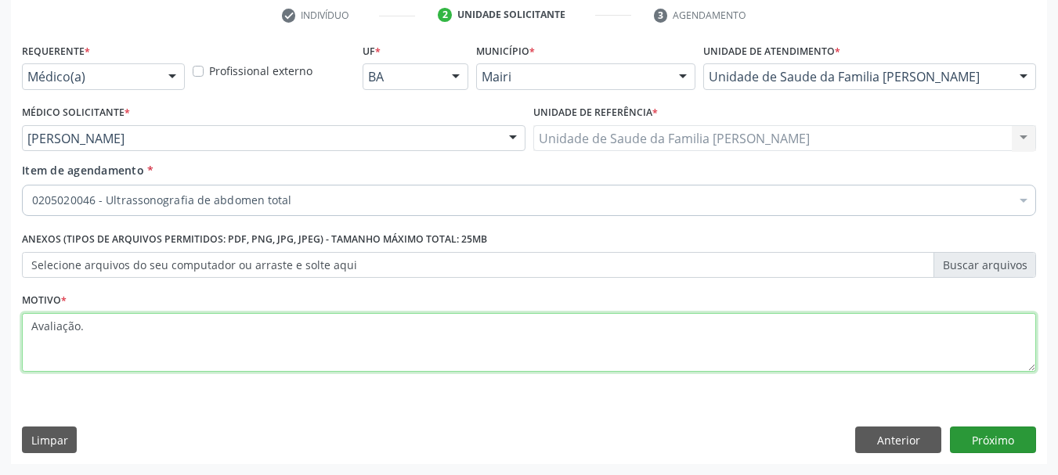
type textarea "Avaliação."
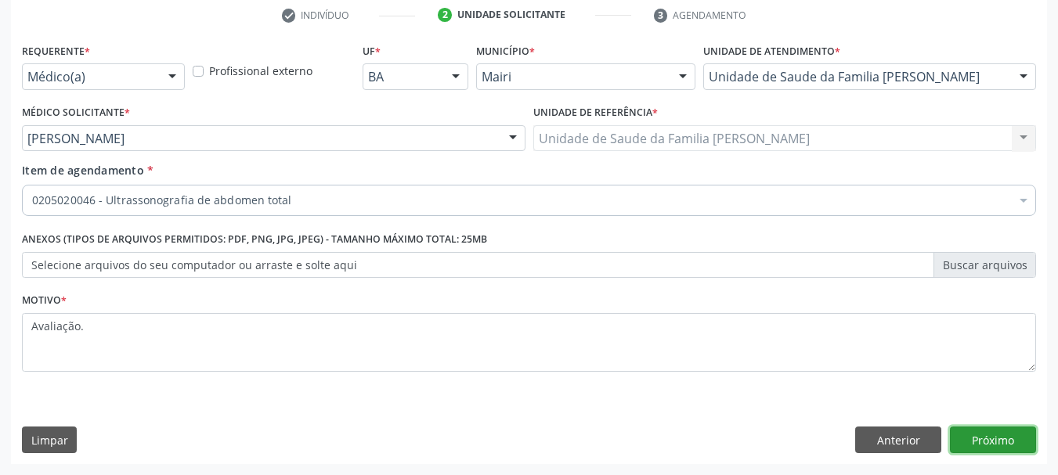
click at [990, 441] on button "Próximo" at bounding box center [993, 440] width 86 height 27
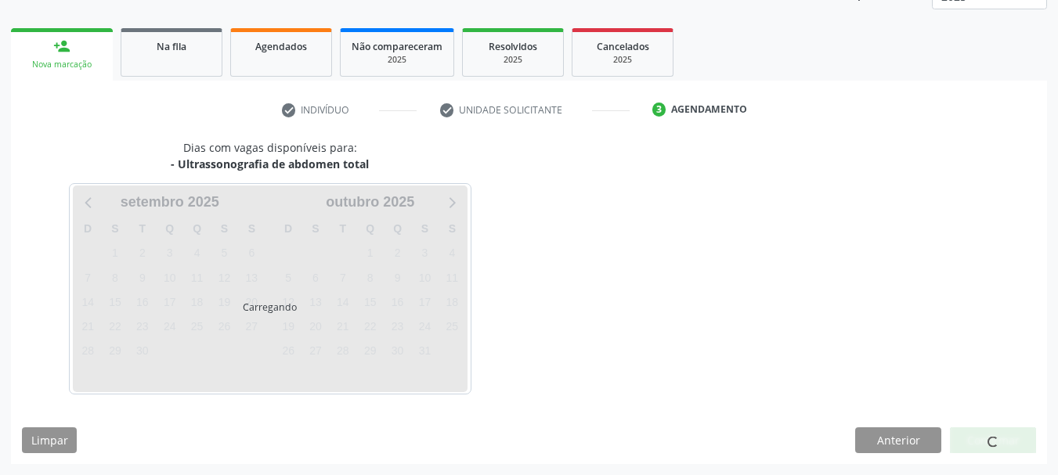
scroll to position [252, 0]
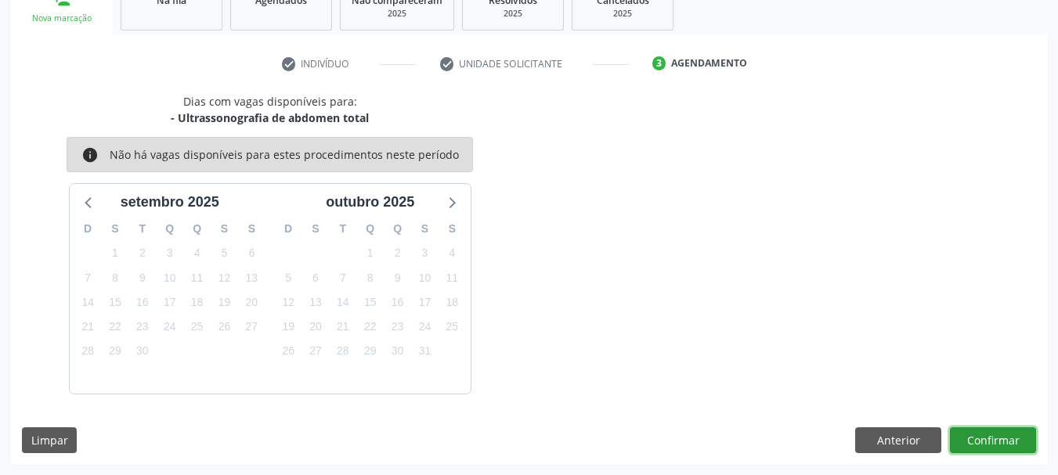
click at [985, 443] on button "Confirmar" at bounding box center [993, 440] width 86 height 27
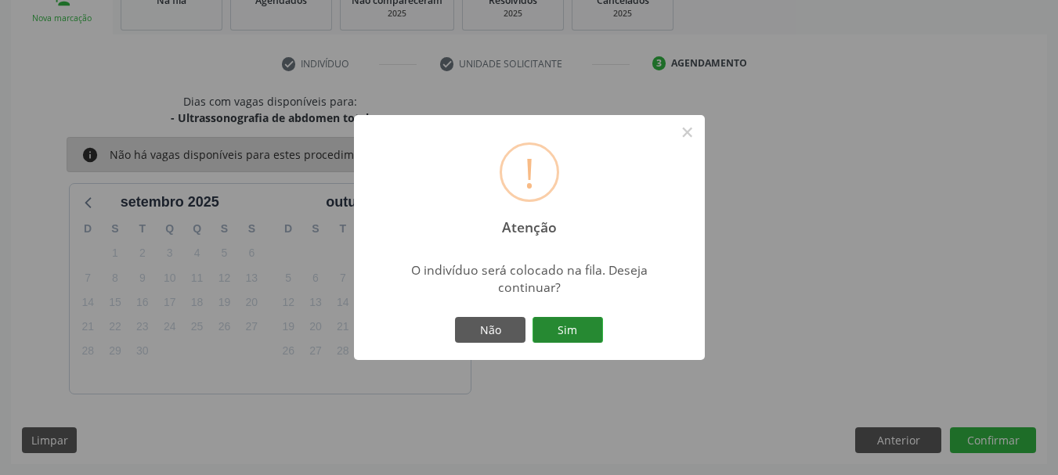
click at [575, 334] on button "Sim" at bounding box center [567, 330] width 70 height 27
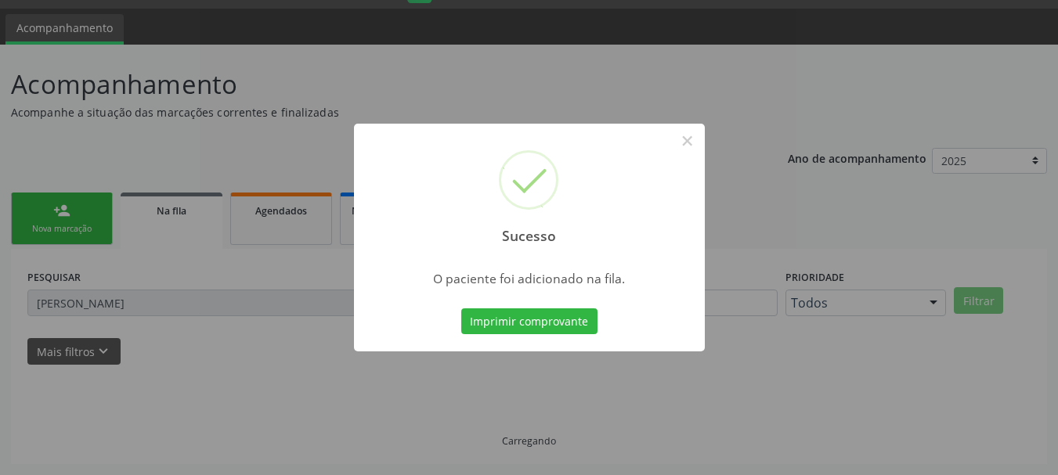
scroll to position [41, 0]
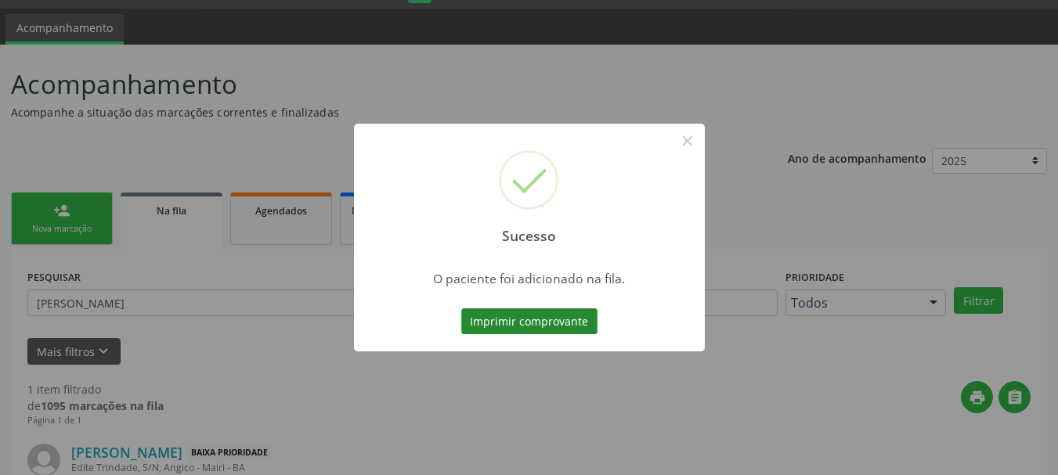
click at [564, 326] on button "Imprimir comprovante" at bounding box center [529, 321] width 136 height 27
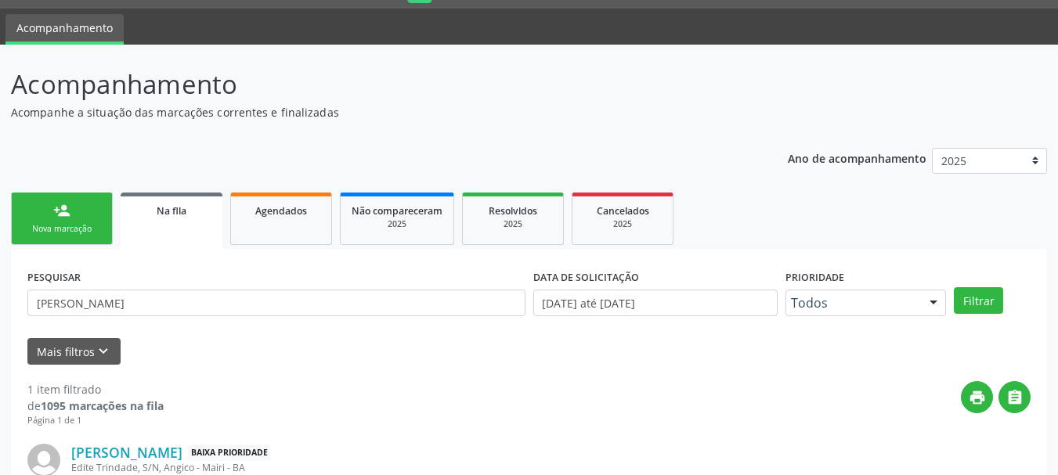
click at [70, 240] on link "person_add Nova marcação" at bounding box center [62, 219] width 102 height 52
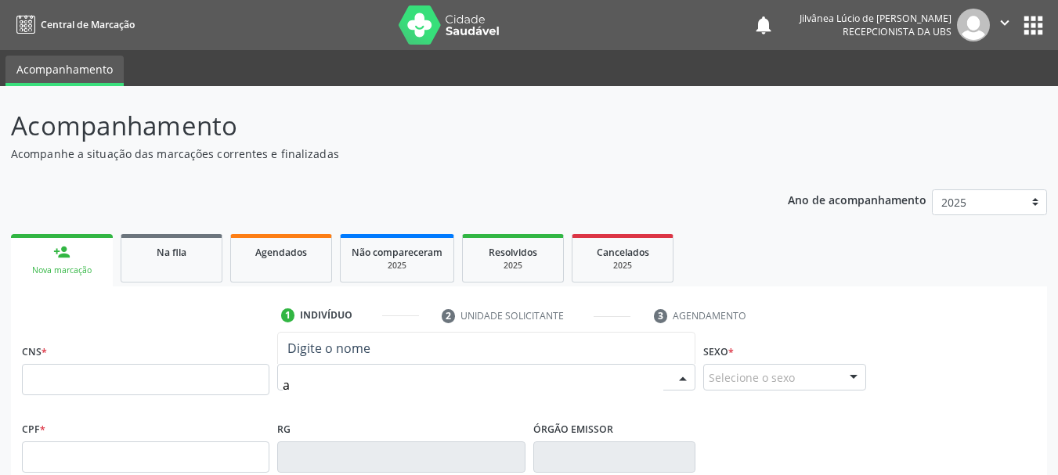
scroll to position [41, 0]
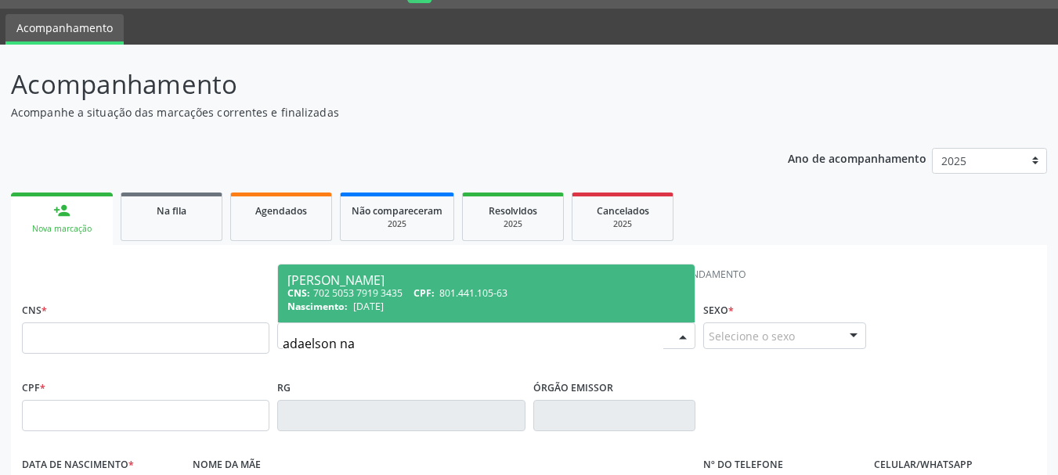
type input "adaelson nas"
click at [402, 283] on div "[PERSON_NAME]" at bounding box center [486, 280] width 398 height 13
type input "702 5053 7919 3435"
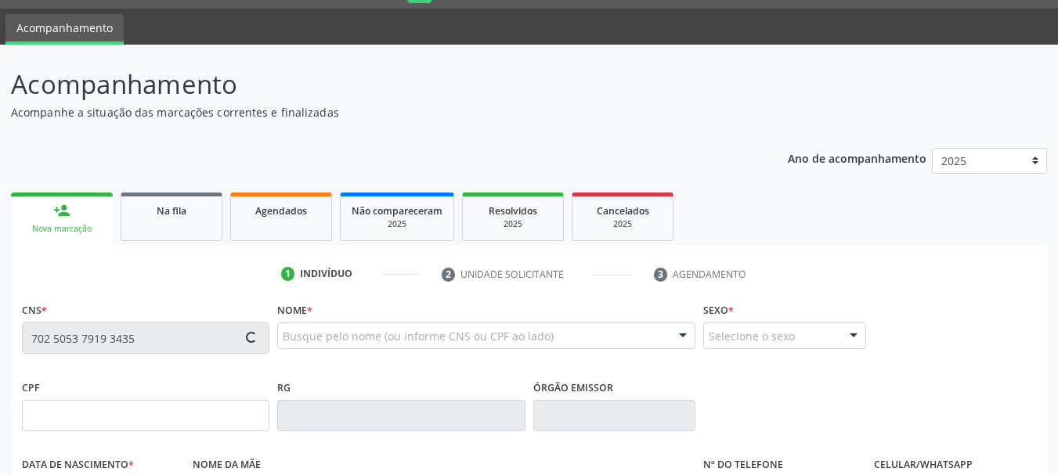
type input "801.441.105-63"
type input "[DATE]"
type input "[PERSON_NAME]"
type input "[PHONE_NUMBER]"
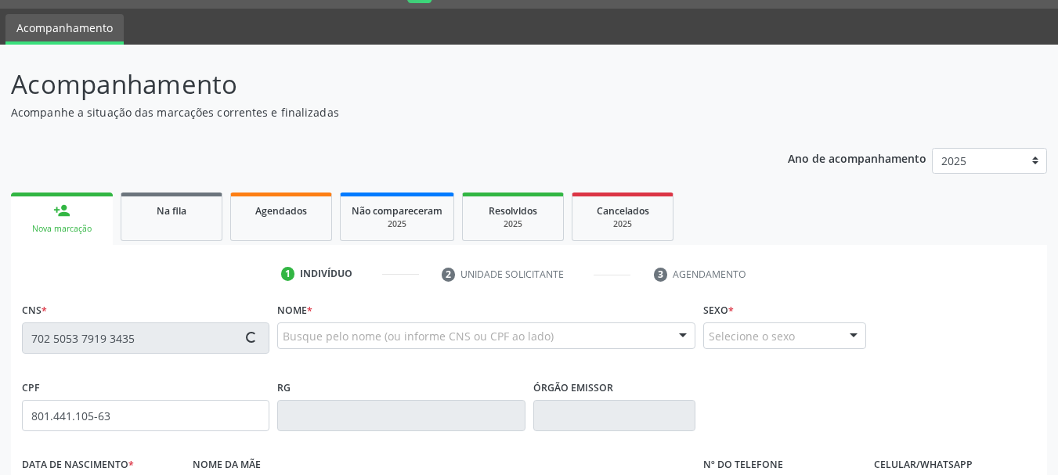
type input "424.159.935-49"
type input "S/N"
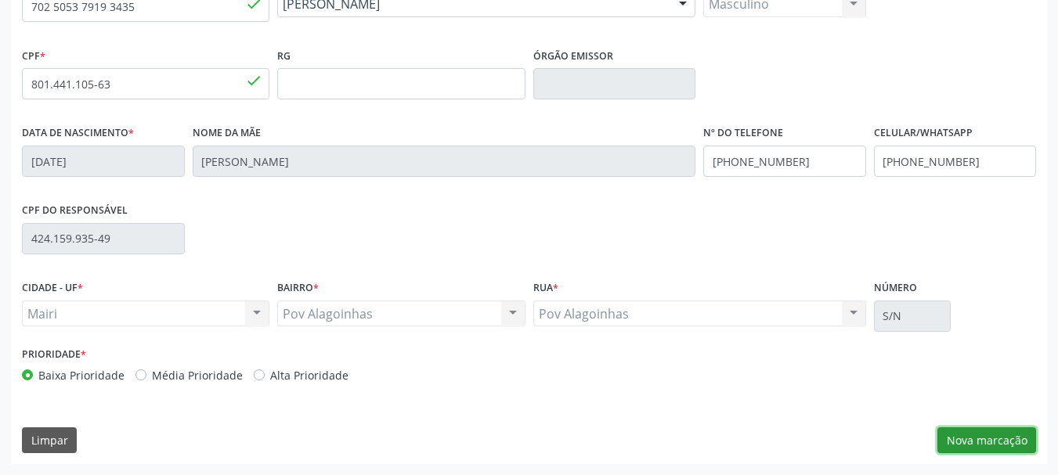
click at [1004, 435] on button "Nova marcação" at bounding box center [986, 440] width 99 height 27
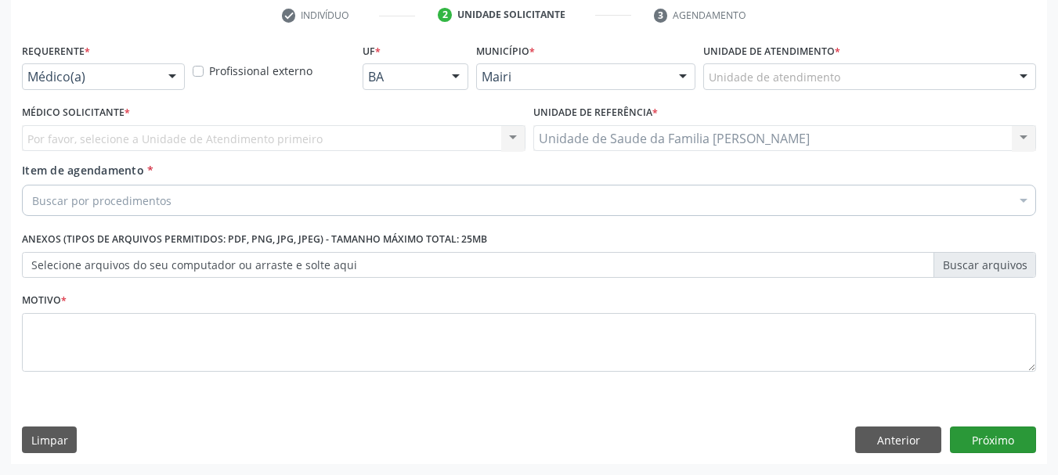
scroll to position [301, 0]
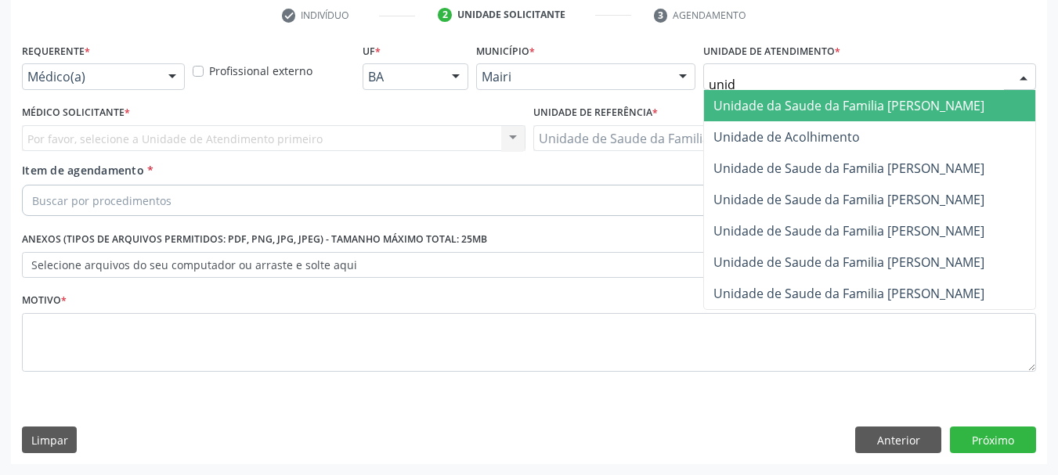
type input "unida"
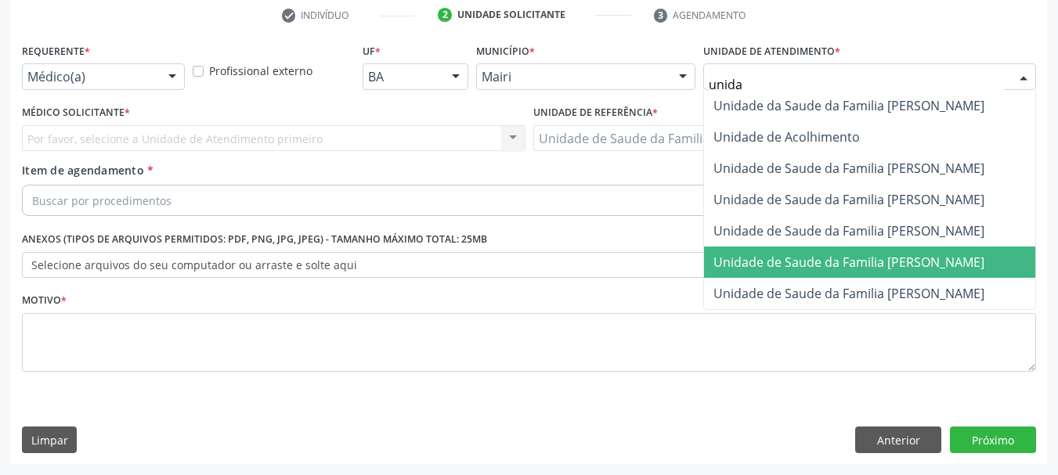
click at [964, 262] on span "Unidade de Saude da Familia [PERSON_NAME]" at bounding box center [848, 262] width 271 height 17
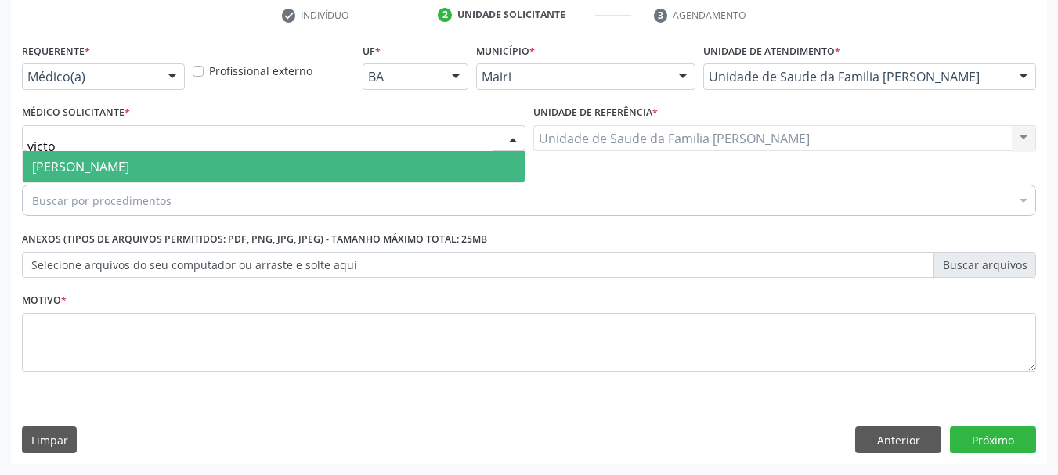
type input "victor"
click at [127, 164] on span "[PERSON_NAME]" at bounding box center [80, 166] width 97 height 17
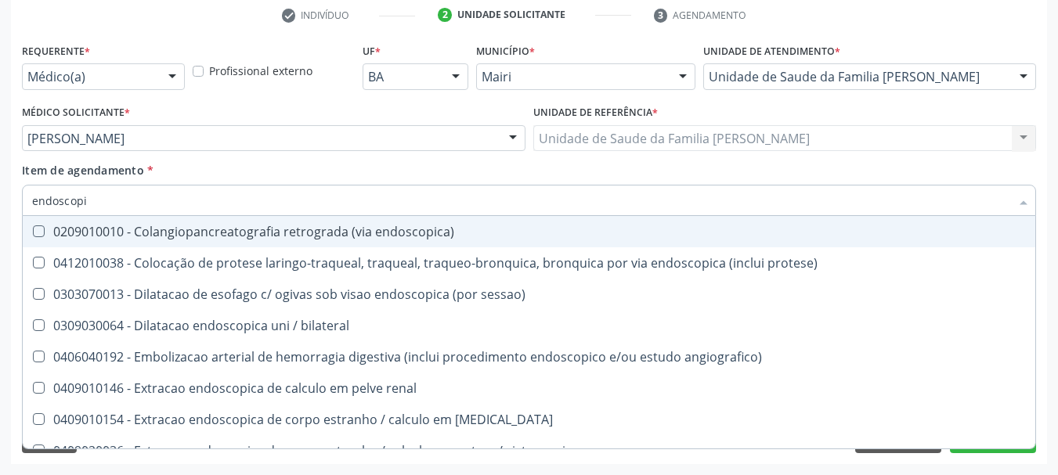
type input "endoscopia"
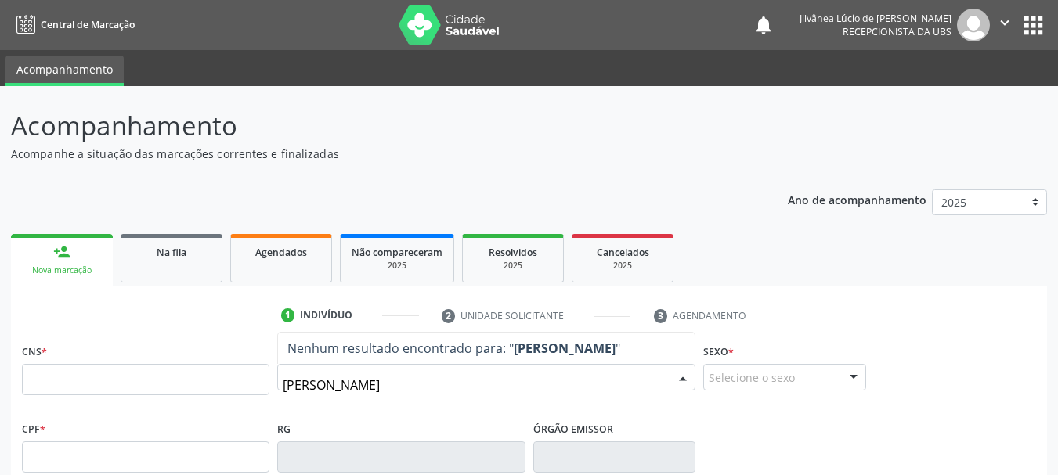
type input "juscinete alves oliveira"
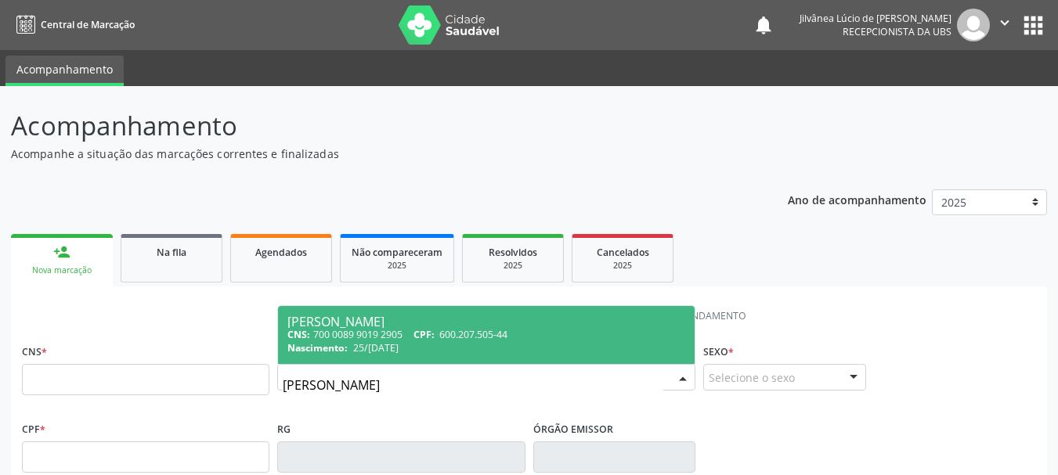
click at [474, 326] on div "Juscinete Alves Oliveira" at bounding box center [486, 322] width 398 height 13
type input "700 0089 9019 2905"
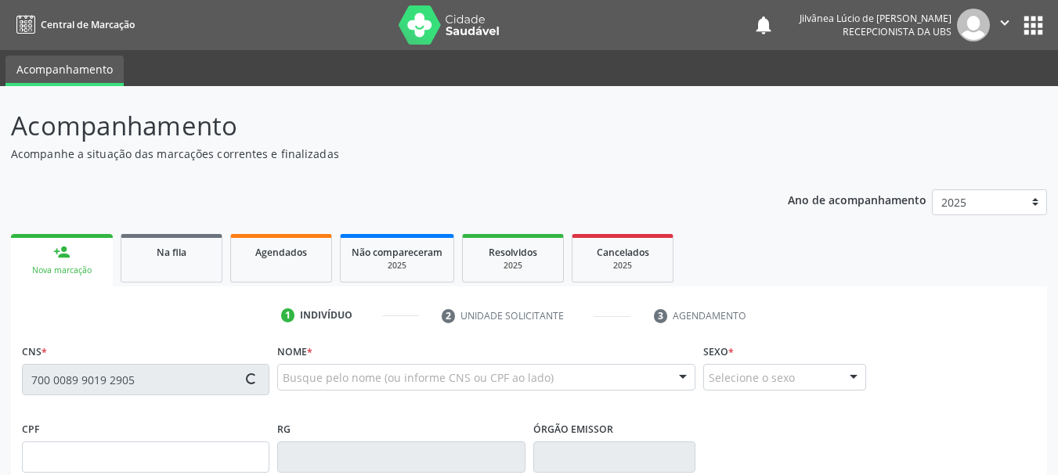
type input "25/06/1959"
type input "Maria de Lourdes Oliveira"
type input "(99) 99999-9999"
type input "S/N"
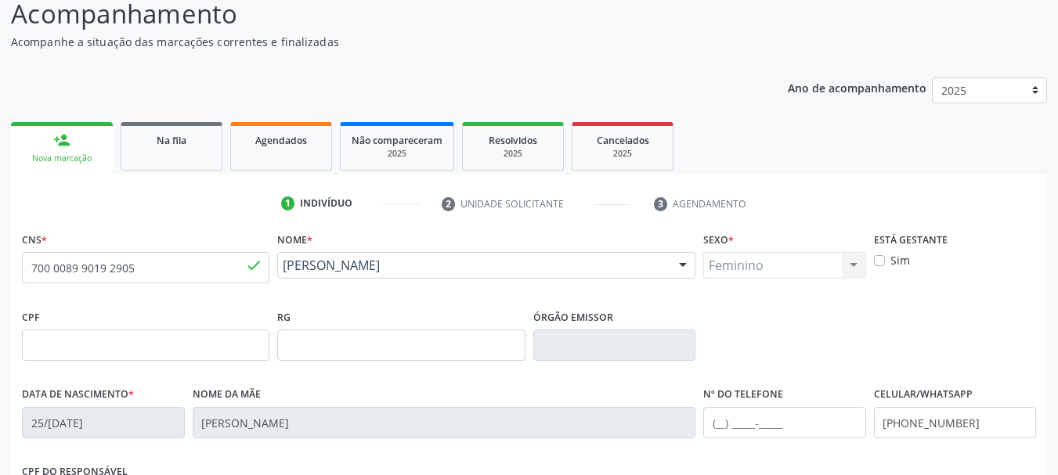
scroll to position [373, 0]
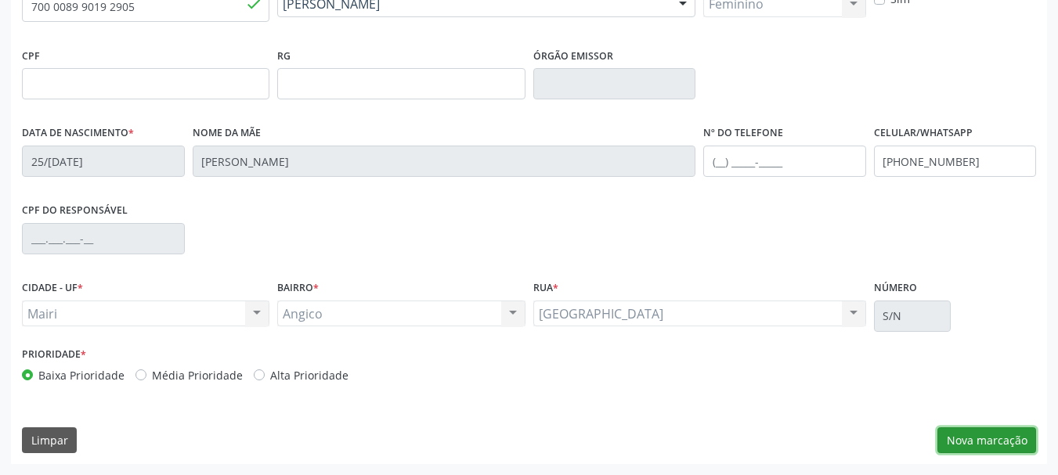
click at [983, 437] on button "Nova marcação" at bounding box center [986, 440] width 99 height 27
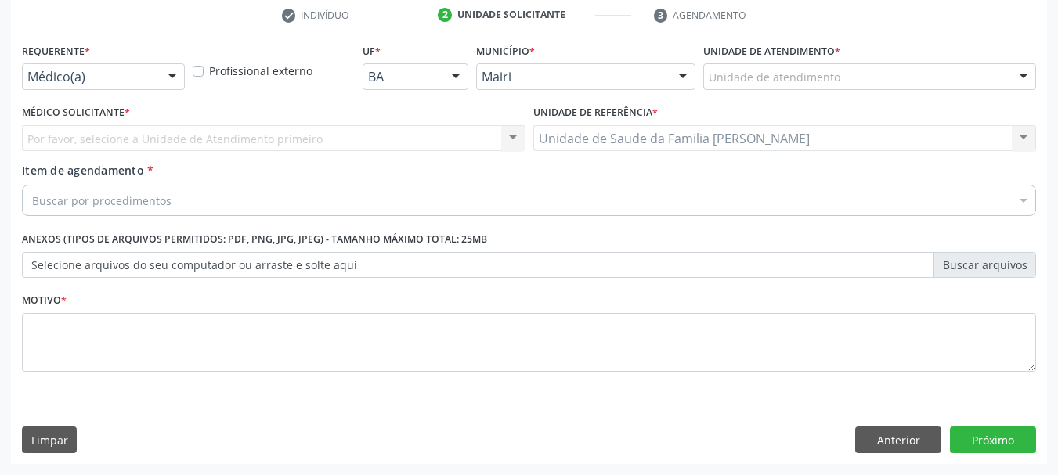
scroll to position [301, 0]
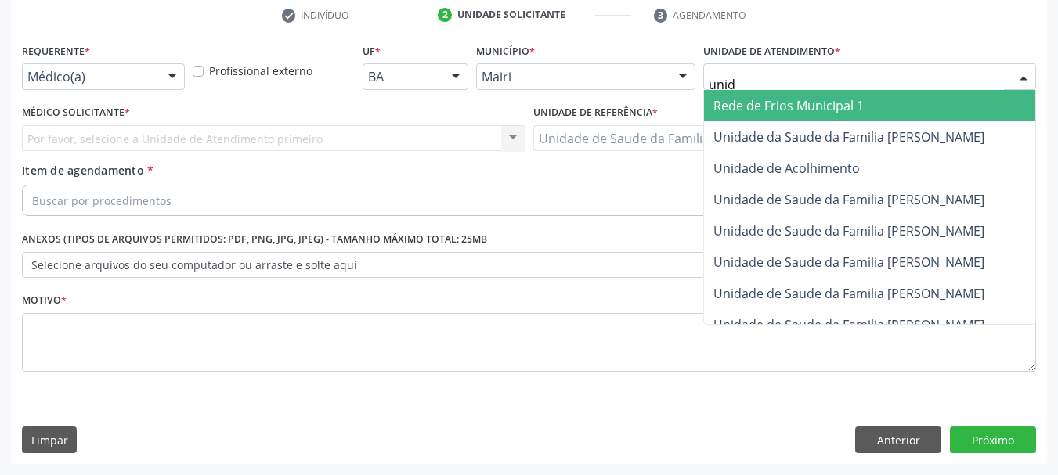
type input "unida"
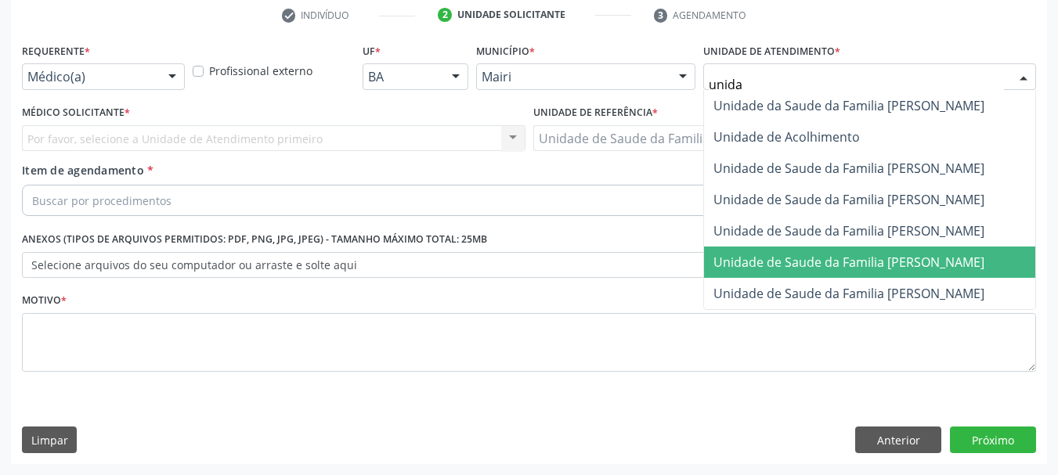
click at [848, 266] on span "Unidade de Saude da Familia [PERSON_NAME]" at bounding box center [848, 262] width 271 height 17
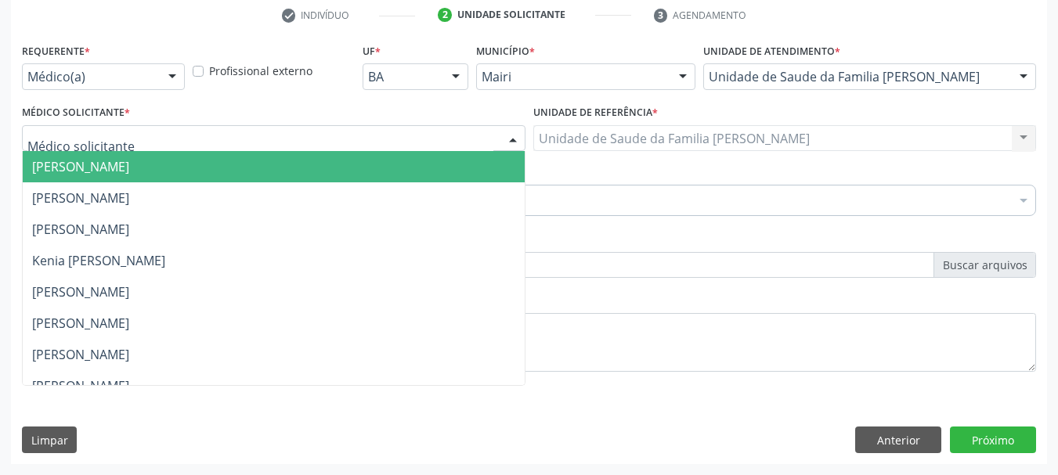
click at [306, 145] on div at bounding box center [273, 138] width 503 height 27
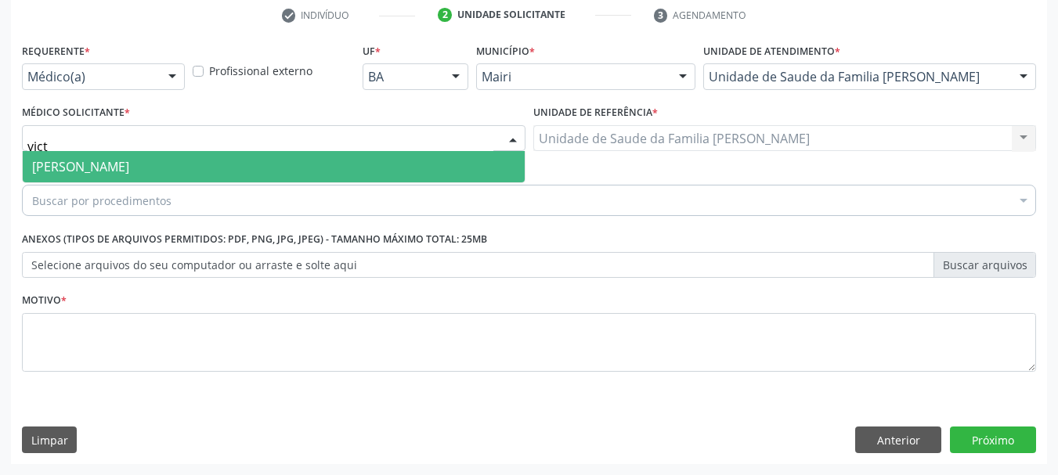
type input "victo"
click at [300, 161] on span "[PERSON_NAME]" at bounding box center [274, 166] width 502 height 31
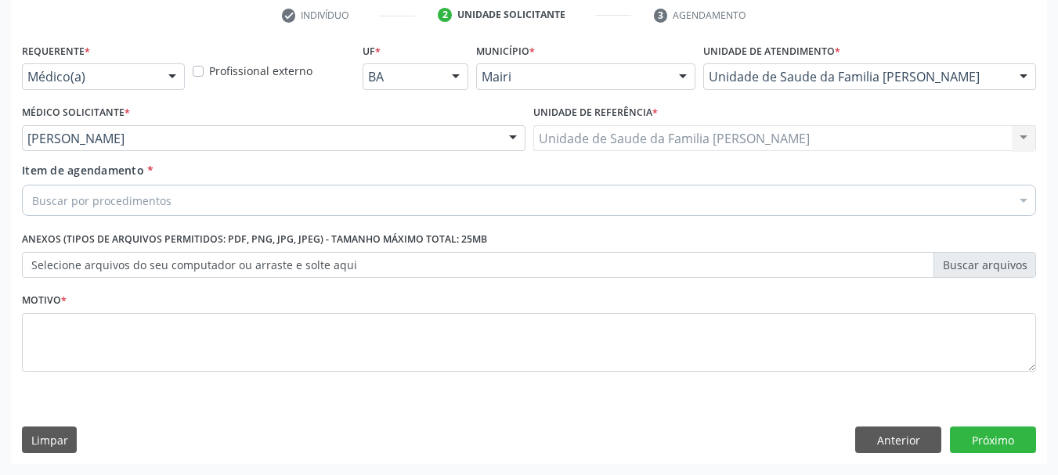
click at [303, 197] on div "Buscar por procedimentos" at bounding box center [529, 200] width 1014 height 31
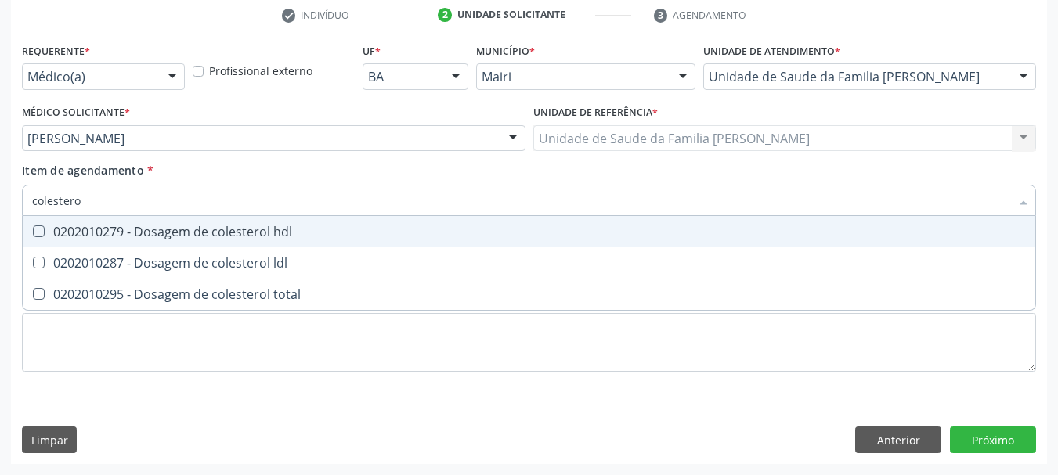
type input "colesterol"
click at [264, 230] on div "0202010279 - Dosagem de colesterol hdl" at bounding box center [529, 231] width 994 height 13
checkbox hdl "true"
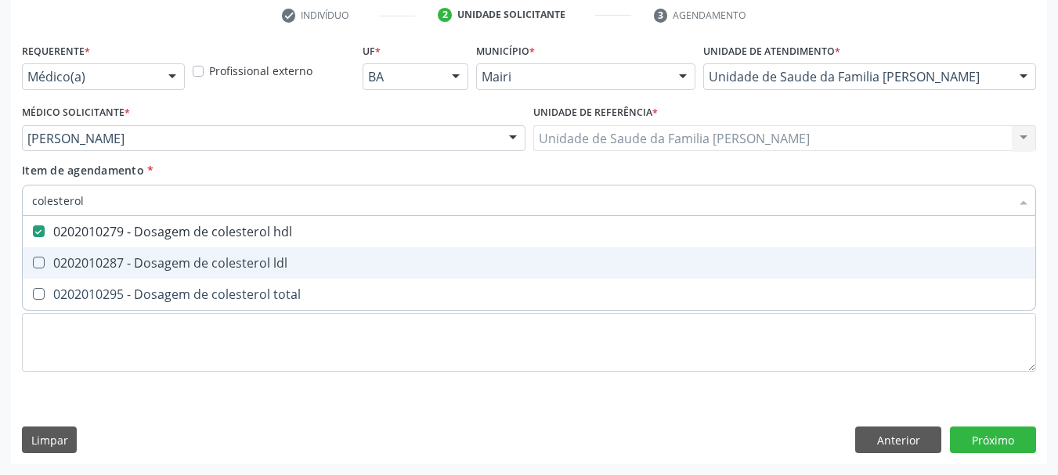
click at [268, 261] on div "0202010287 - Dosagem de colesterol ldl" at bounding box center [529, 263] width 994 height 13
checkbox ldl "true"
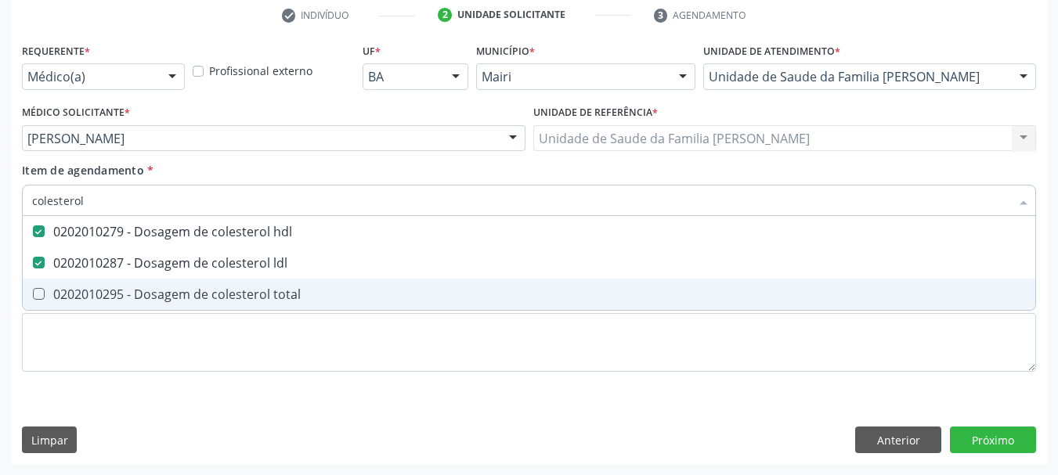
click at [285, 289] on div "0202010295 - Dosagem de colesterol total" at bounding box center [529, 294] width 994 height 13
checkbox total "true"
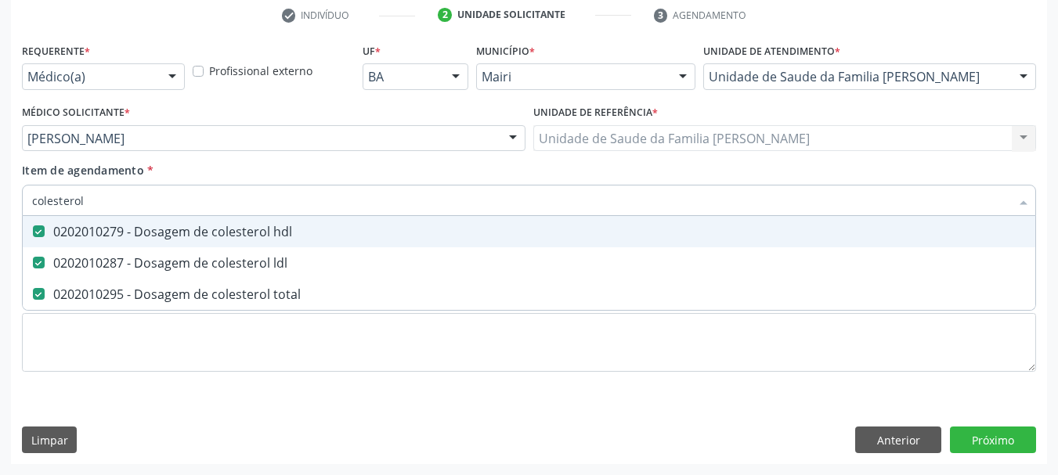
drag, startPoint x: 87, startPoint y: 205, endPoint x: 23, endPoint y: 220, distance: 65.1
click at [23, 211] on div "colesterol Desfazer seleção 0202010279 - Dosagem de colesterol hdl 0202010287 -…" at bounding box center [529, 198] width 1014 height 27
type input "c"
checkbox hdl "false"
checkbox ldl "false"
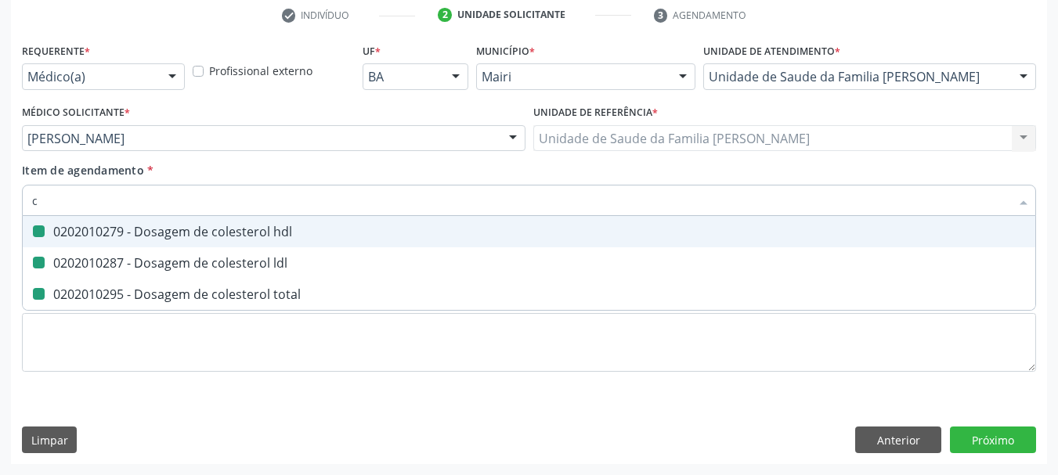
checkbox total "false"
type input "creatinin"
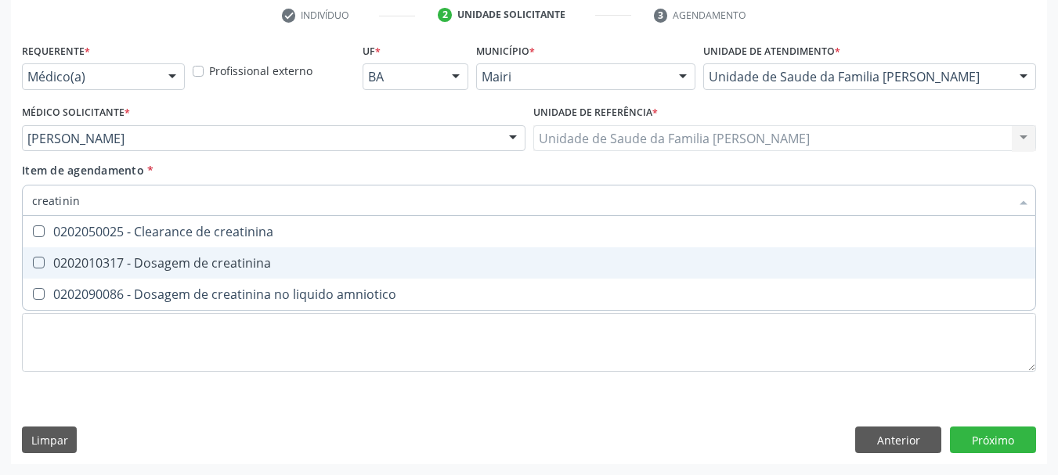
click at [117, 260] on div "0202010317 - Dosagem de creatinina" at bounding box center [529, 263] width 994 height 13
checkbox creatinina "true"
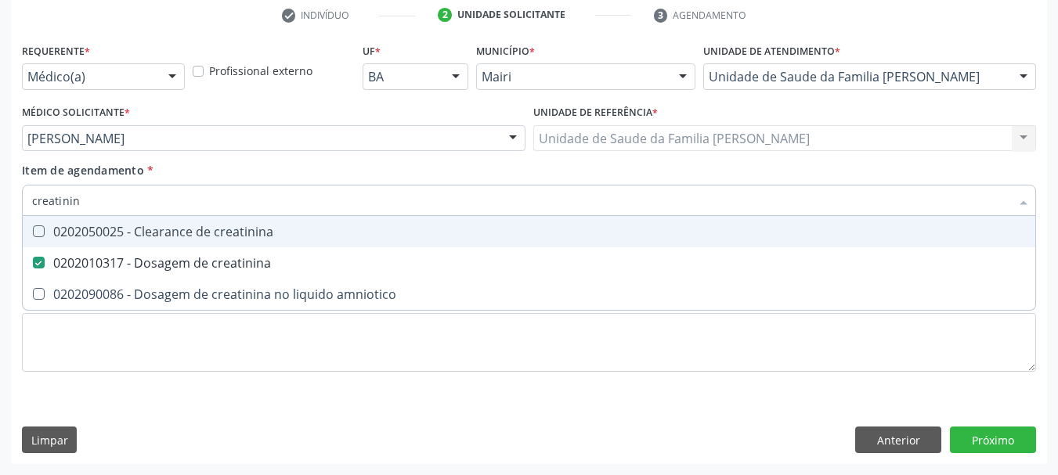
drag, startPoint x: 96, startPoint y: 205, endPoint x: 0, endPoint y: 217, distance: 96.2
click at [0, 217] on div "Acompanhamento Acompanhe a situação das marcações correntes e finalizadas Relat…" at bounding box center [529, 130] width 1058 height 690
type input "po"
checkbox creatinina "false"
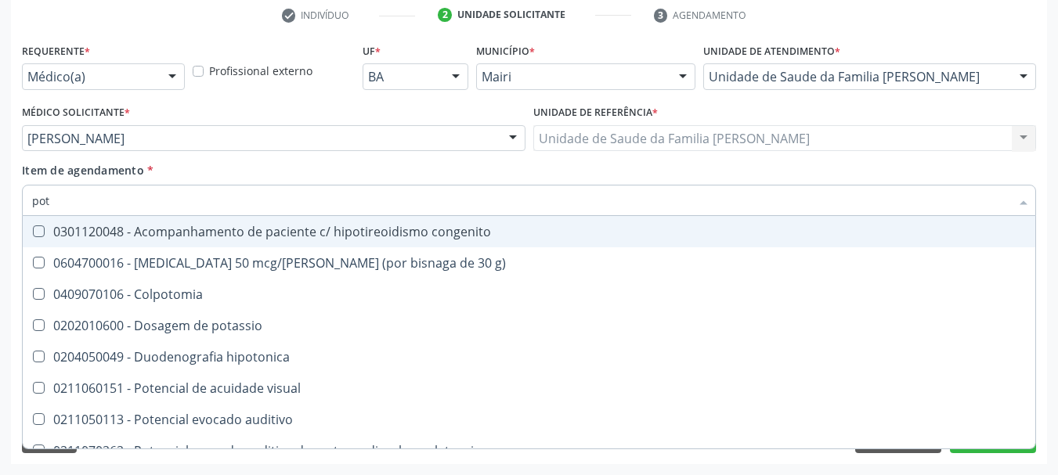
type input "pota"
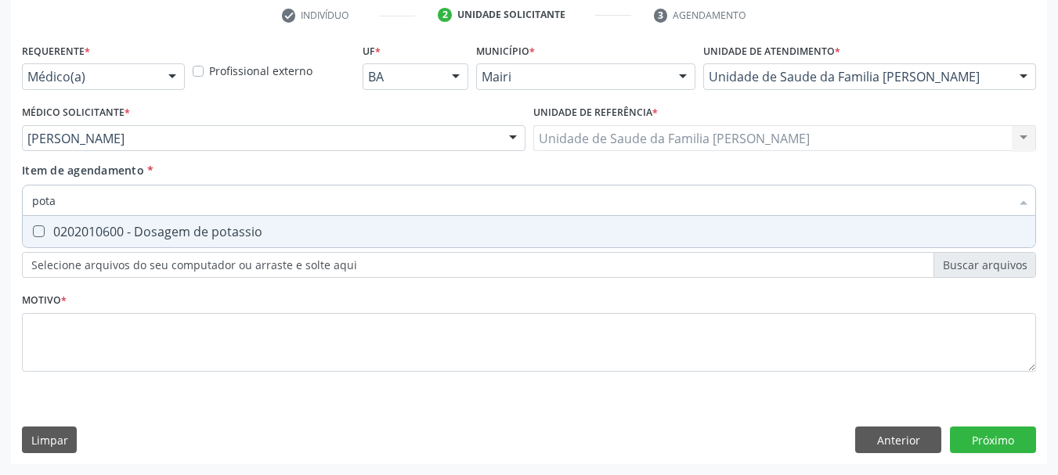
click at [102, 225] on div "0202010600 - Dosagem de potassio" at bounding box center [529, 231] width 994 height 13
checkbox potassio "true"
drag, startPoint x: 67, startPoint y: 206, endPoint x: 0, endPoint y: 209, distance: 66.6
click at [0, 209] on div "Acompanhamento Acompanhe a situação das marcações correntes e finalizadas Relat…" at bounding box center [529, 130] width 1058 height 690
type input "t"
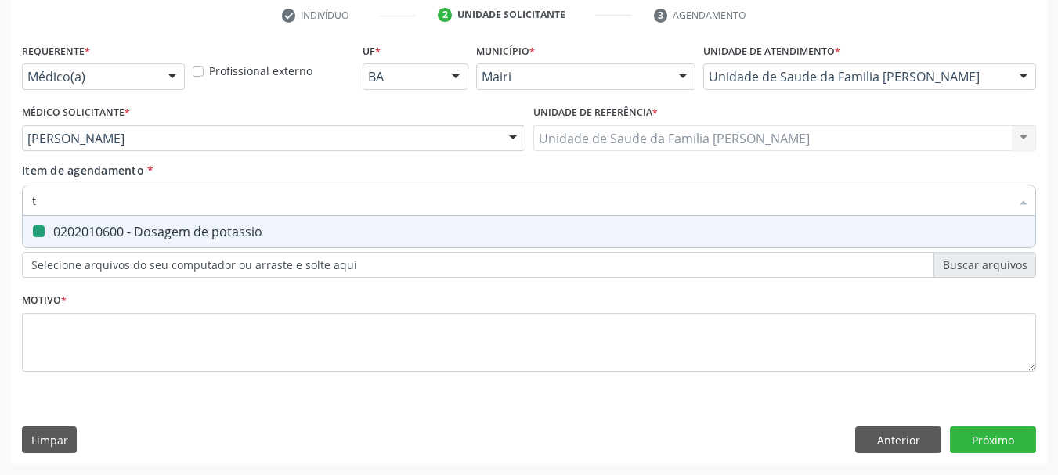
checkbox potassio "false"
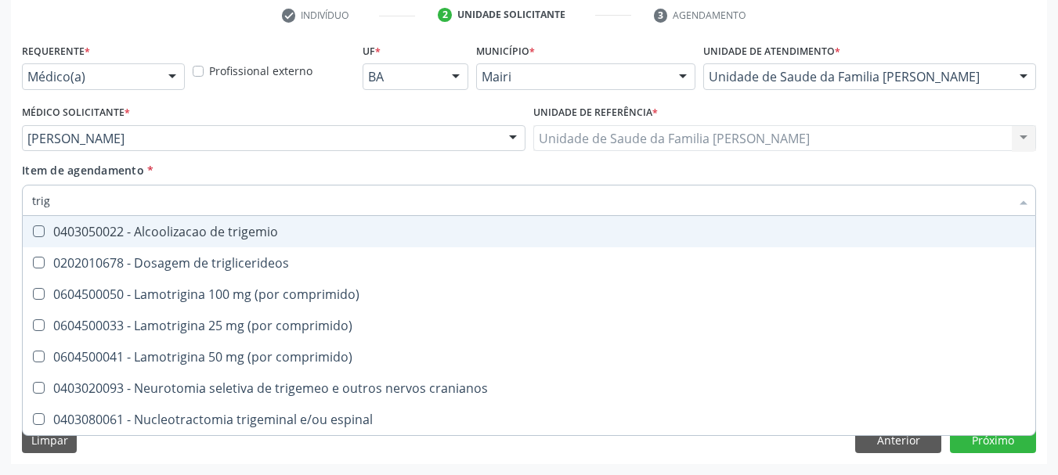
type input "trigl"
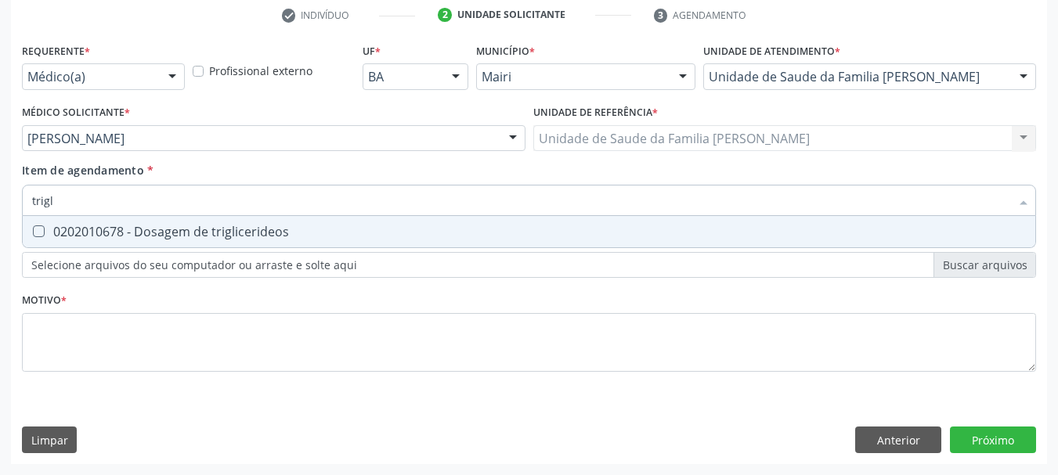
click at [52, 222] on span "0202010678 - Dosagem de triglicerideos" at bounding box center [529, 231] width 1012 height 31
checkbox triglicerideos "true"
drag, startPoint x: 52, startPoint y: 205, endPoint x: 0, endPoint y: 211, distance: 52.7
click at [0, 211] on div "Acompanhamento Acompanhe a situação das marcações correntes e finalizadas Relat…" at bounding box center [529, 130] width 1058 height 690
type input "ur"
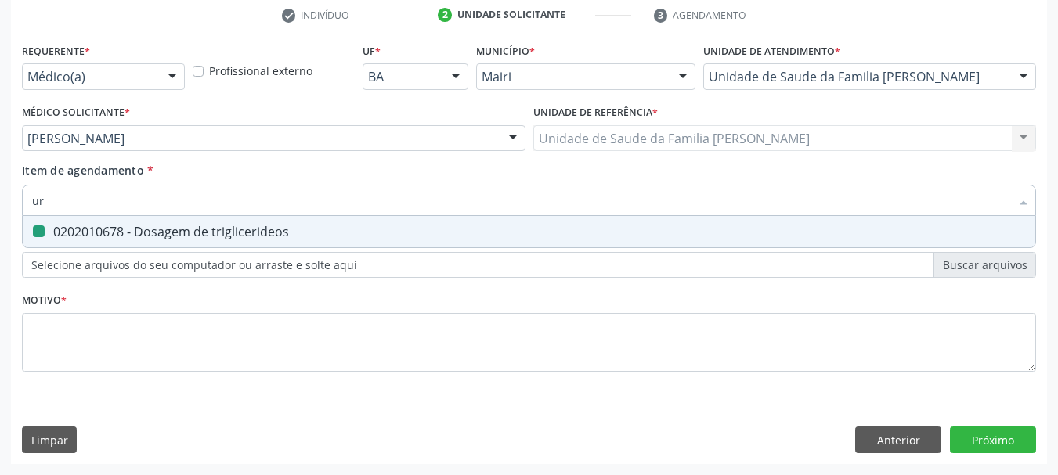
checkbox triglicerideos "false"
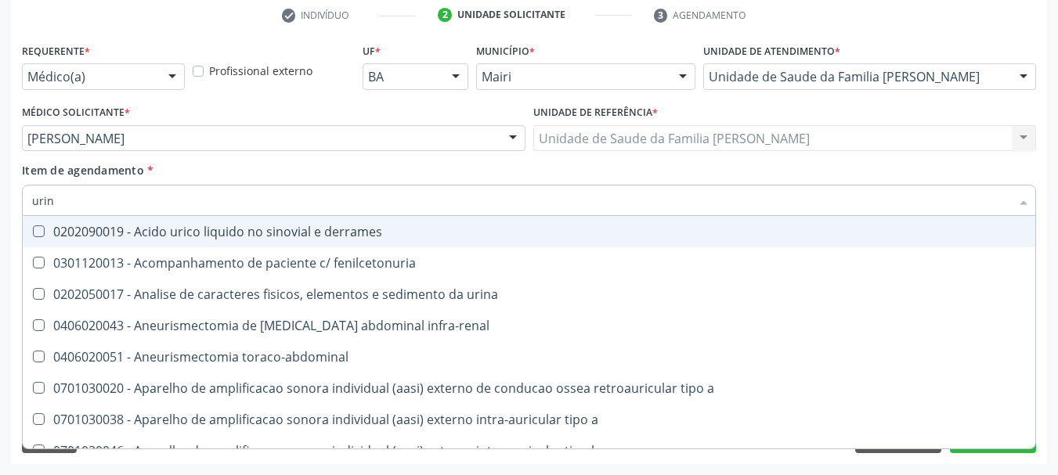
type input "urina"
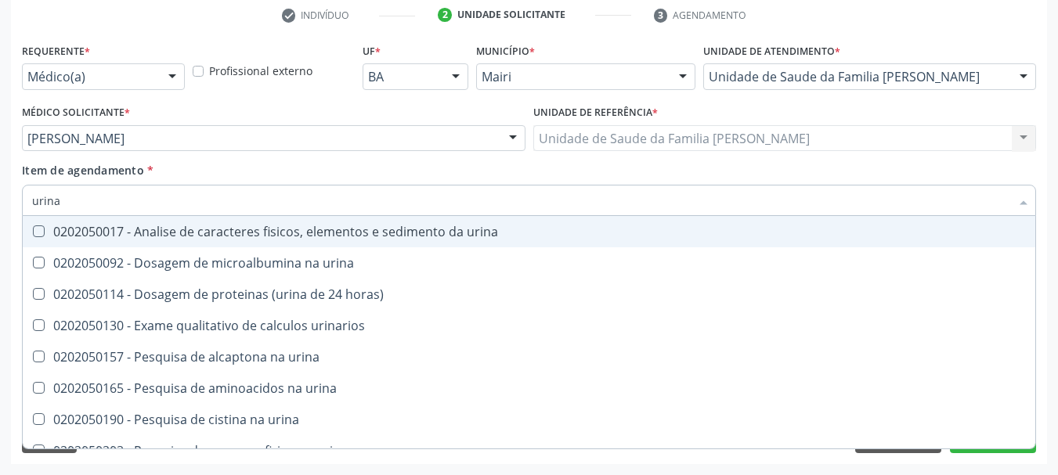
click at [50, 236] on div "0202050017 - Analise de caracteres fisicos, elementos e sedimento da urina" at bounding box center [529, 231] width 994 height 13
checkbox urina "true"
drag, startPoint x: 82, startPoint y: 197, endPoint x: 0, endPoint y: 218, distance: 84.9
click at [0, 218] on div "Acompanhamento Acompanhe a situação das marcações correntes e finalizadas Relat…" at bounding box center [529, 130] width 1058 height 690
type input "gl"
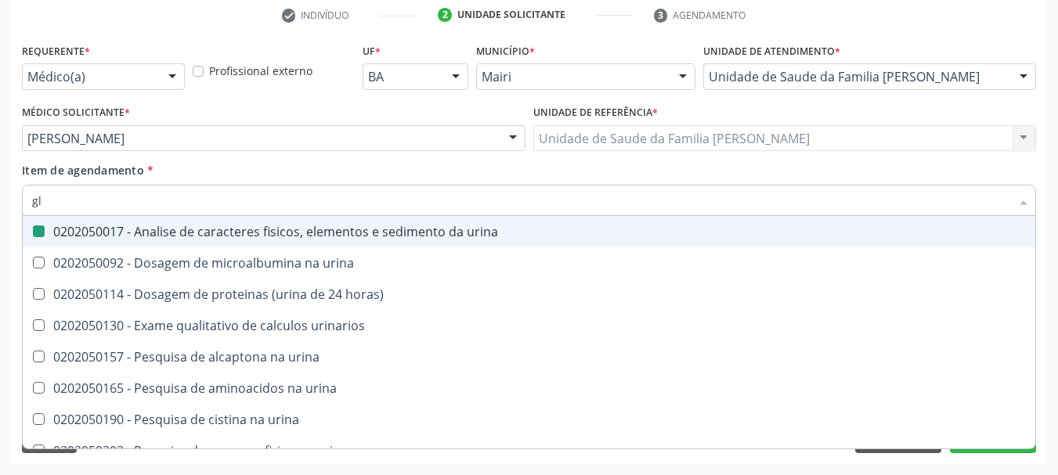
checkbox urina "false"
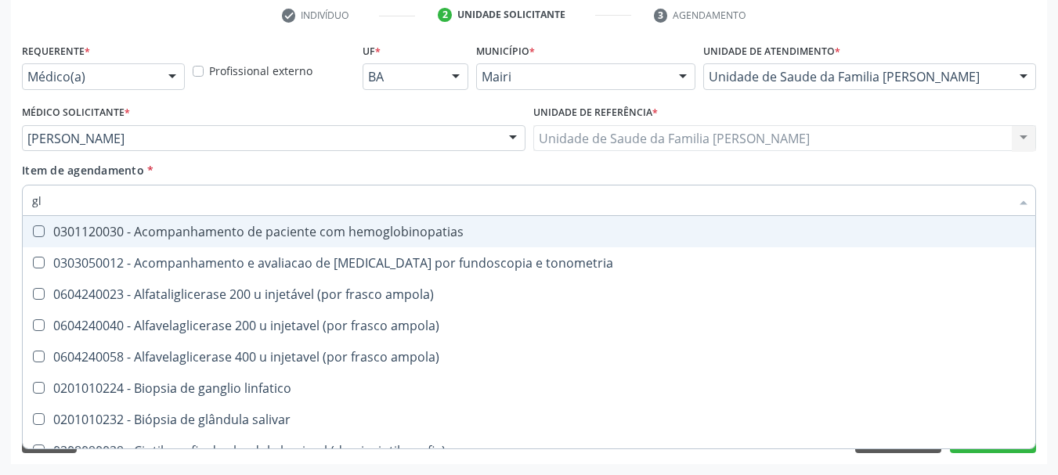
type input "gli"
checkbox globular "true"
type input "glic"
checkbox \(confirmatorio\) "true"
checkbox globular "false"
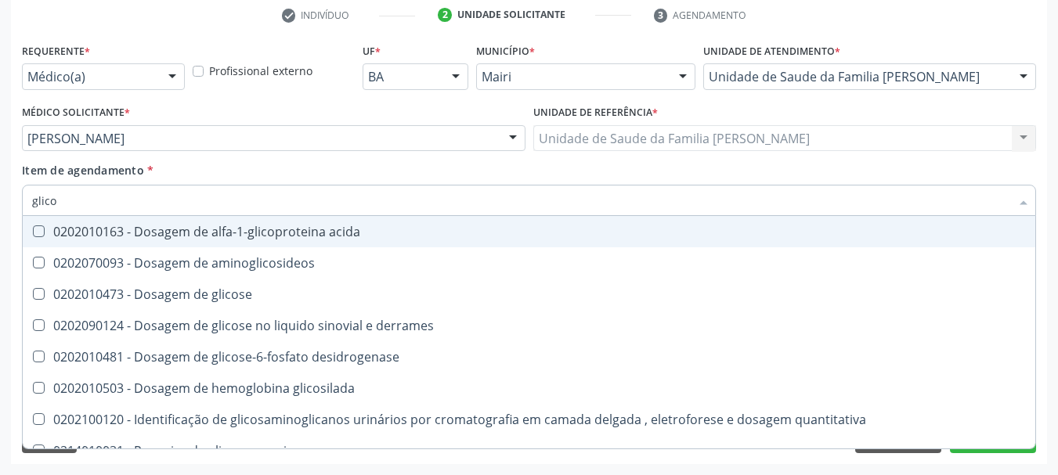
type input "glicos"
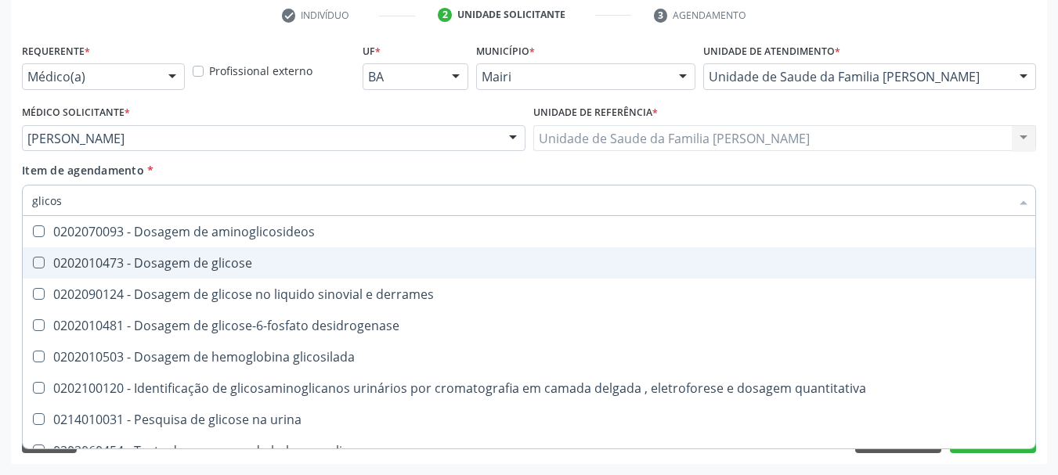
click at [111, 262] on div "0202010473 - Dosagem de glicose" at bounding box center [529, 263] width 994 height 13
checkbox glicose "true"
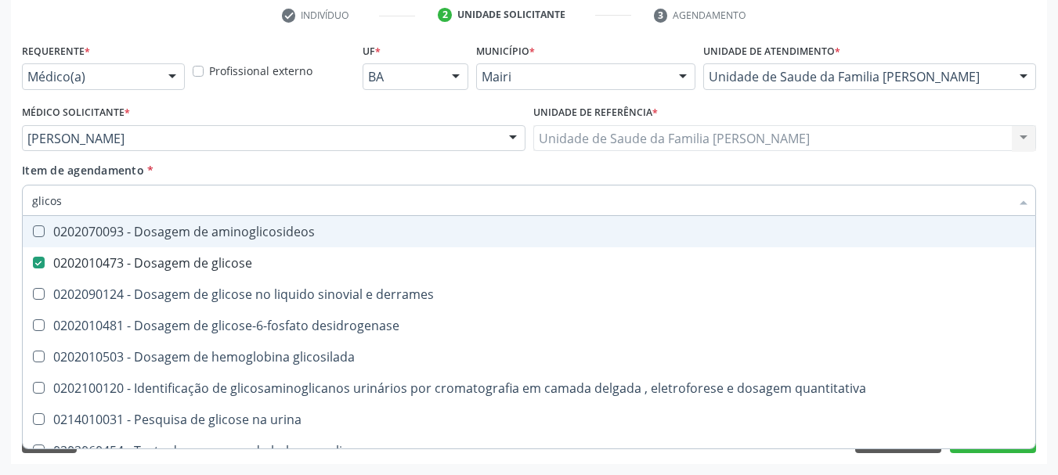
drag, startPoint x: 71, startPoint y: 193, endPoint x: 0, endPoint y: 207, distance: 72.6
click at [0, 207] on div "Acompanhamento Acompanhe a situação das marcações correntes e finalizadas Relat…" at bounding box center [529, 130] width 1058 height 690
type input "gl"
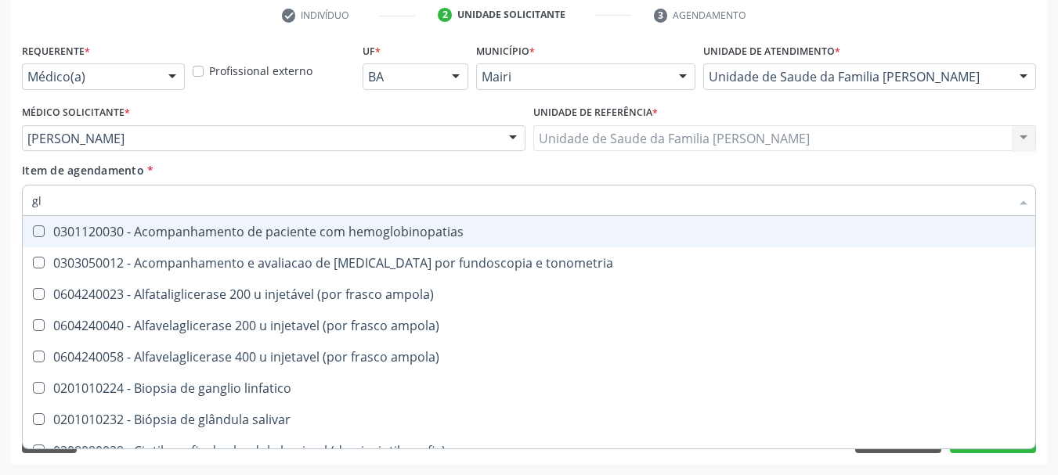
checkbox tonometria "false"
type input "gli"
checkbox campimetria\) "true"
checkbox globular "true"
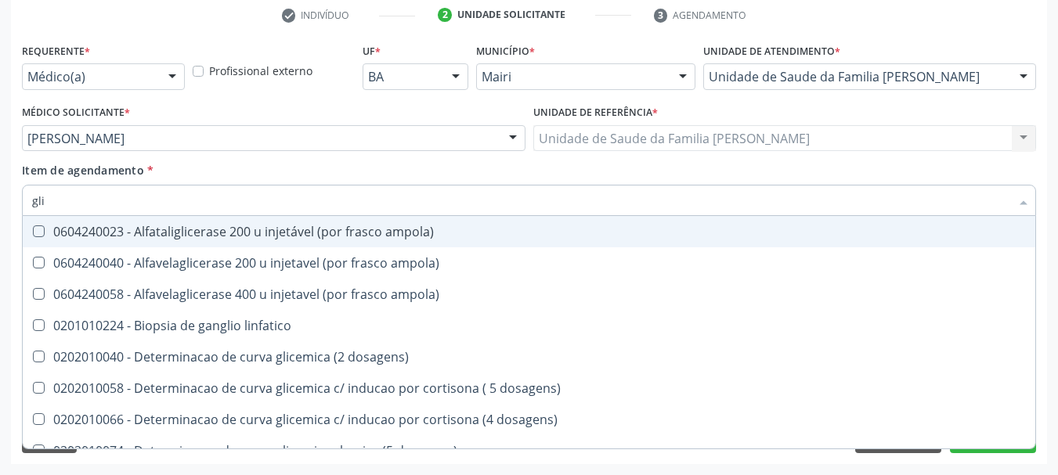
type input "glic"
checkbox aminoglicosideos "true"
checkbox glicose "false"
checkbox glicosilada "true"
checkbox triglicerideos "false"
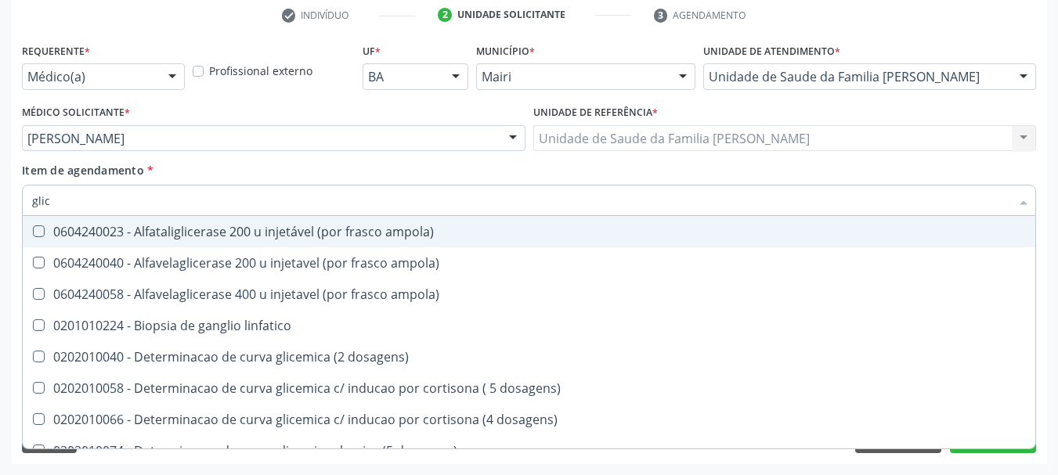
type input "glico"
checkbox ampola\) "true"
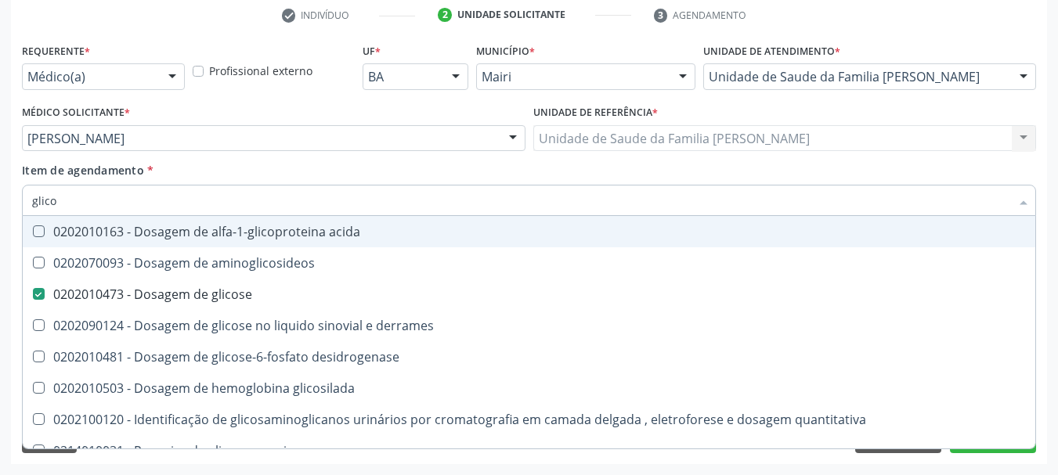
type input "glicos"
checkbox aminoglicosideos "true"
checkbox glicose "false"
type input "glicosi"
checkbox aminoglicosideos "false"
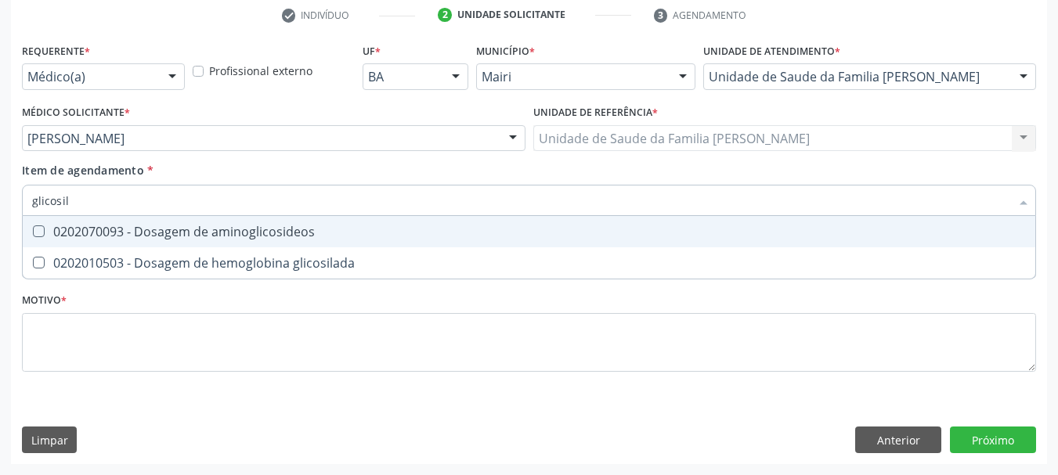
type input "glicosila"
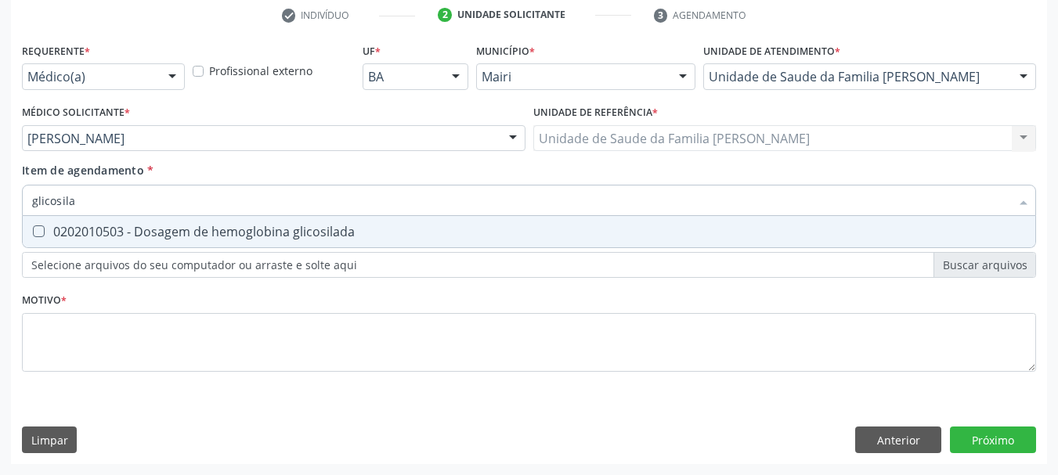
click at [40, 223] on span "0202010503 - Dosagem de hemoglobina glicosilada" at bounding box center [529, 231] width 1012 height 31
checkbox glicosilada "true"
drag, startPoint x: 94, startPoint y: 201, endPoint x: 0, endPoint y: 216, distance: 95.1
click at [0, 216] on div "Acompanhamento Acompanhe a situação das marcações correntes e finalizadas Relat…" at bounding box center [529, 130] width 1058 height 690
type input "he"
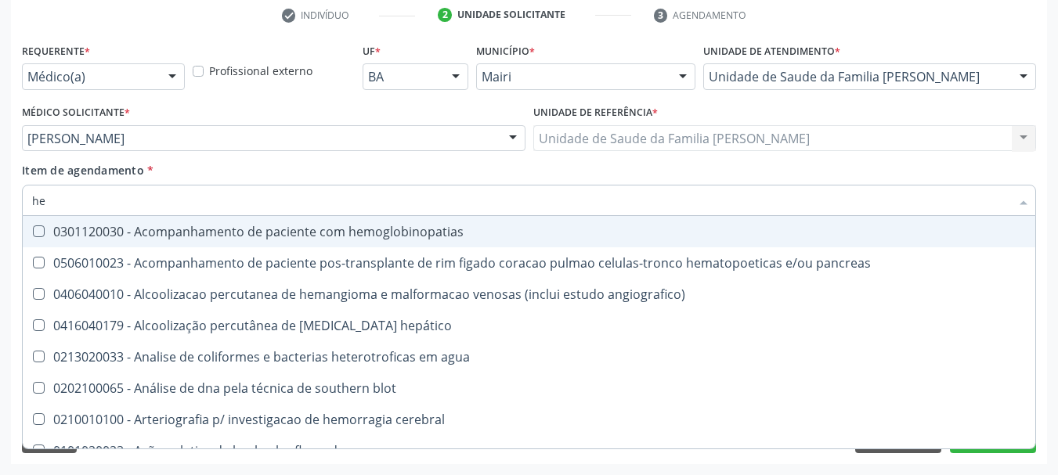
checkbox hemoglobinopatias "false"
type input "hem"
checkbox radiosotopos\) "true"
checkbox glicosilada "false"
type input "hemo"
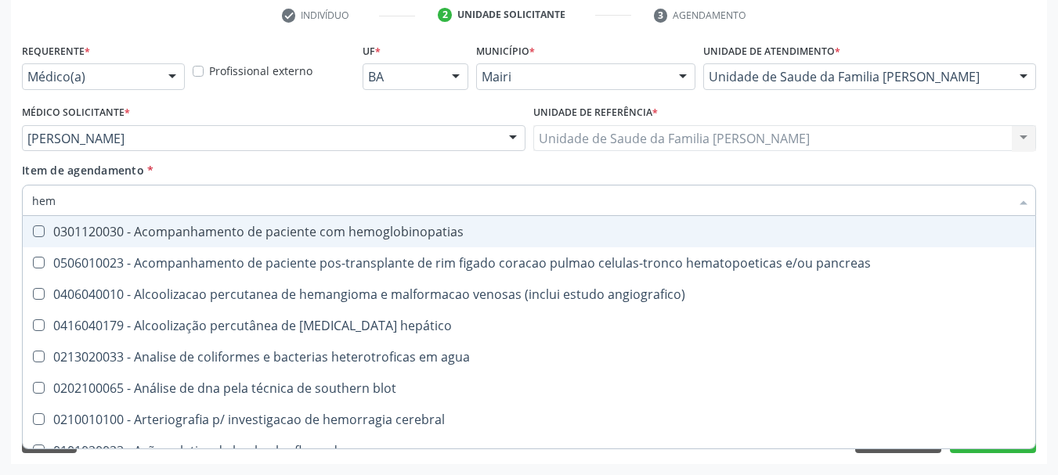
checkbox transplante "true"
checkbox radiosotopos\) "false"
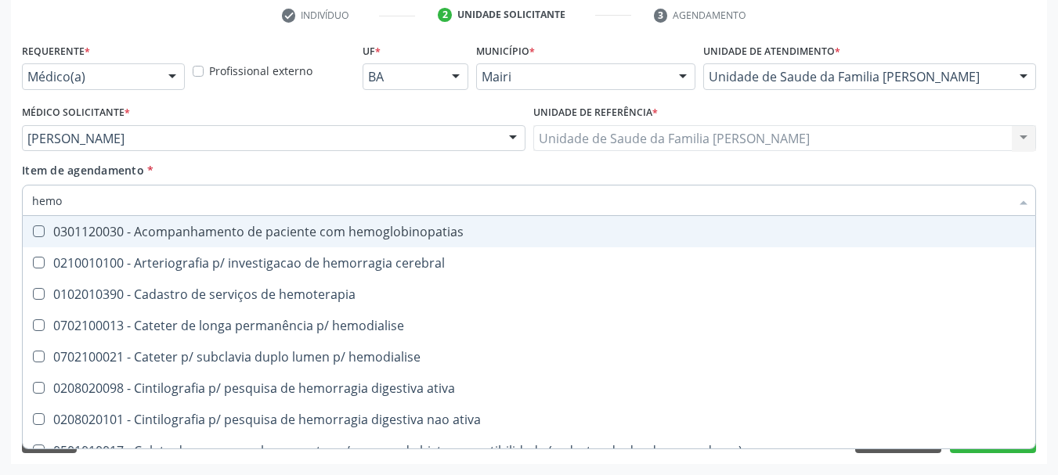
type input "hemog"
checkbox tardio\) "true"
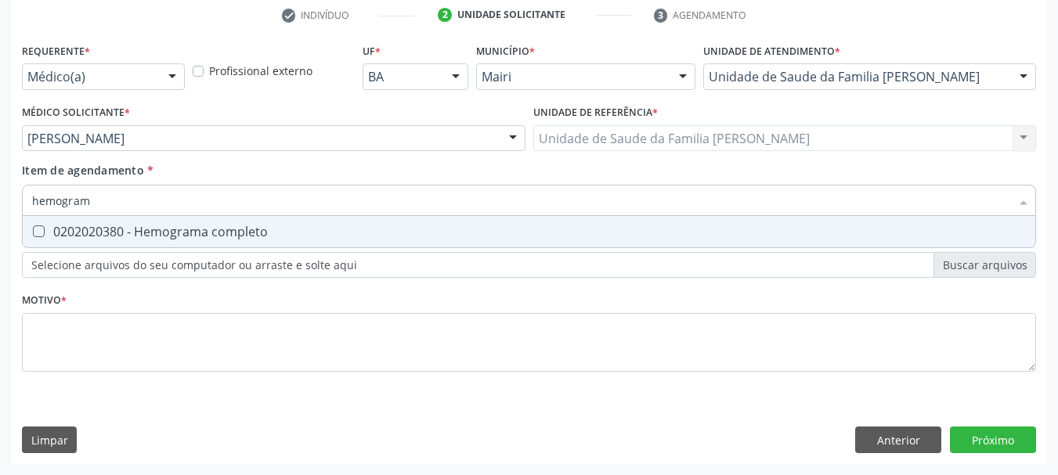
type input "hemograma"
click at [59, 221] on span "0202020380 - Hemograma completo" at bounding box center [529, 231] width 1012 height 31
checkbox completo "true"
drag, startPoint x: 34, startPoint y: 213, endPoint x: 0, endPoint y: 212, distance: 34.5
click at [0, 212] on div "Acompanhamento Acompanhe a situação das marcações correntes e finalizadas Relat…" at bounding box center [529, 130] width 1058 height 690
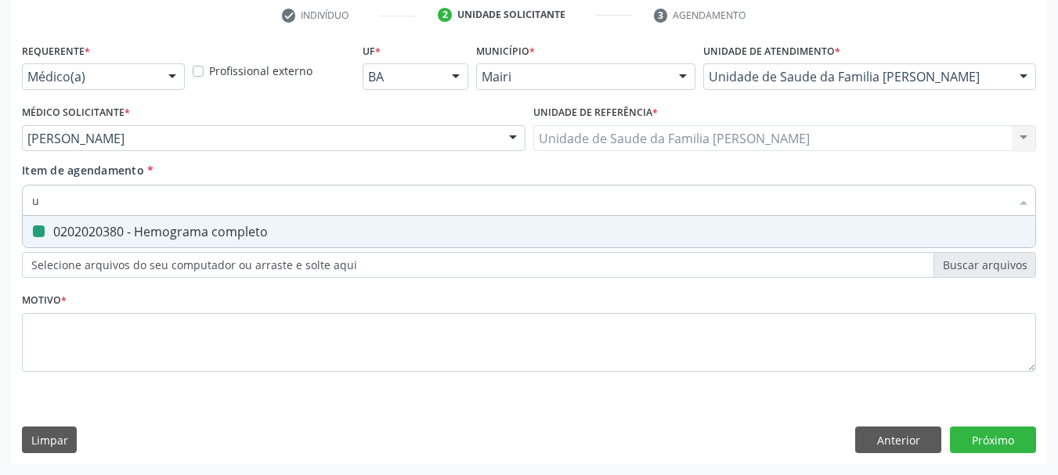
type input "ur"
checkbox completo "false"
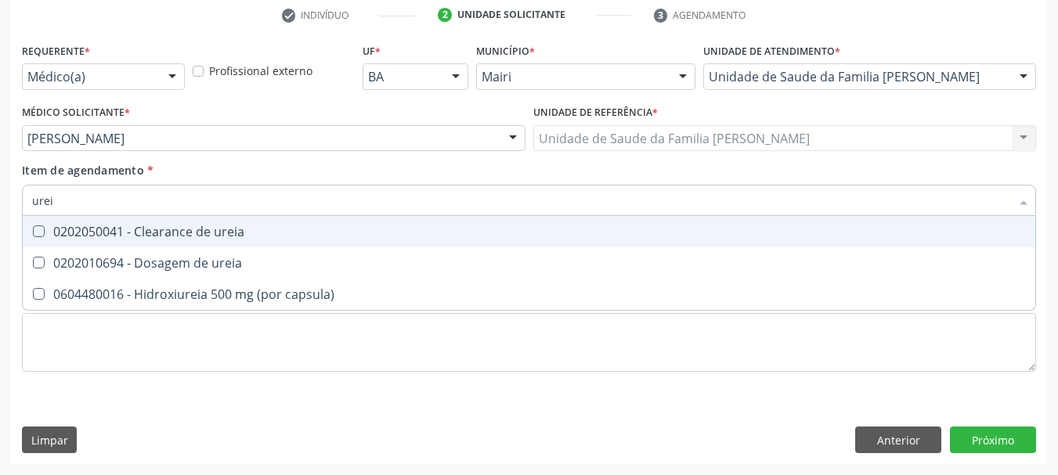
type input "ureia"
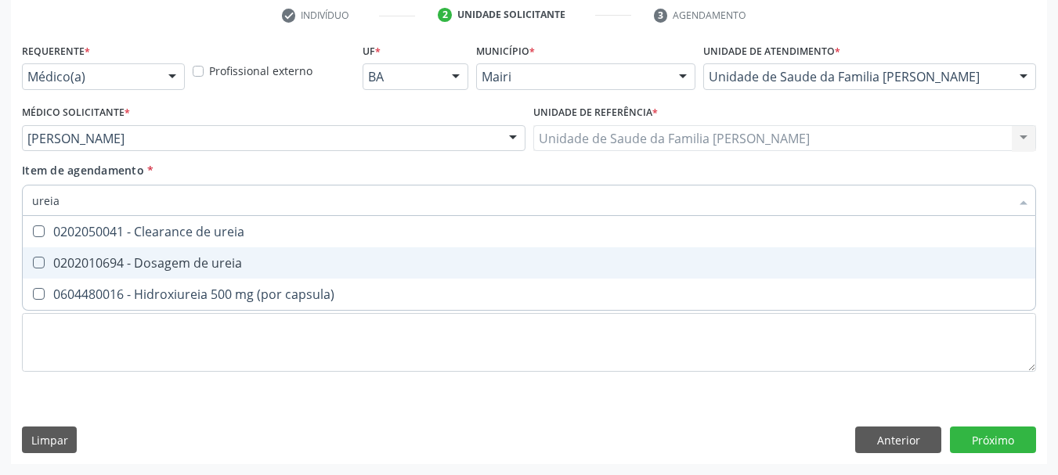
click at [109, 251] on span "0202010694 - Dosagem de ureia" at bounding box center [529, 262] width 1012 height 31
checkbox ureia "true"
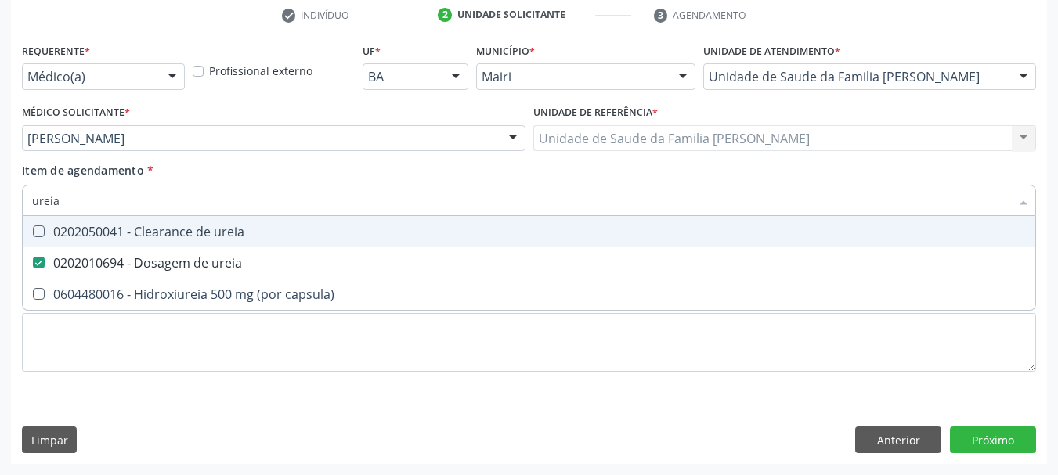
drag, startPoint x: 86, startPoint y: 197, endPoint x: 0, endPoint y: 214, distance: 87.8
click at [0, 214] on div "Acompanhamento Acompanhe a situação das marcações correntes e finalizadas Relat…" at bounding box center [529, 130] width 1058 height 690
type input "tg"
checkbox ureia "false"
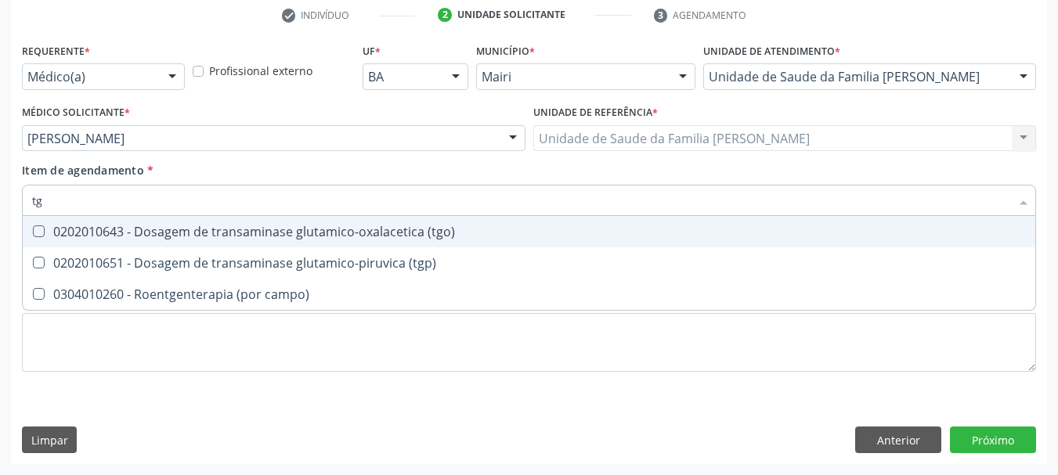
type input "tgo"
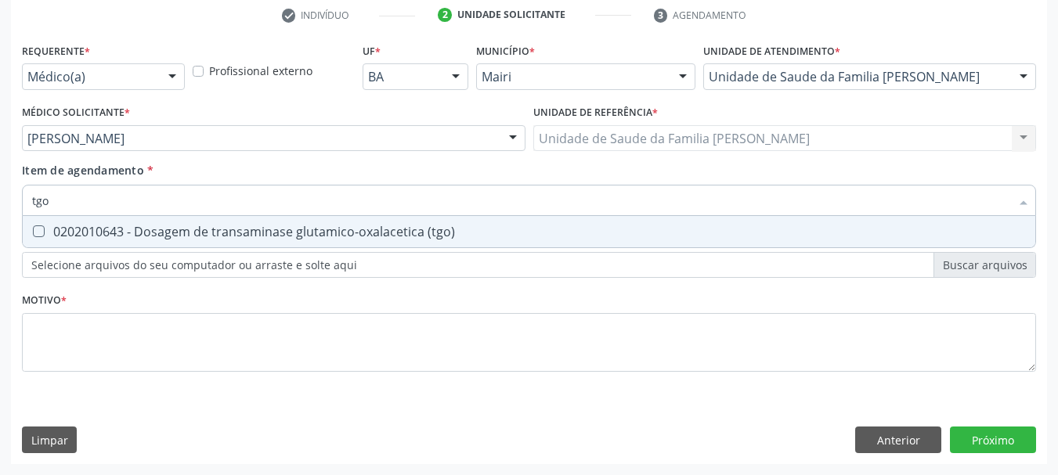
click at [55, 225] on div "0202010643 - Dosagem de transaminase glutamico-oxalacetica (tgo)" at bounding box center [529, 231] width 994 height 13
checkbox \(tgo\) "true"
drag, startPoint x: 59, startPoint y: 193, endPoint x: 0, endPoint y: 225, distance: 67.3
click at [0, 225] on div "Acompanhamento Acompanhe a situação das marcações correntes e finalizadas Relat…" at bounding box center [529, 130] width 1058 height 690
type input "tg"
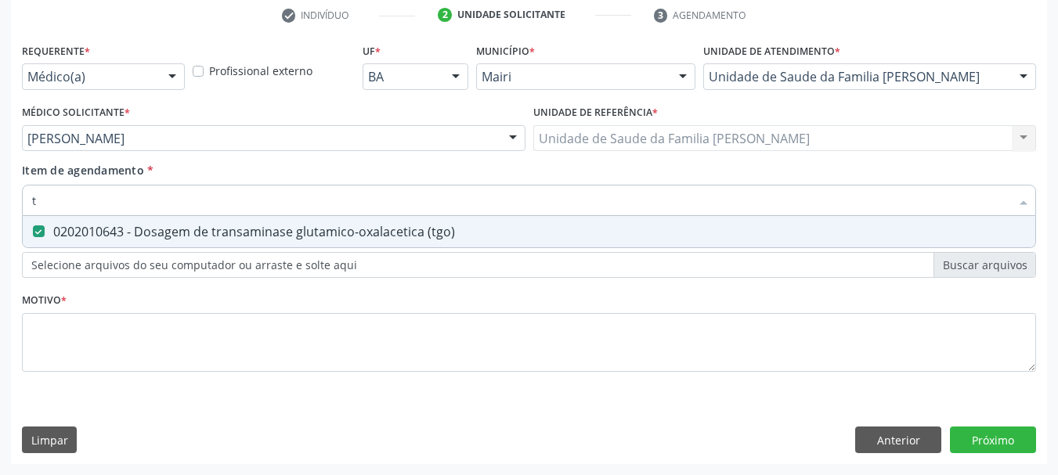
checkbox \(tgo\) "true"
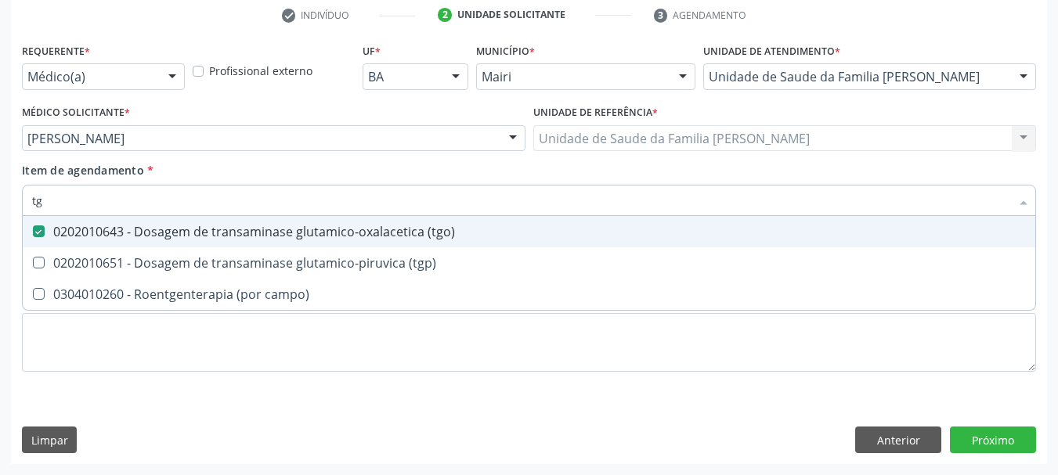
type input "tgp"
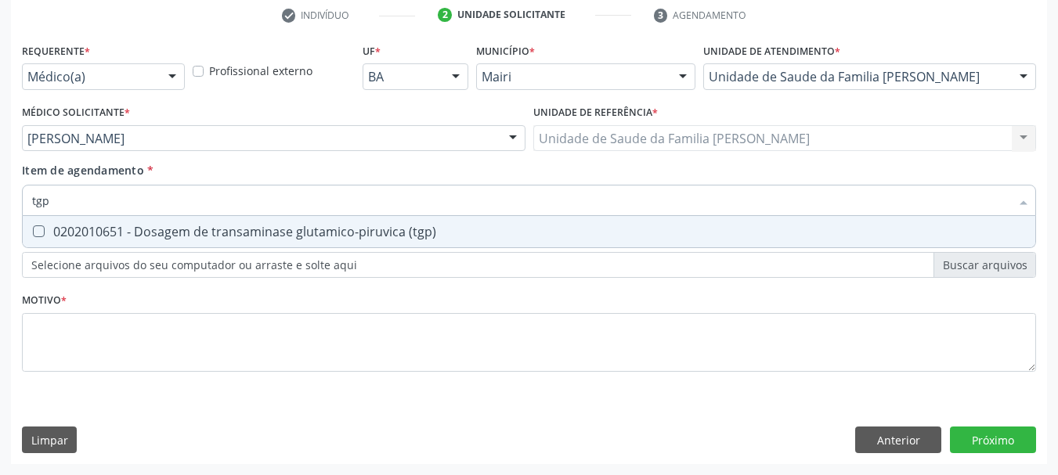
click at [56, 229] on div "0202010651 - Dosagem de transaminase glutamico-piruvica (tgp)" at bounding box center [529, 231] width 994 height 13
checkbox \(tgp\) "true"
drag, startPoint x: 75, startPoint y: 185, endPoint x: 0, endPoint y: 201, distance: 76.9
click at [0, 201] on div "Acompanhamento Acompanhe a situação das marcações correntes e finalizadas Relat…" at bounding box center [529, 130] width 1058 height 690
checkbox \(tgp\) "false"
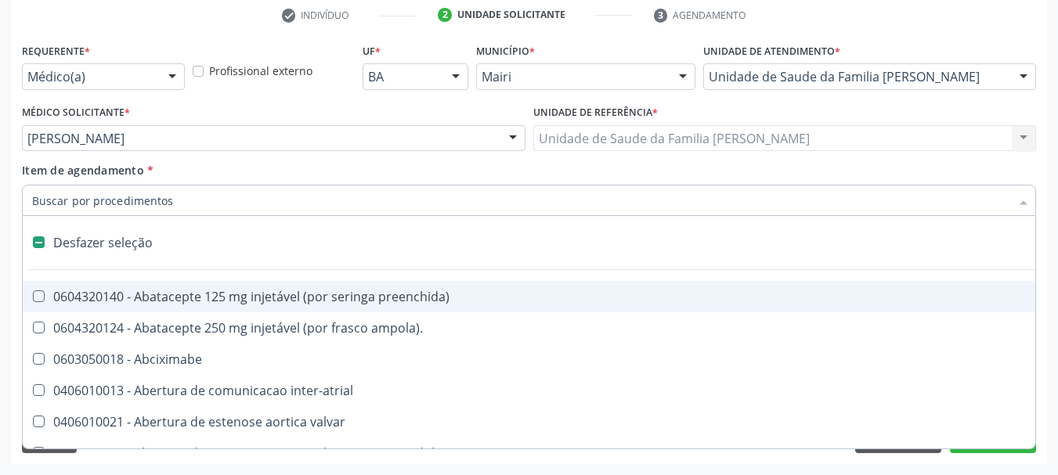
click at [7, 250] on div "Acompanhamento Acompanhe a situação das marcações correntes e finalizadas Relat…" at bounding box center [529, 130] width 1058 height 690
checkbox ampola\)\ "true"
checkbox Abciximabe "true"
checkbox inter-atrial "true"
checkbox valvar "true"
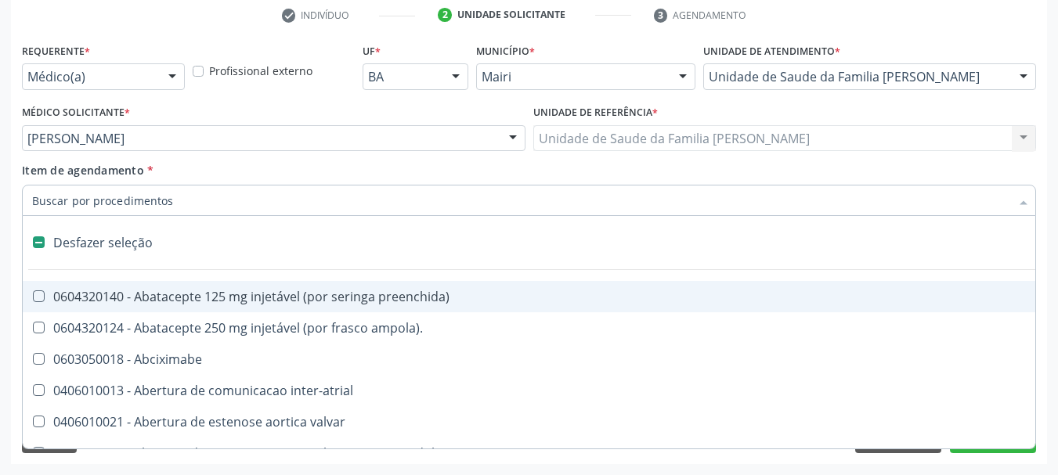
checkbox adolescente\) "true"
checkbox valvar "true"
checkbox adolescente\) "true"
checkbox paciente\) "true"
checkbox dente\) "true"
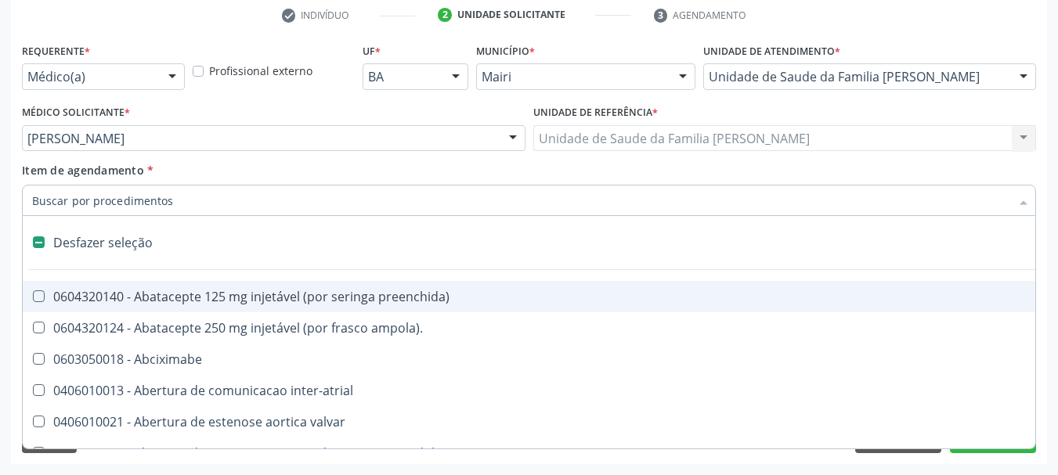
checkbox comprimido\) "true"
checkbox \(dornic\) "true"
checkbox derrames "true"
checkbox capsula\) "true"
checkbox urina "false"
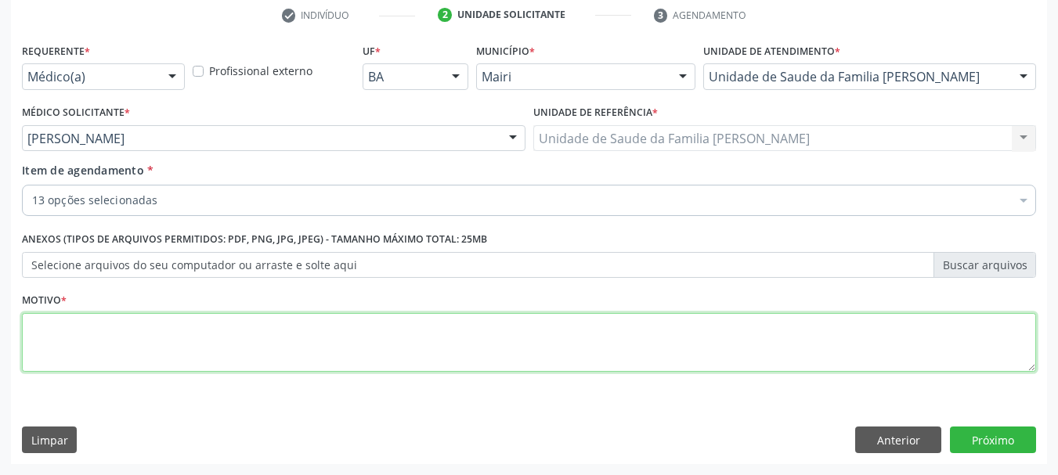
click at [119, 322] on textarea at bounding box center [529, 343] width 1014 height 60
click at [124, 322] on textarea at bounding box center [529, 343] width 1014 height 60
type textarea "DM2"
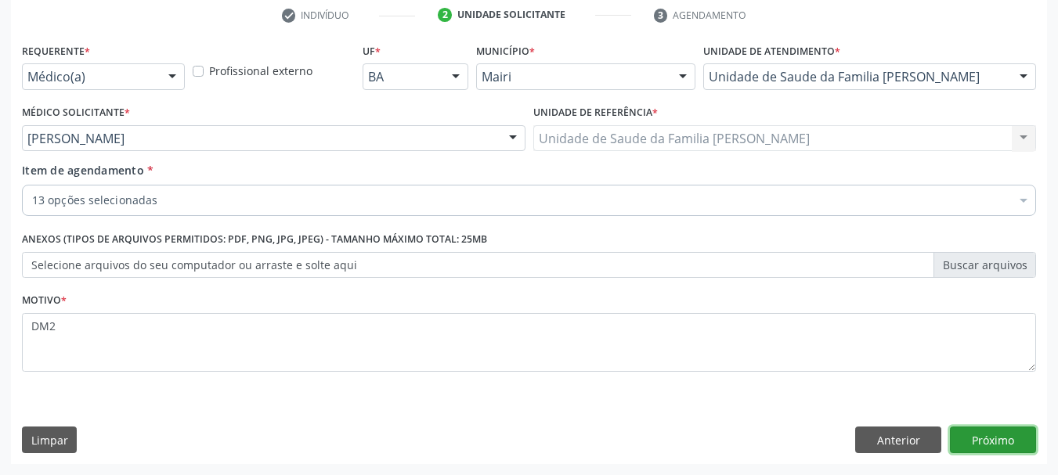
click at [985, 432] on button "Próximo" at bounding box center [993, 440] width 86 height 27
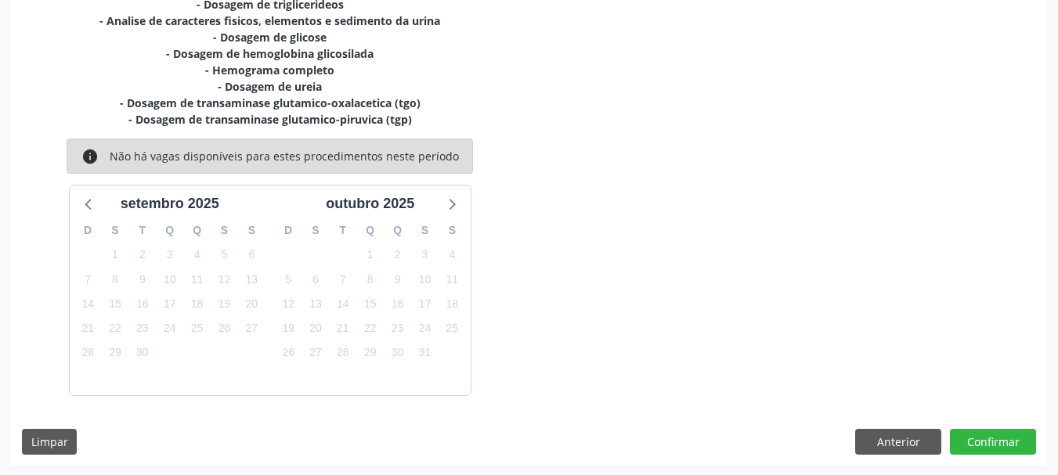
scroll to position [449, 0]
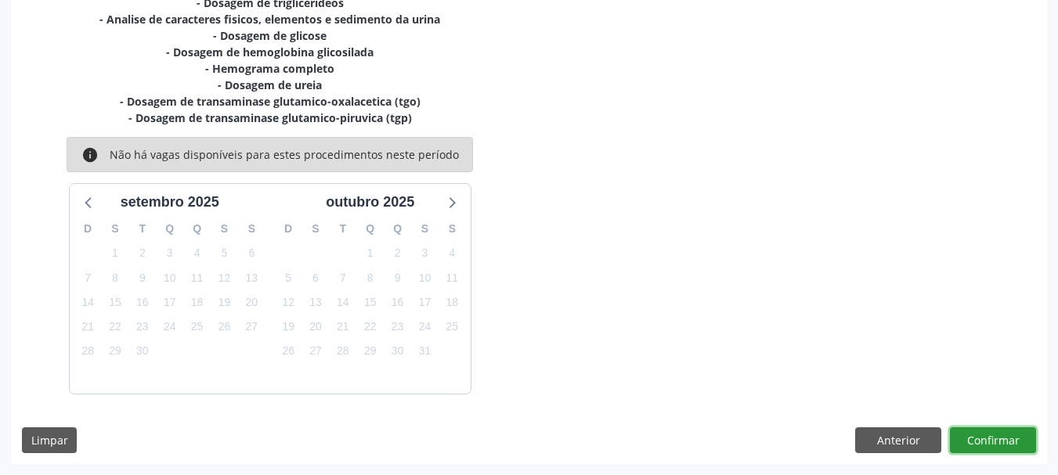
click at [994, 444] on button "Confirmar" at bounding box center [993, 440] width 86 height 27
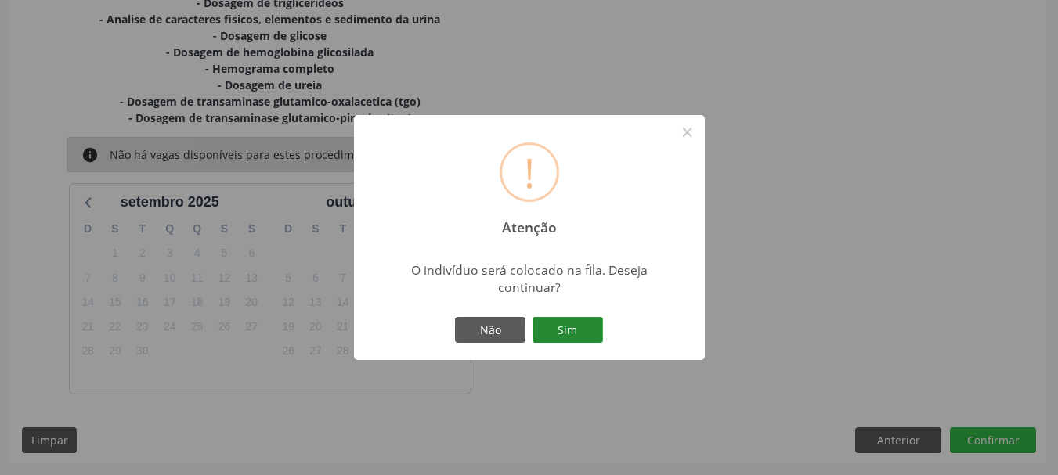
click at [579, 343] on button "Sim" at bounding box center [567, 330] width 70 height 27
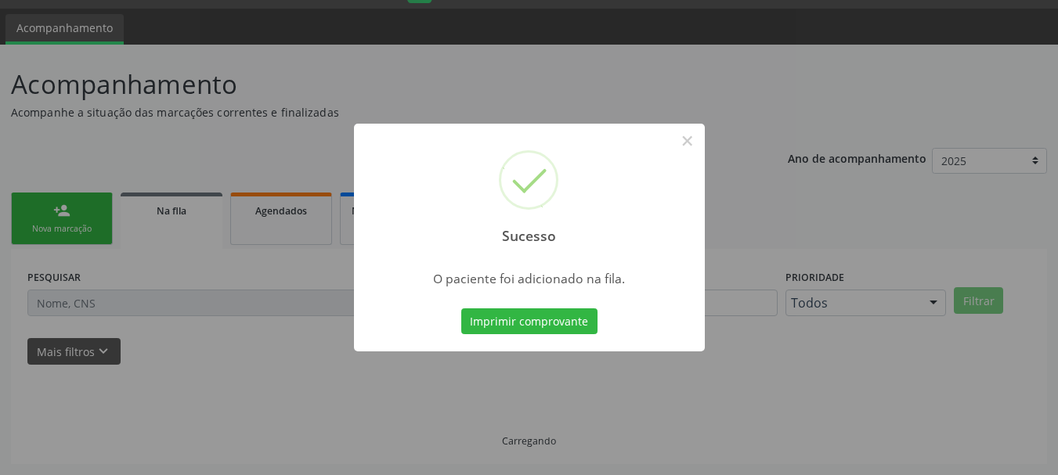
scroll to position [41, 0]
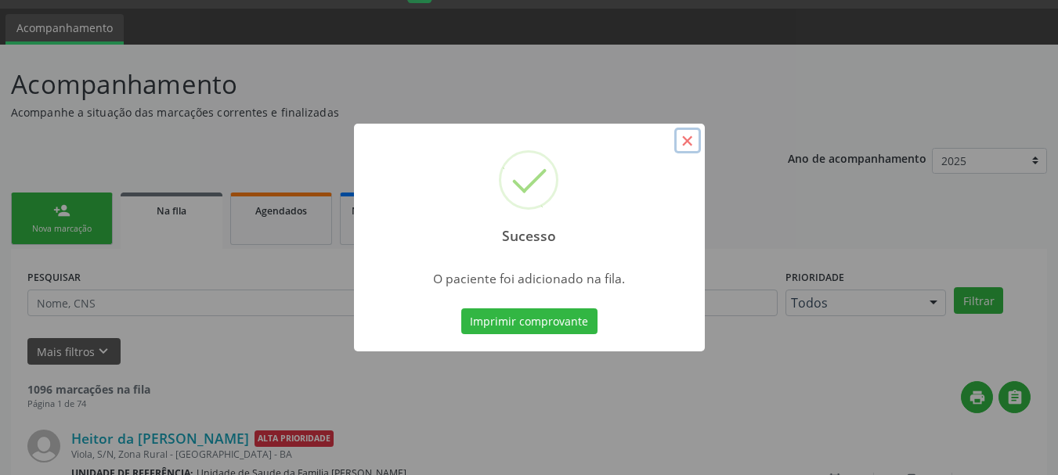
click at [686, 140] on button "×" at bounding box center [687, 141] width 27 height 27
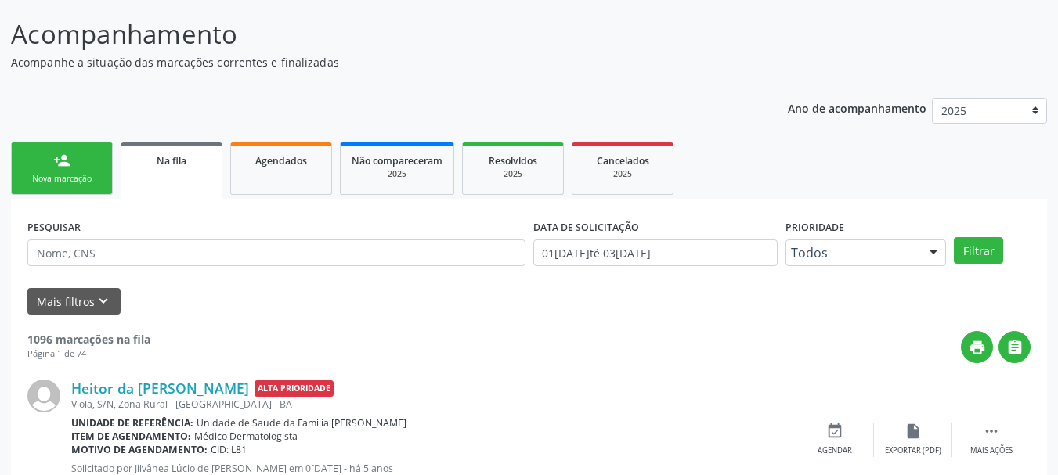
scroll to position [276, 0]
